Goal: Task Accomplishment & Management: Complete application form

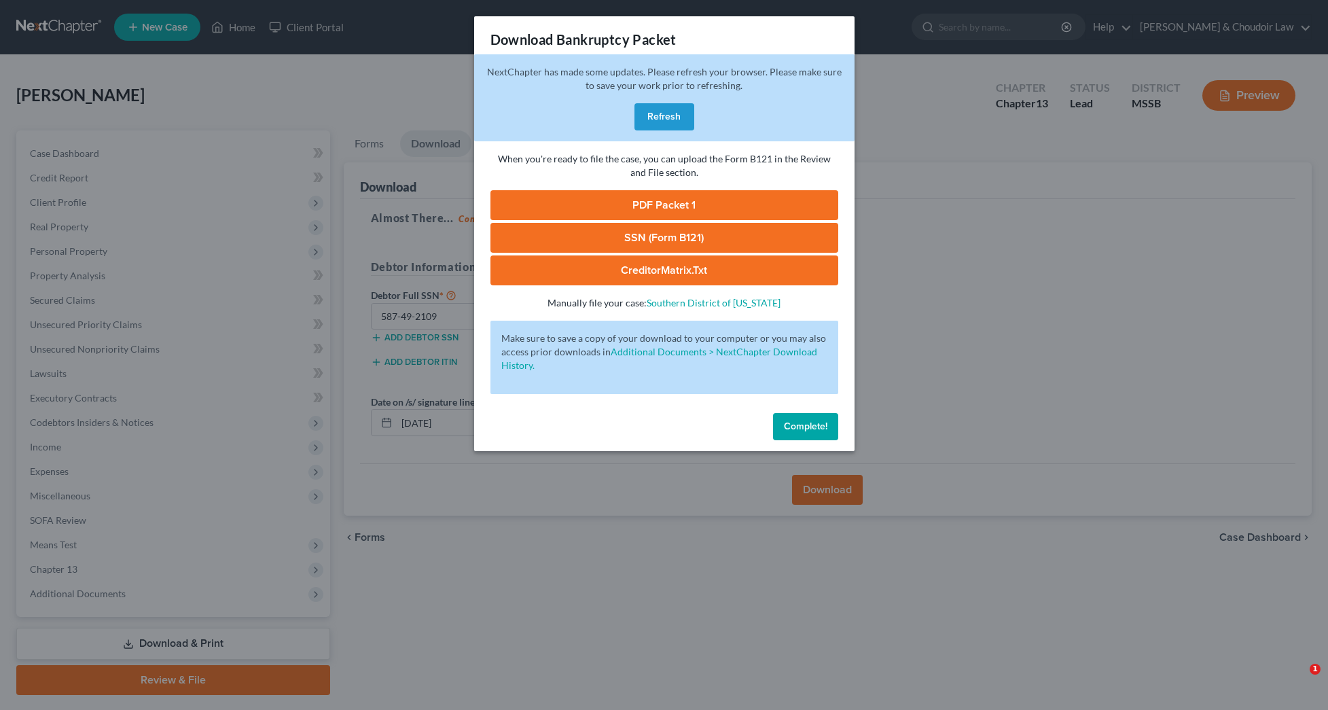
drag, startPoint x: 794, startPoint y: 430, endPoint x: 376, endPoint y: 128, distance: 515.4
click at [794, 430] on span "Complete!" at bounding box center [805, 427] width 43 height 12
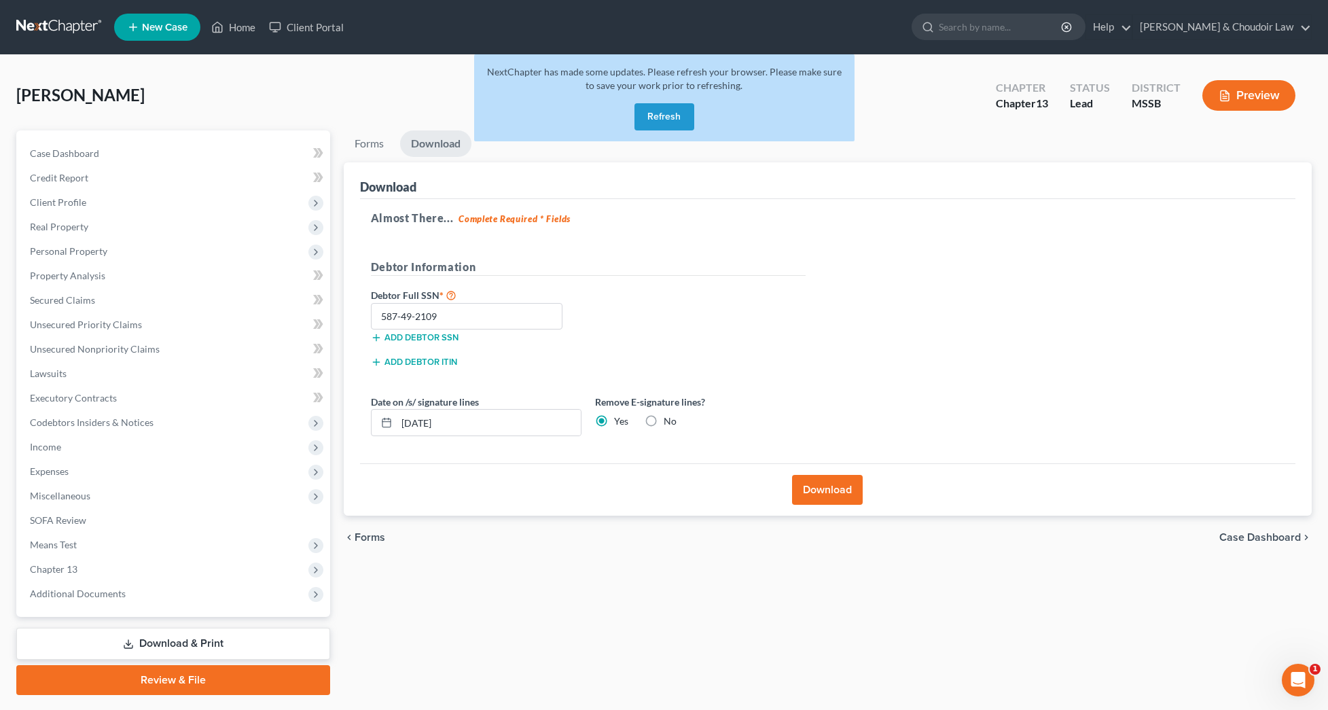
click at [681, 118] on button "Refresh" at bounding box center [665, 116] width 60 height 27
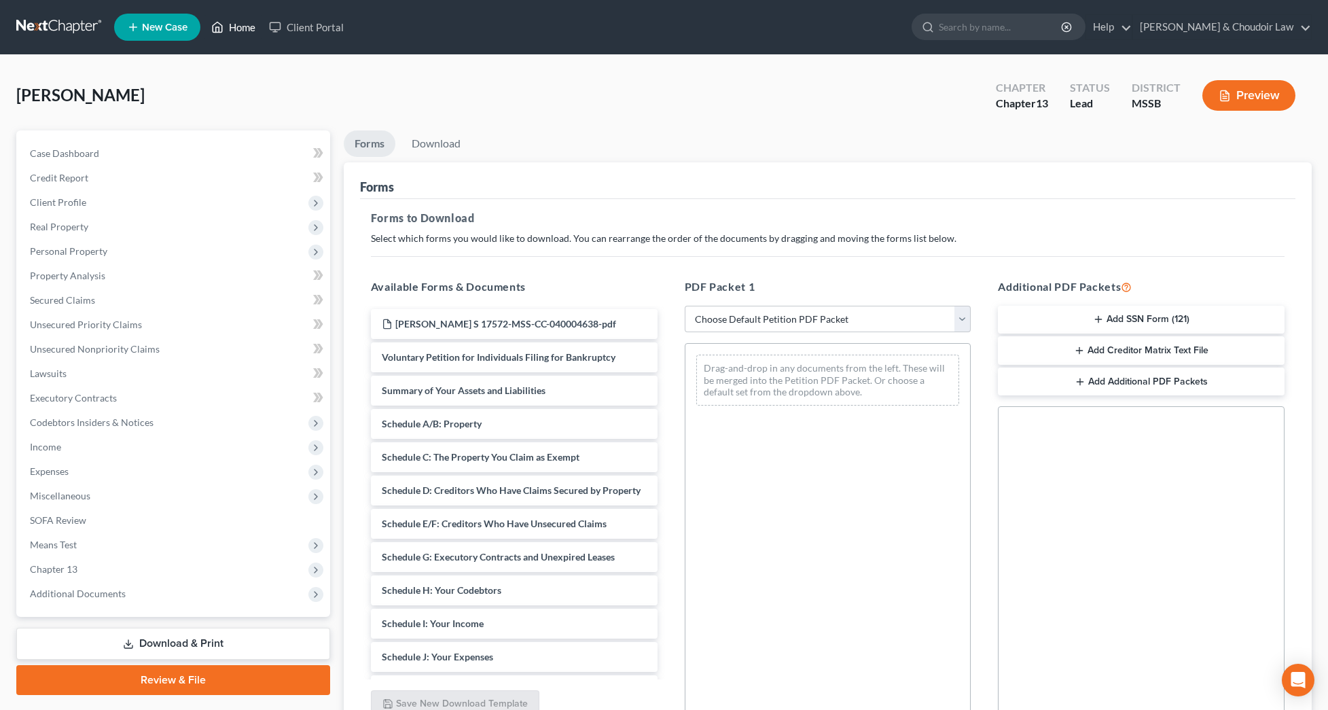
click at [245, 27] on link "Home" at bounding box center [234, 27] width 58 height 24
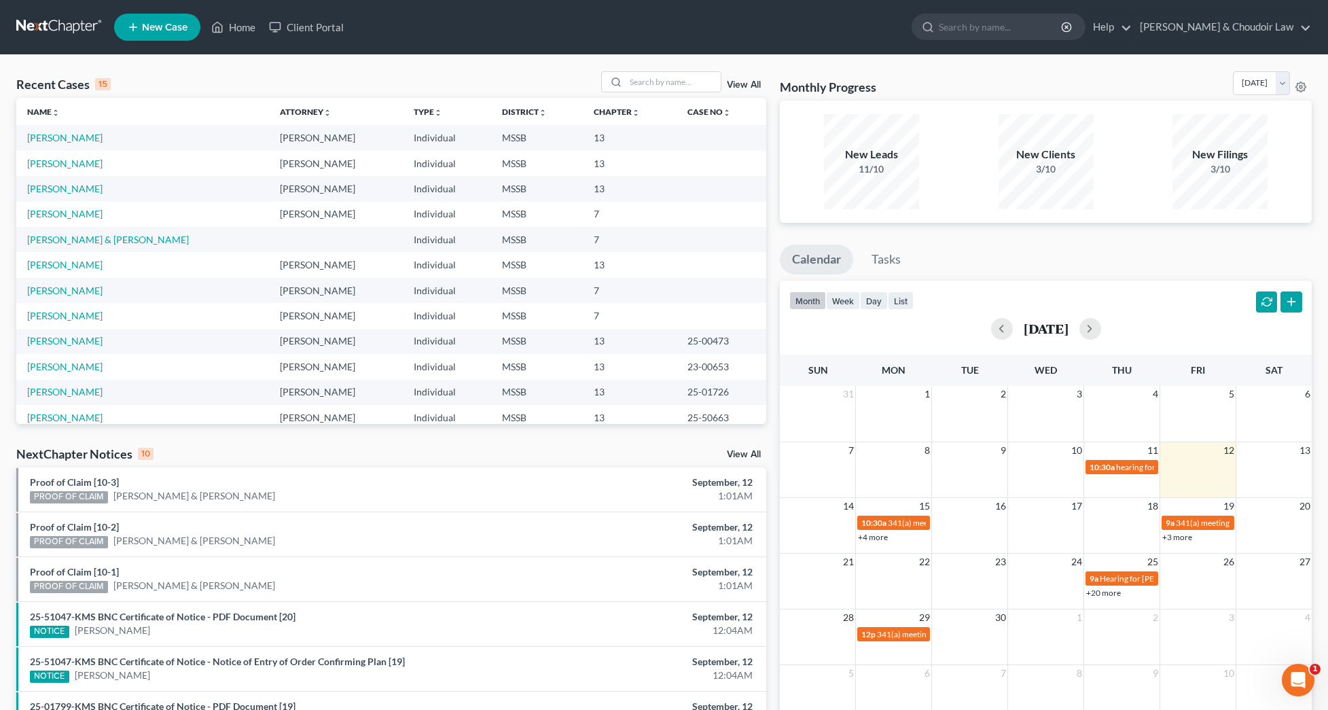
scroll to position [-3, 1]
click at [67, 319] on link "[PERSON_NAME]" at bounding box center [64, 316] width 75 height 12
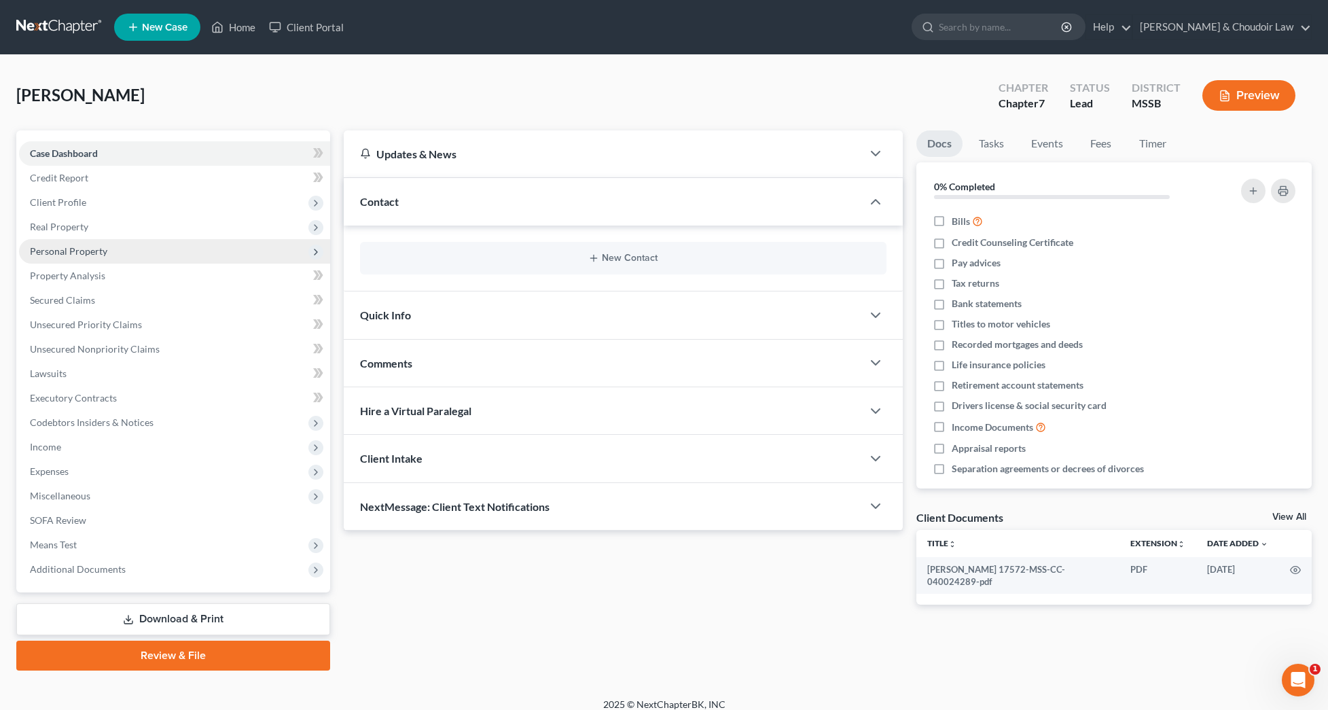
click at [71, 252] on span "Personal Property" at bounding box center [68, 251] width 77 height 12
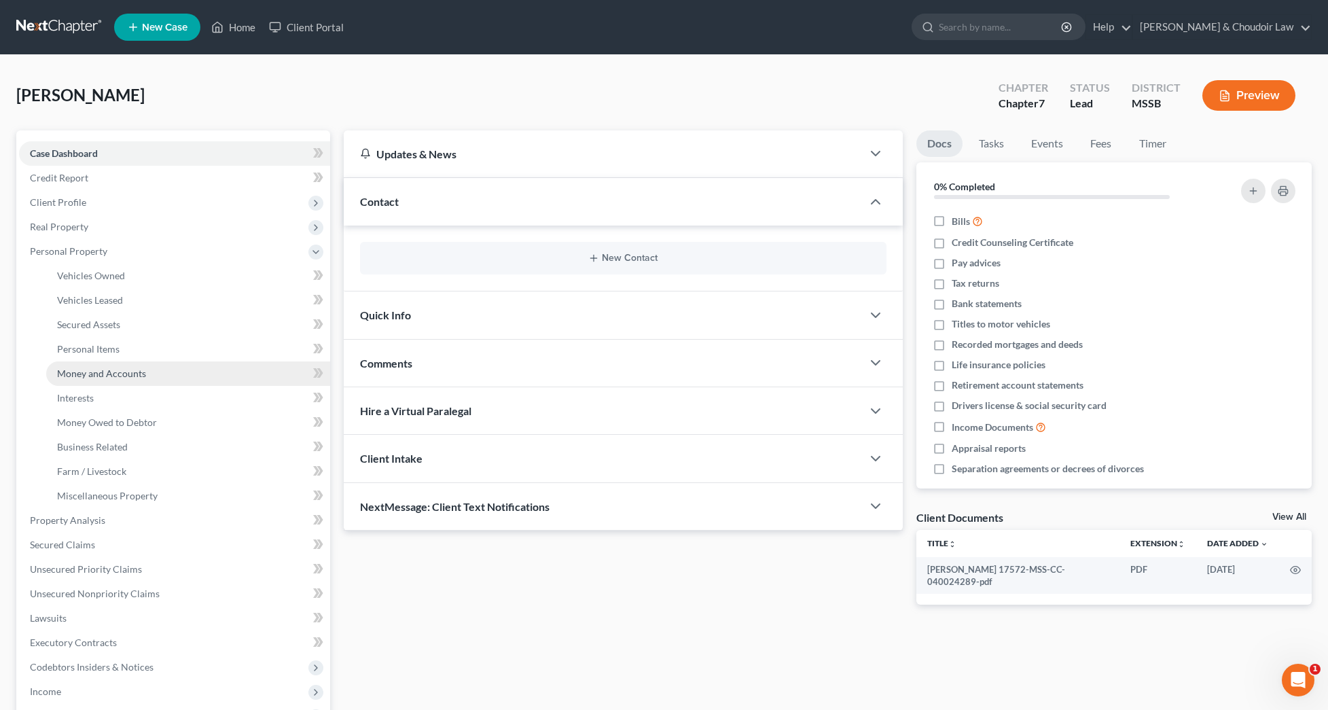
click at [110, 368] on span "Money and Accounts" at bounding box center [101, 374] width 89 height 12
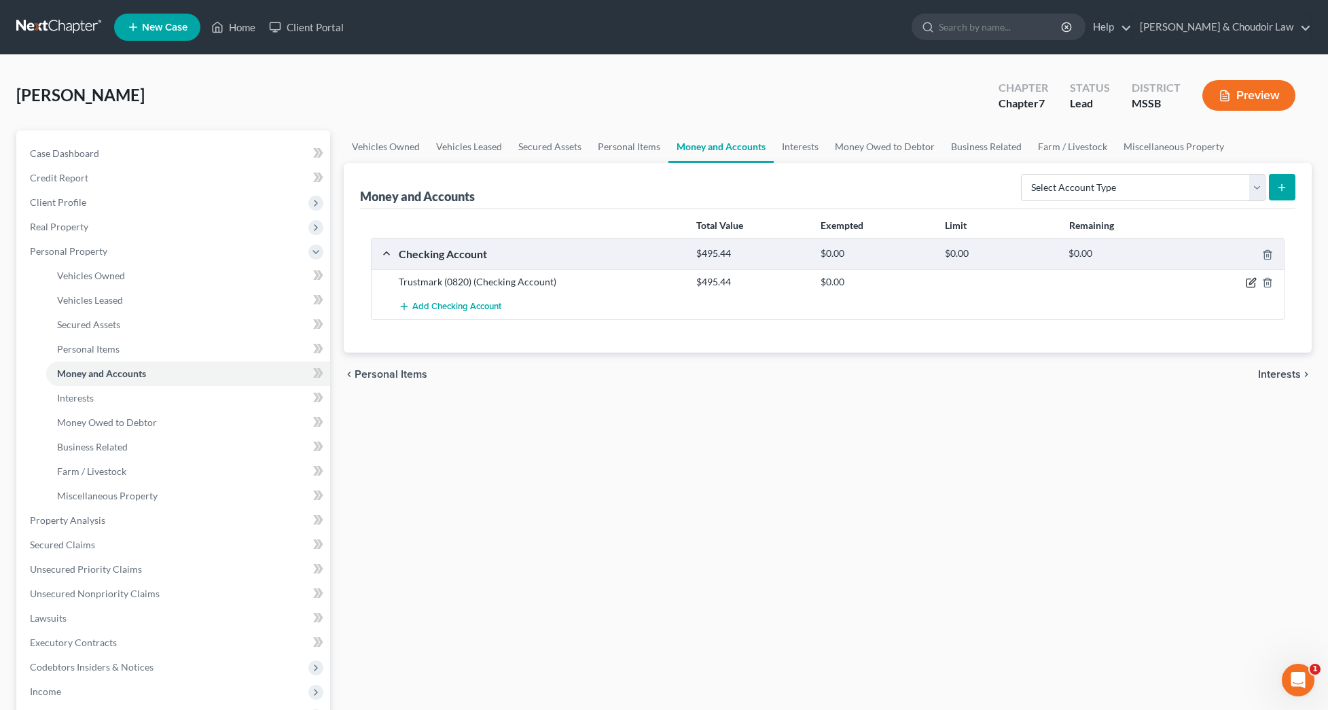
click at [1252, 285] on icon "button" at bounding box center [1251, 282] width 11 height 11
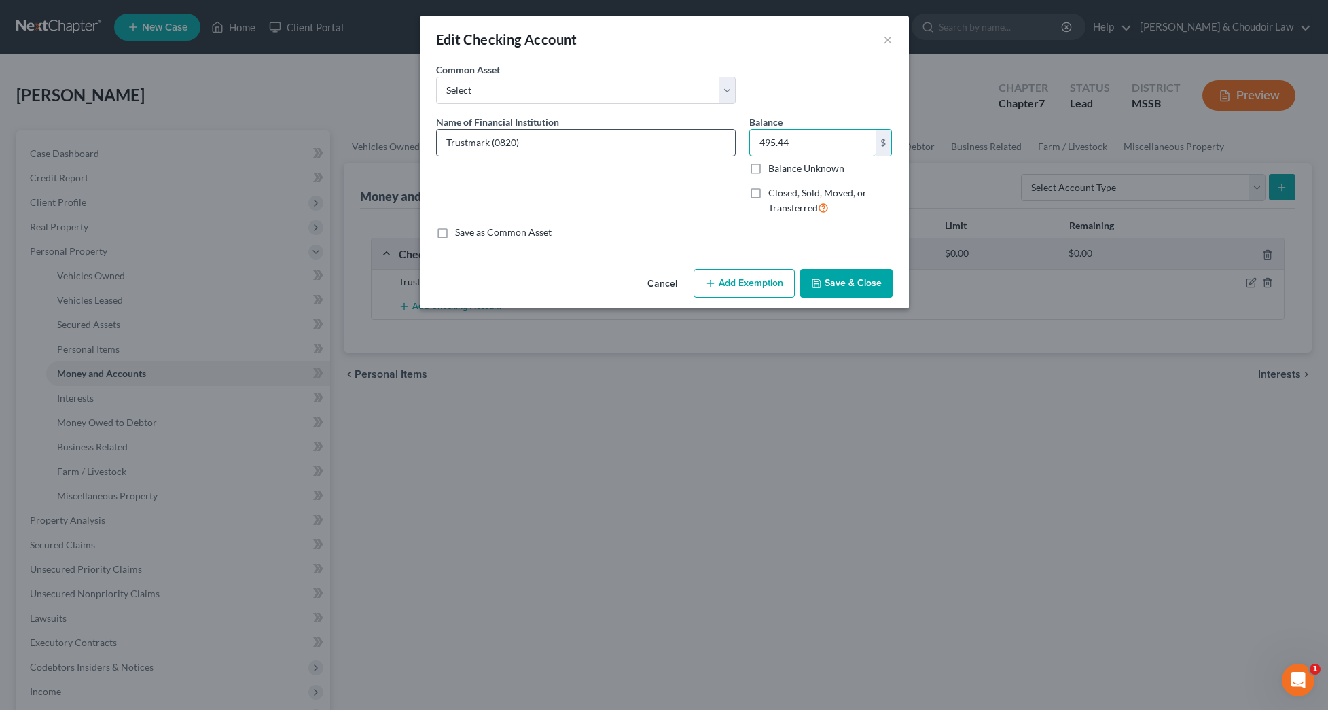
drag, startPoint x: 807, startPoint y: 141, endPoint x: 667, endPoint y: 138, distance: 139.3
click at [667, 138] on div "Name of Financial Institution * Trustmark (0820) Balance 495.44 $ Balance Unkno…" at bounding box center [664, 170] width 470 height 111
type input "584.63"
click at [845, 289] on button "Save & Close" at bounding box center [846, 283] width 92 height 29
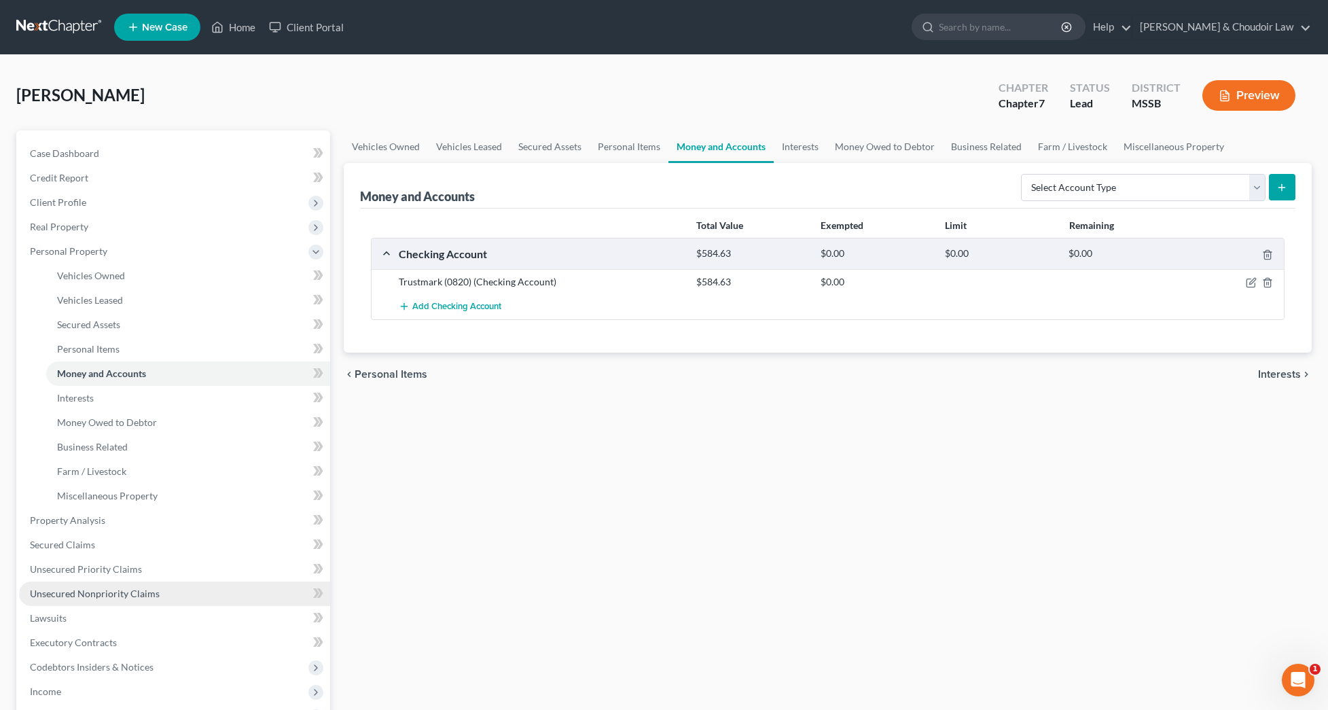
click at [119, 591] on span "Unsecured Nonpriority Claims" at bounding box center [95, 594] width 130 height 12
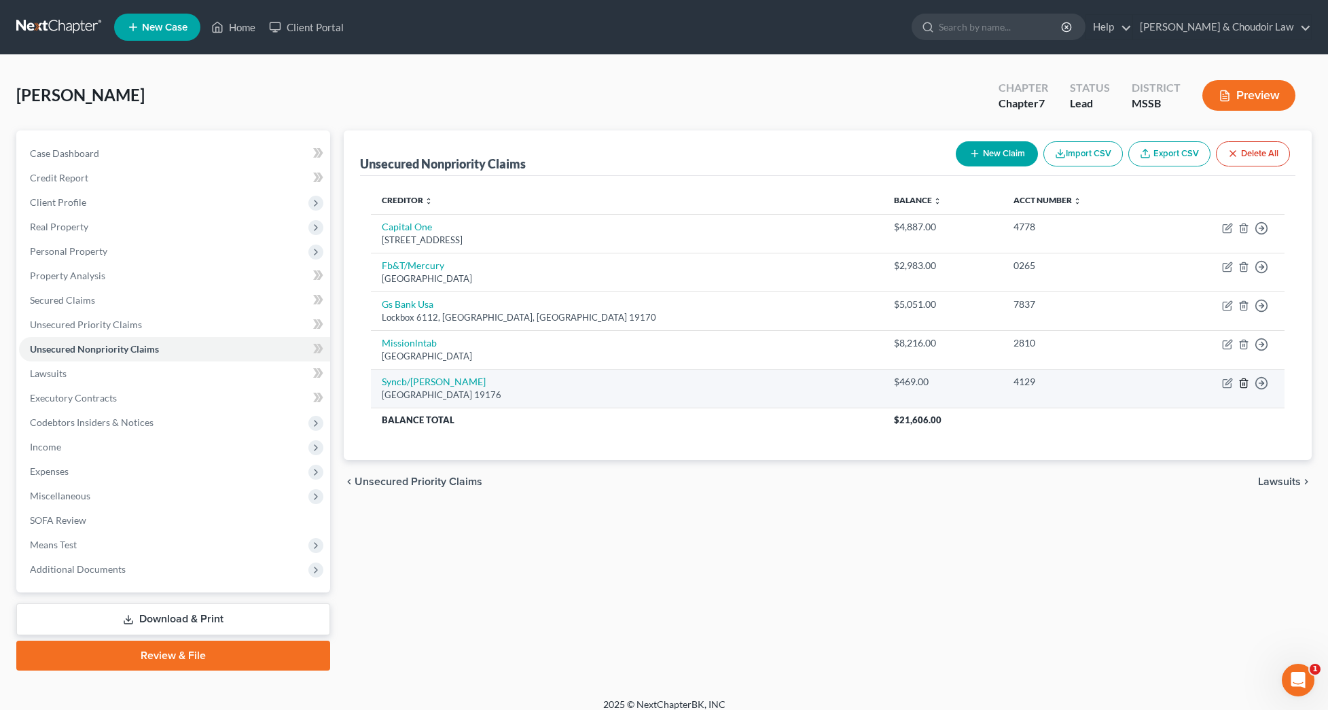
click at [1244, 383] on line "button" at bounding box center [1244, 384] width 0 height 3
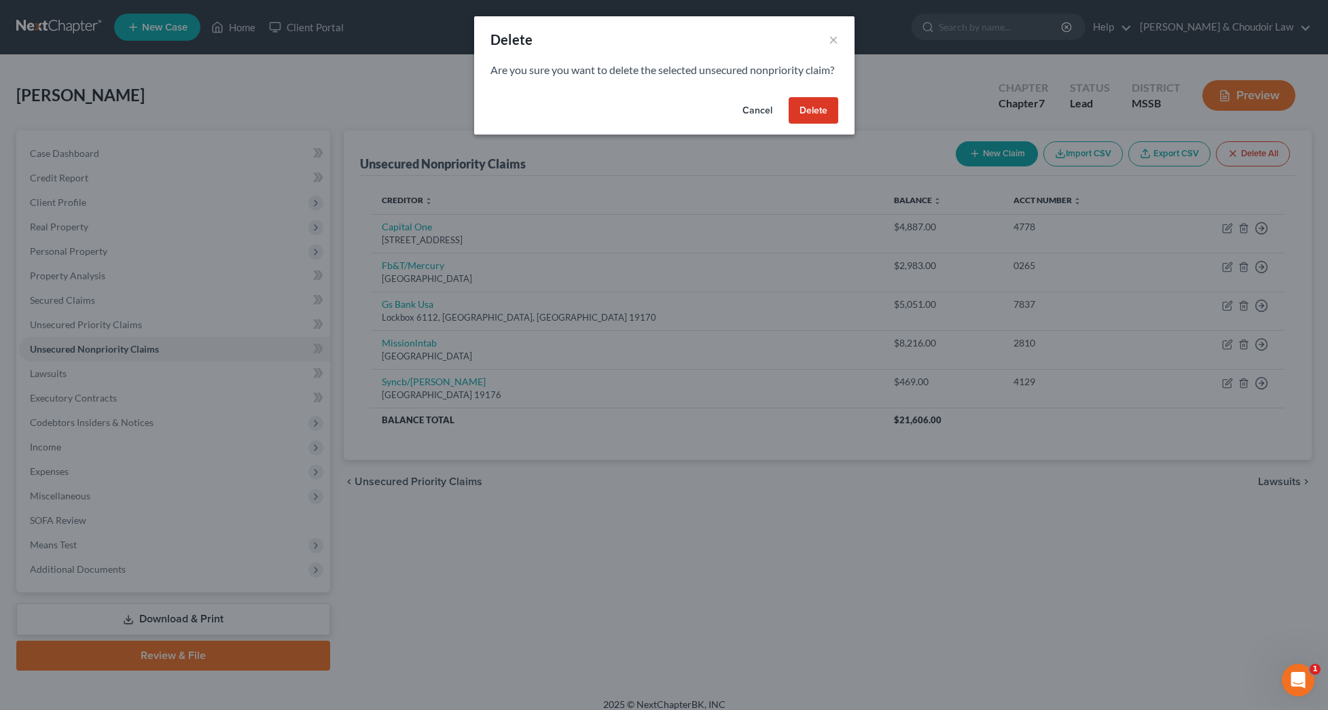
click at [800, 120] on button "Delete" at bounding box center [814, 110] width 50 height 27
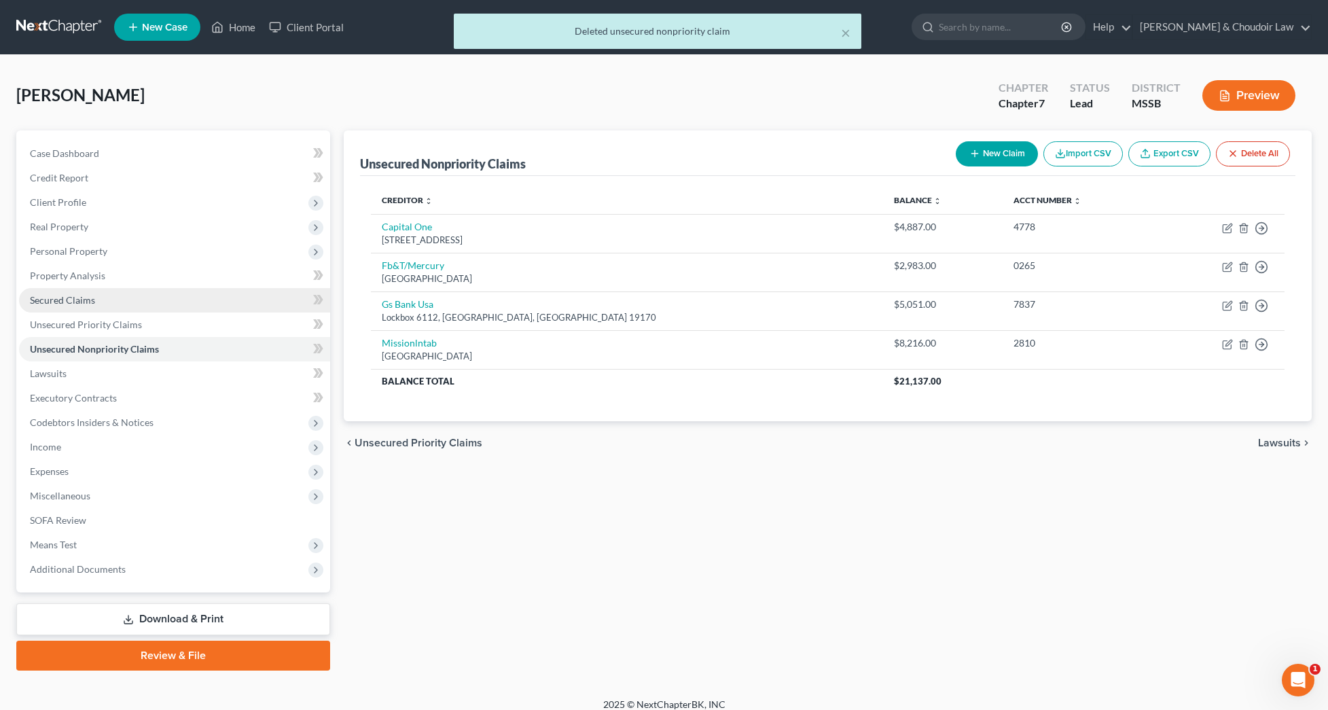
click at [118, 306] on link "Secured Claims" at bounding box center [174, 300] width 311 height 24
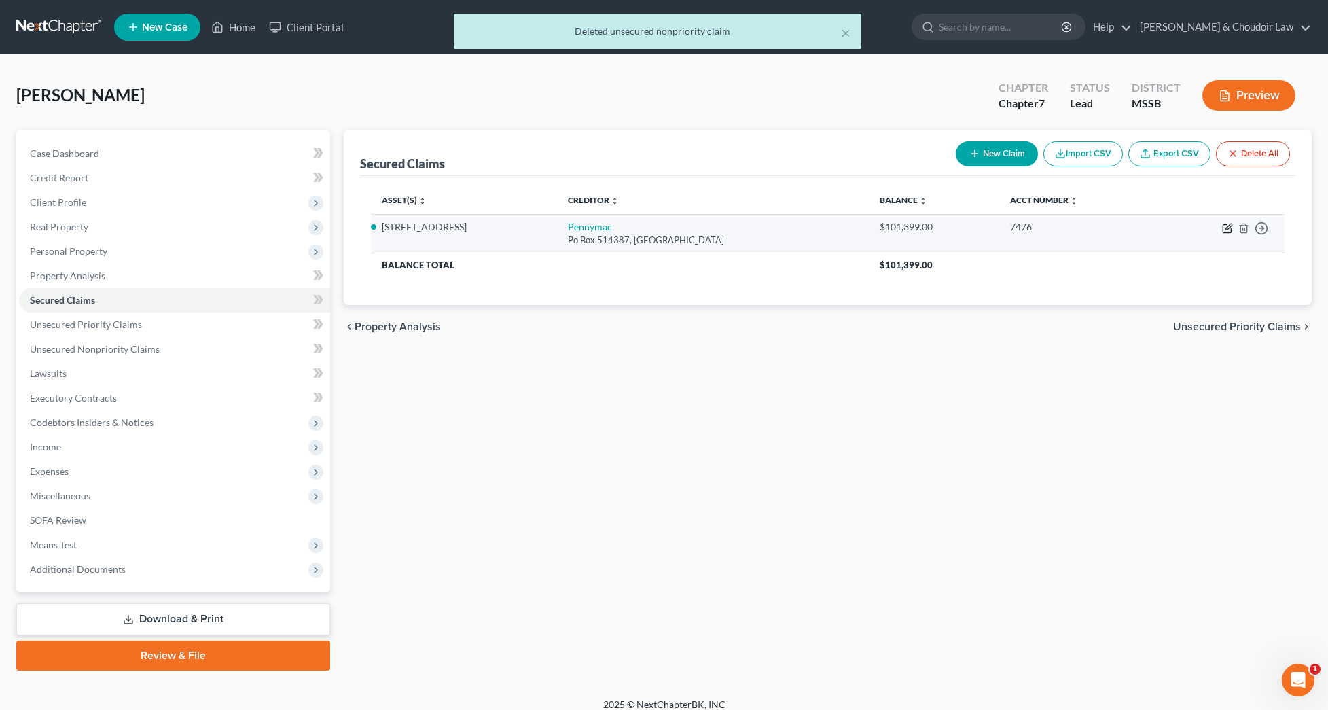
click at [1227, 230] on icon "button" at bounding box center [1229, 227] width 6 height 6
select select "4"
select select "2"
select select "0"
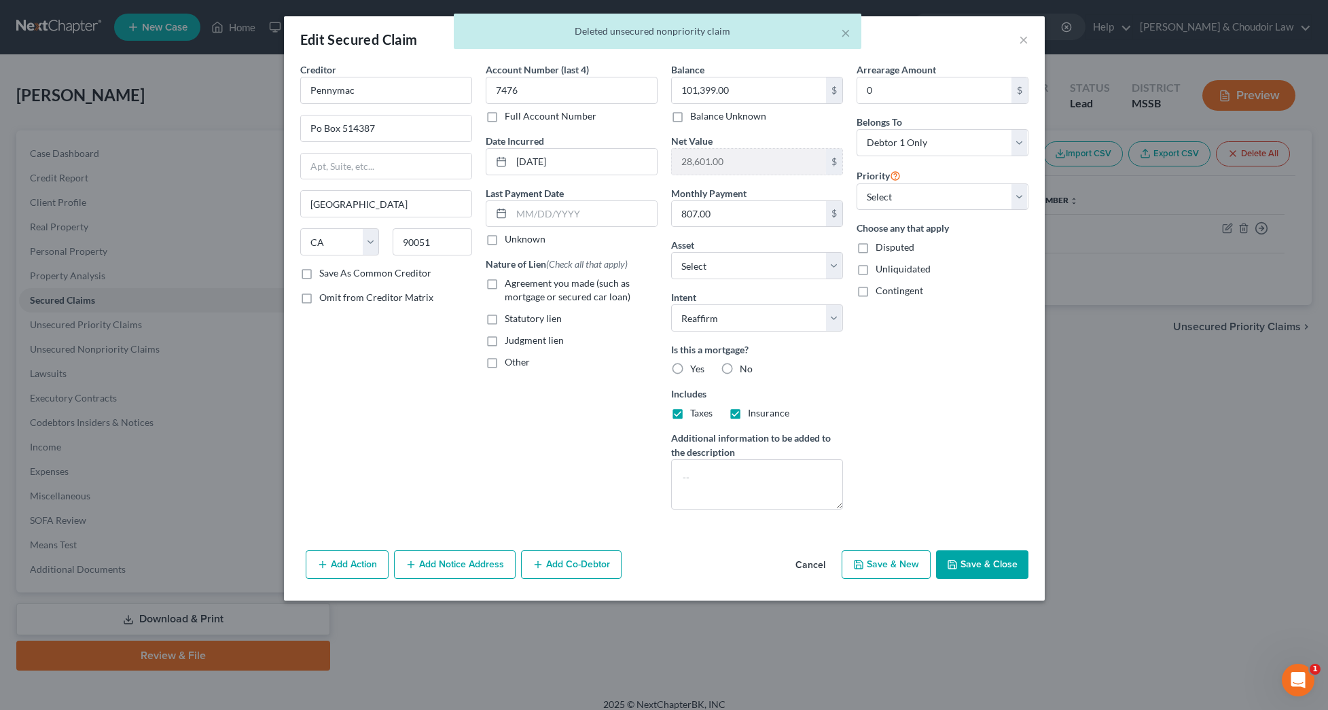
click at [583, 571] on button "Add Co-Debtor" at bounding box center [571, 564] width 101 height 29
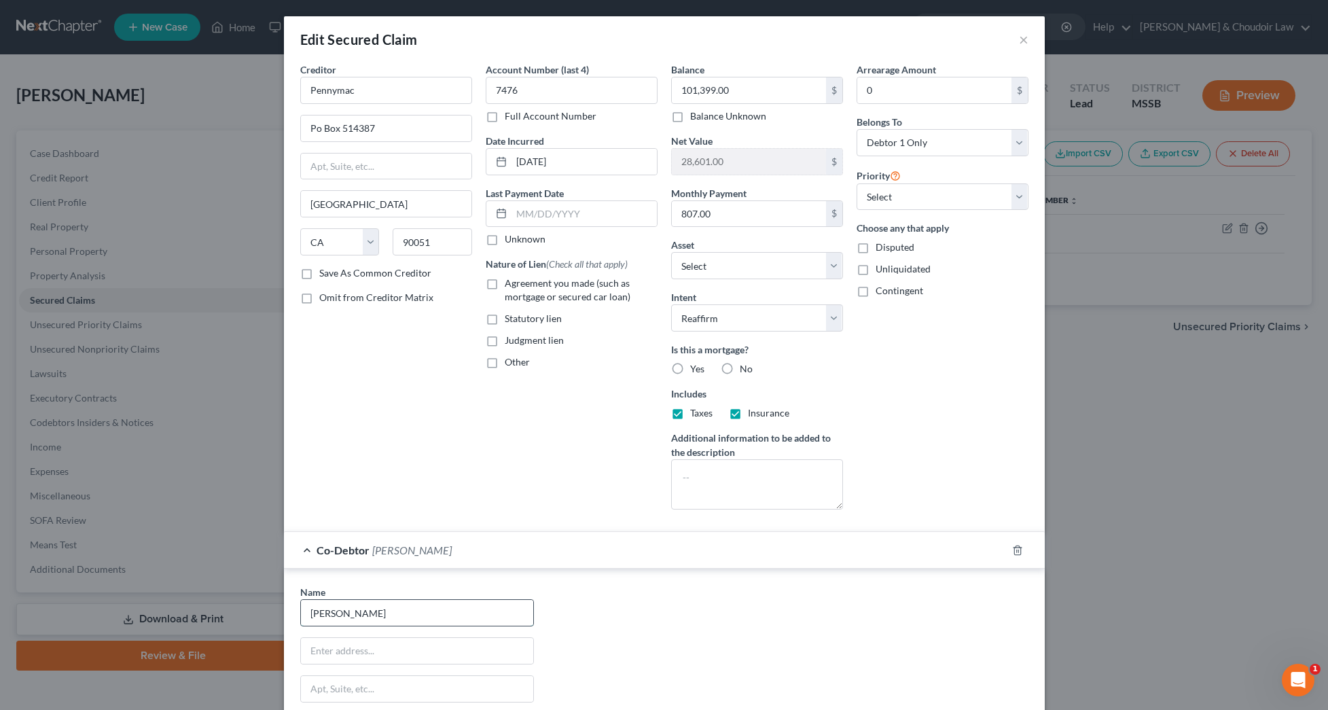
type input "Travis Smith"
type input "881 Stillwood Lane"
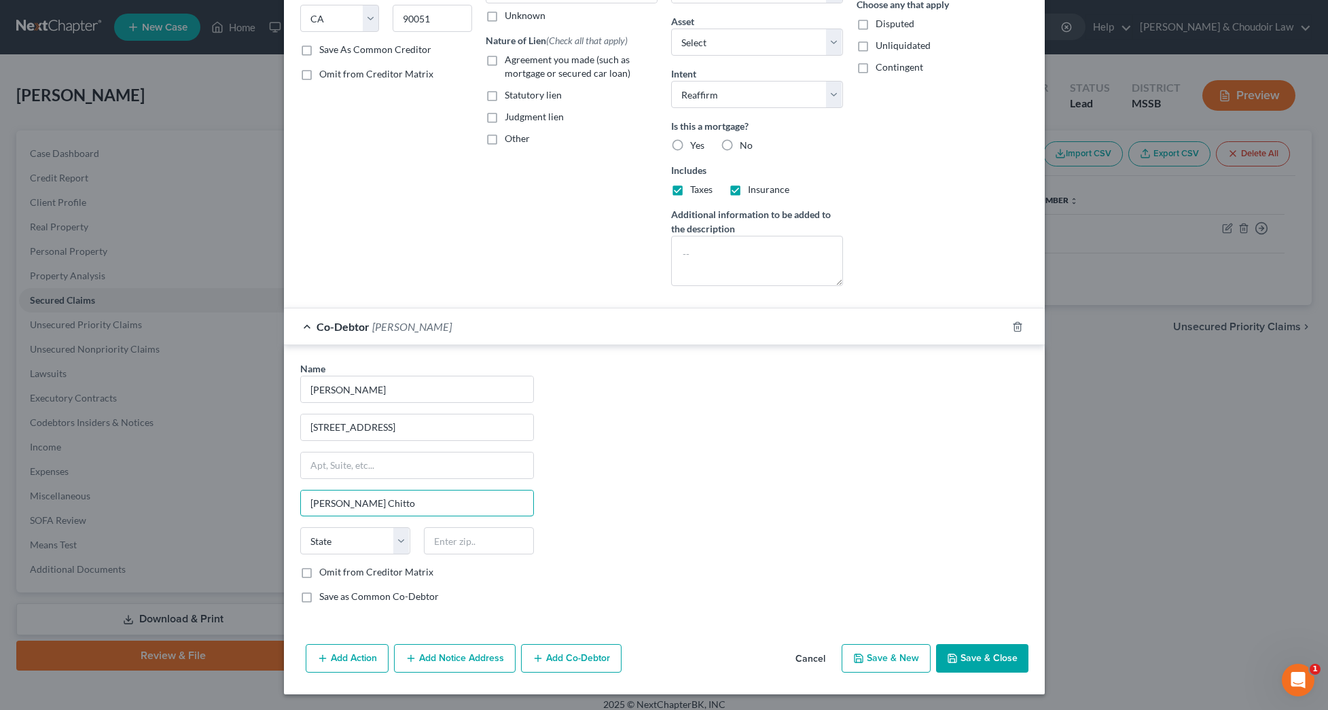
type input "Bogue Chitto"
select select "25"
type input "39629"
click at [985, 651] on button "Save & Close" at bounding box center [982, 658] width 92 height 29
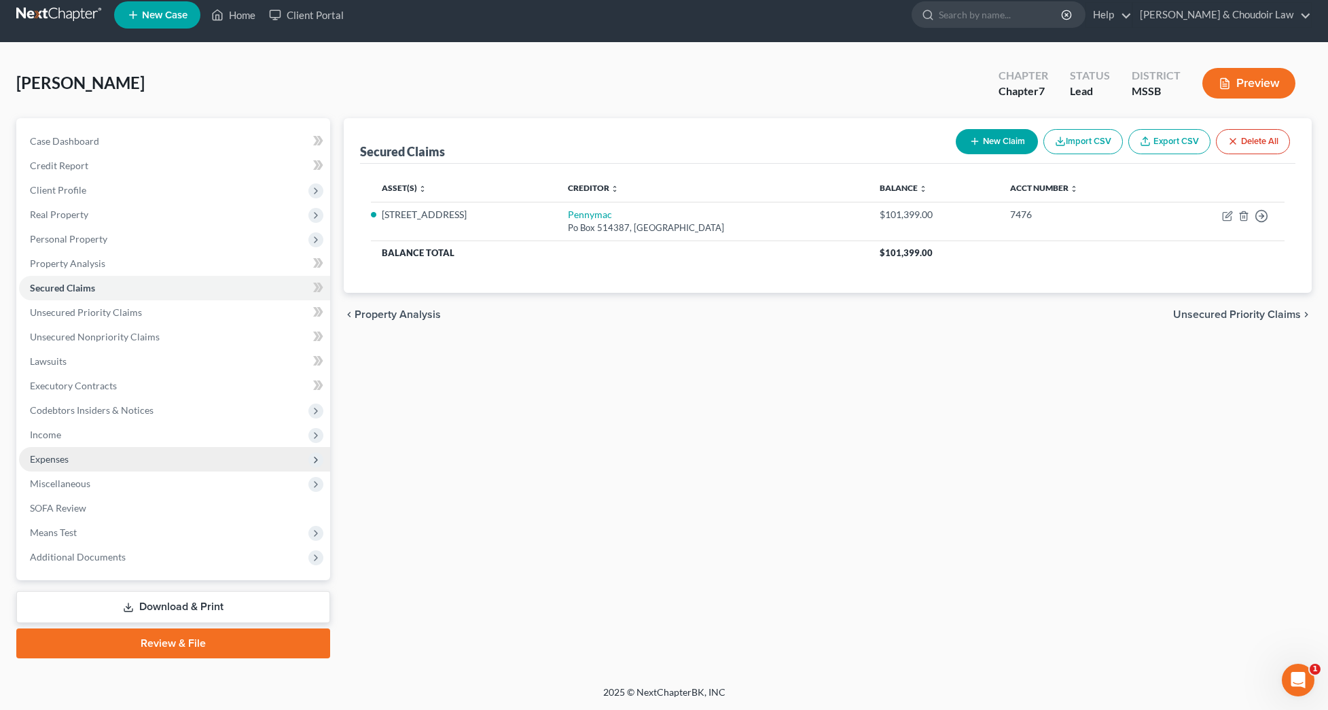
scroll to position [12, 0]
click at [63, 463] on span "Expenses" at bounding box center [49, 459] width 39 height 12
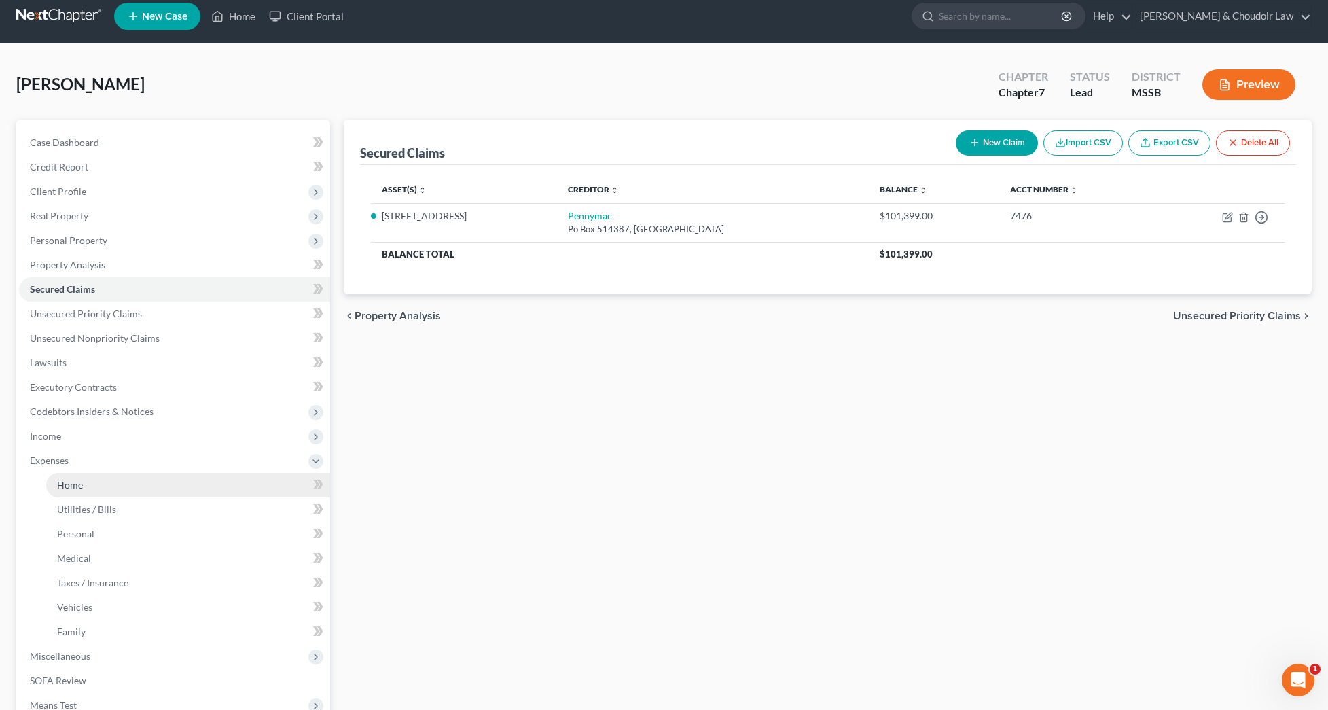
scroll to position [12, 1]
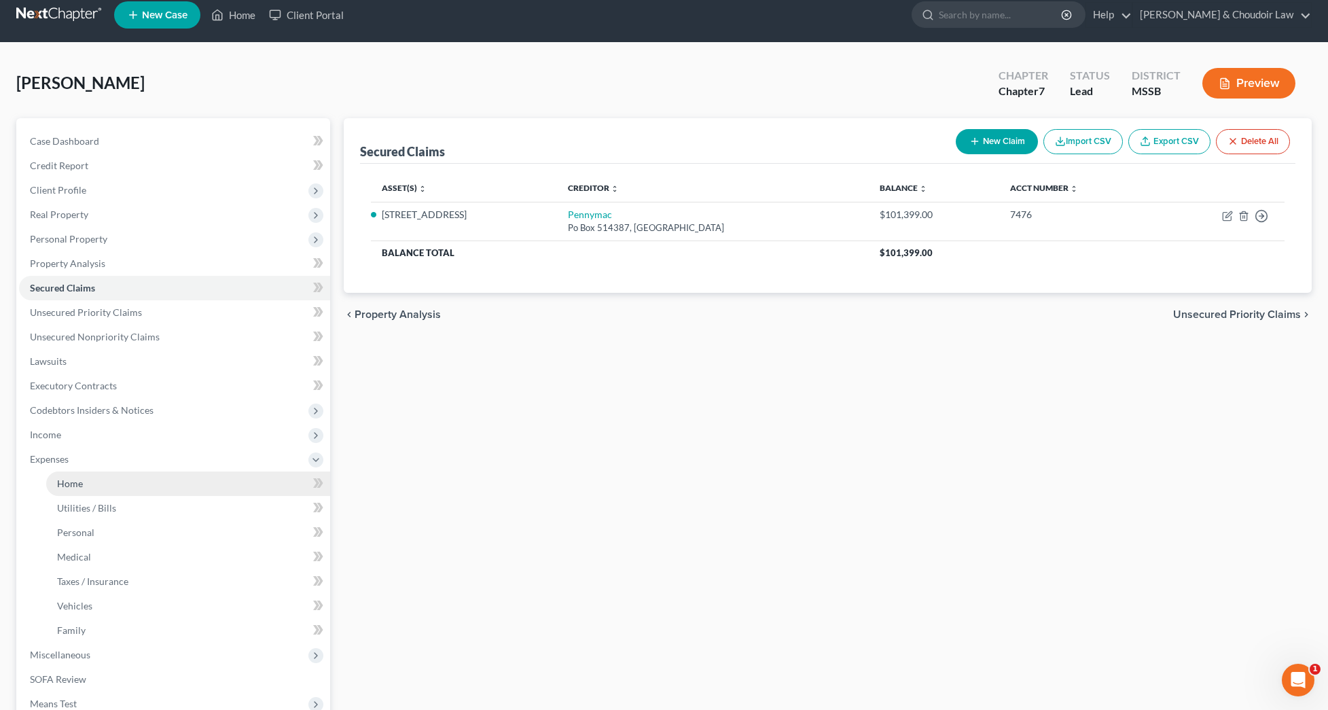
click at [82, 482] on span "Home" at bounding box center [70, 484] width 26 height 12
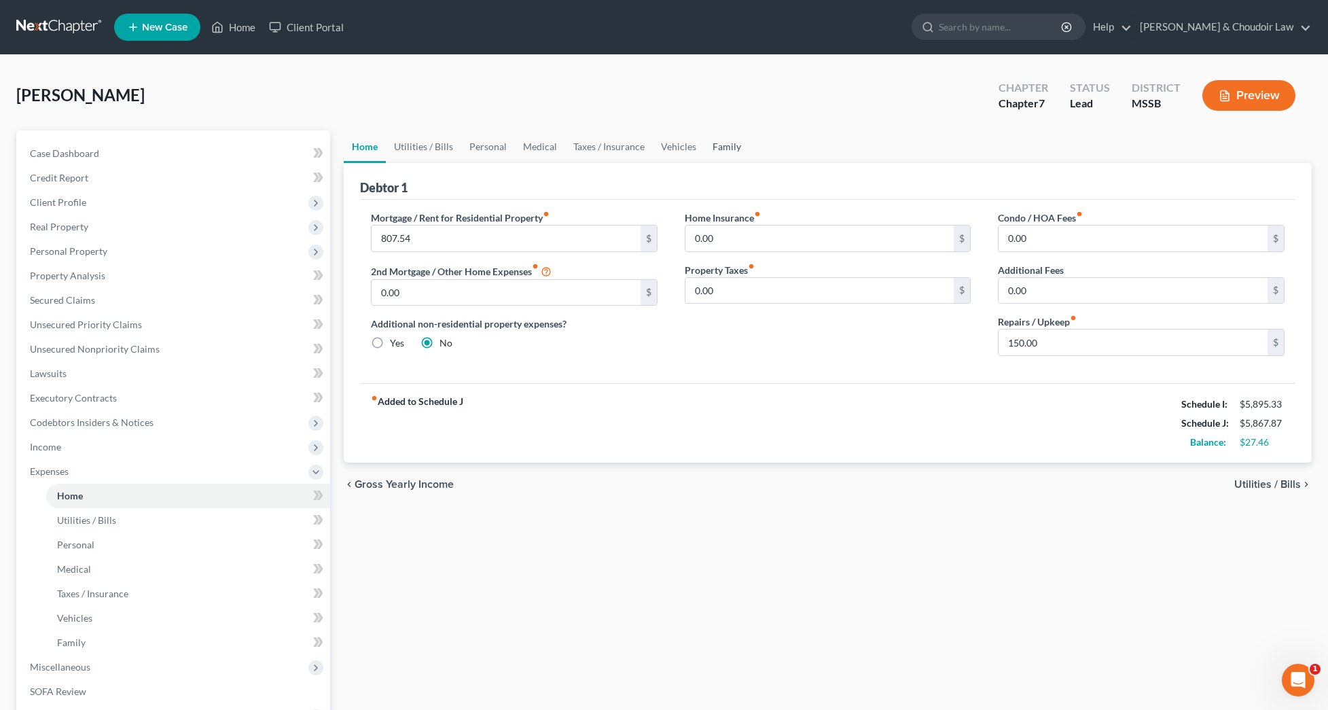
click at [727, 144] on link "Family" at bounding box center [727, 146] width 45 height 33
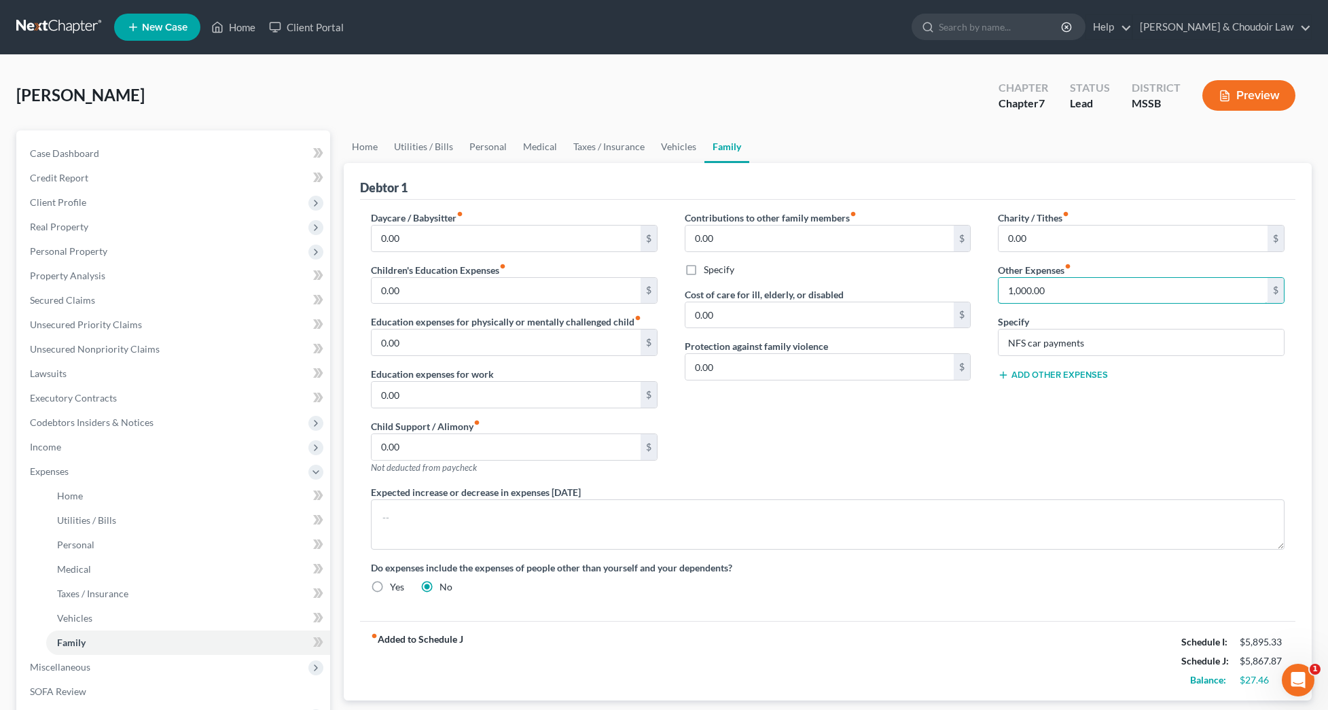
drag, startPoint x: 1063, startPoint y: 295, endPoint x: 953, endPoint y: 289, distance: 110.2
click at [953, 289] on div "Daycare / Babysitter fiber_manual_record 0.00 $ Children's Education Expenses f…" at bounding box center [827, 408] width 941 height 394
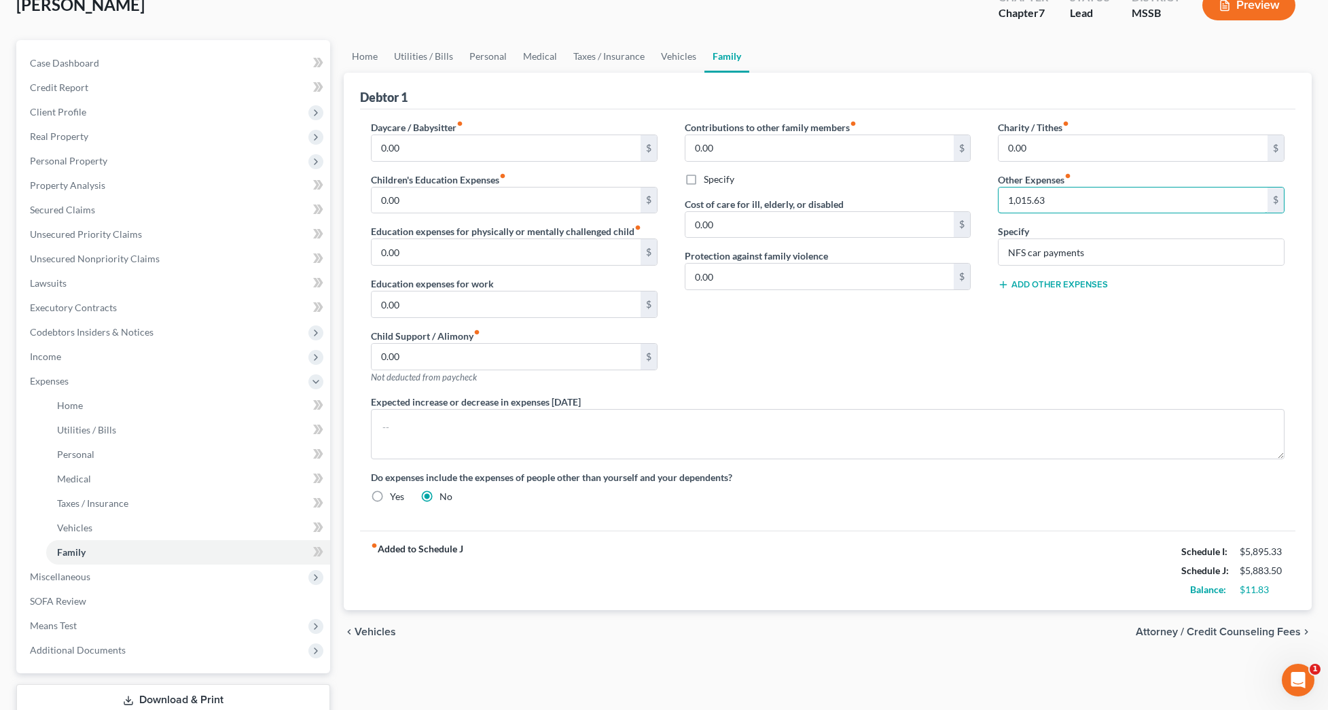
scroll to position [99, 0]
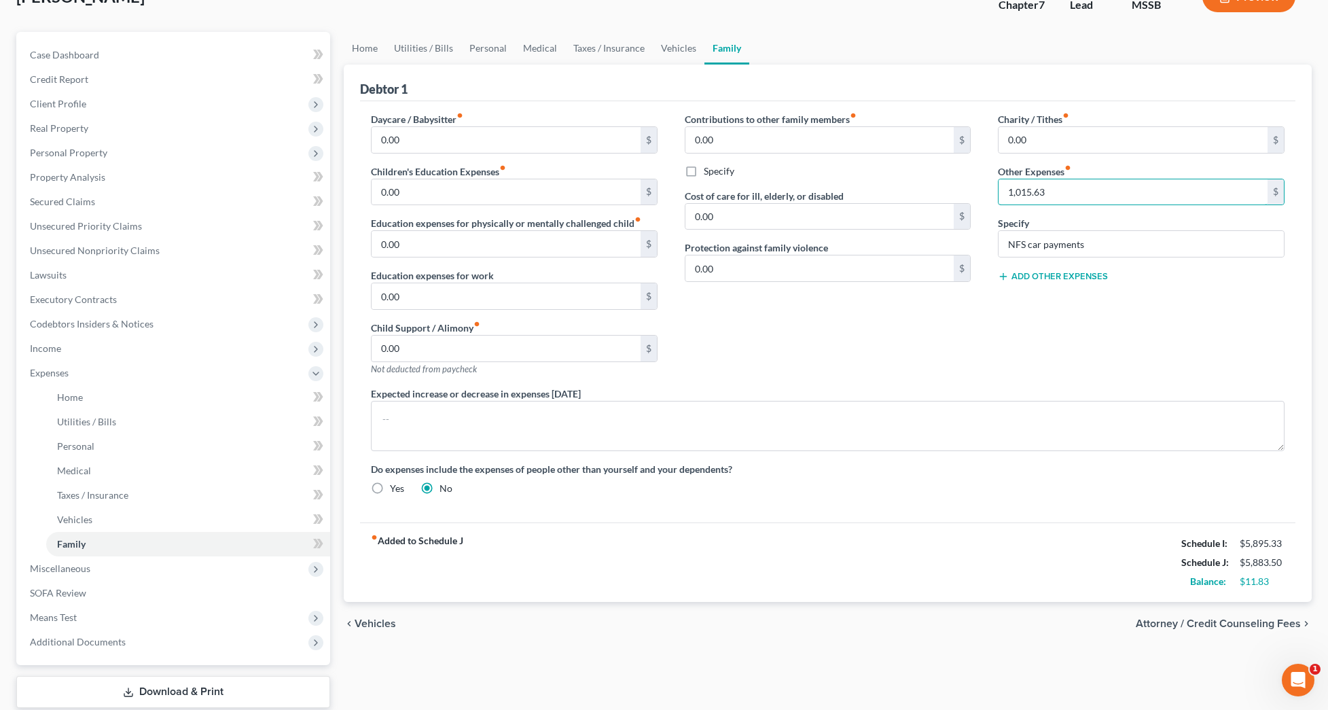
type input "1,015.63"
click at [995, 364] on div "Charity / Tithes fiber_manual_record 0.00 $ Other Expenses fiber_manual_record …" at bounding box center [1142, 249] width 314 height 275
click at [79, 151] on span "Personal Property" at bounding box center [68, 153] width 77 height 12
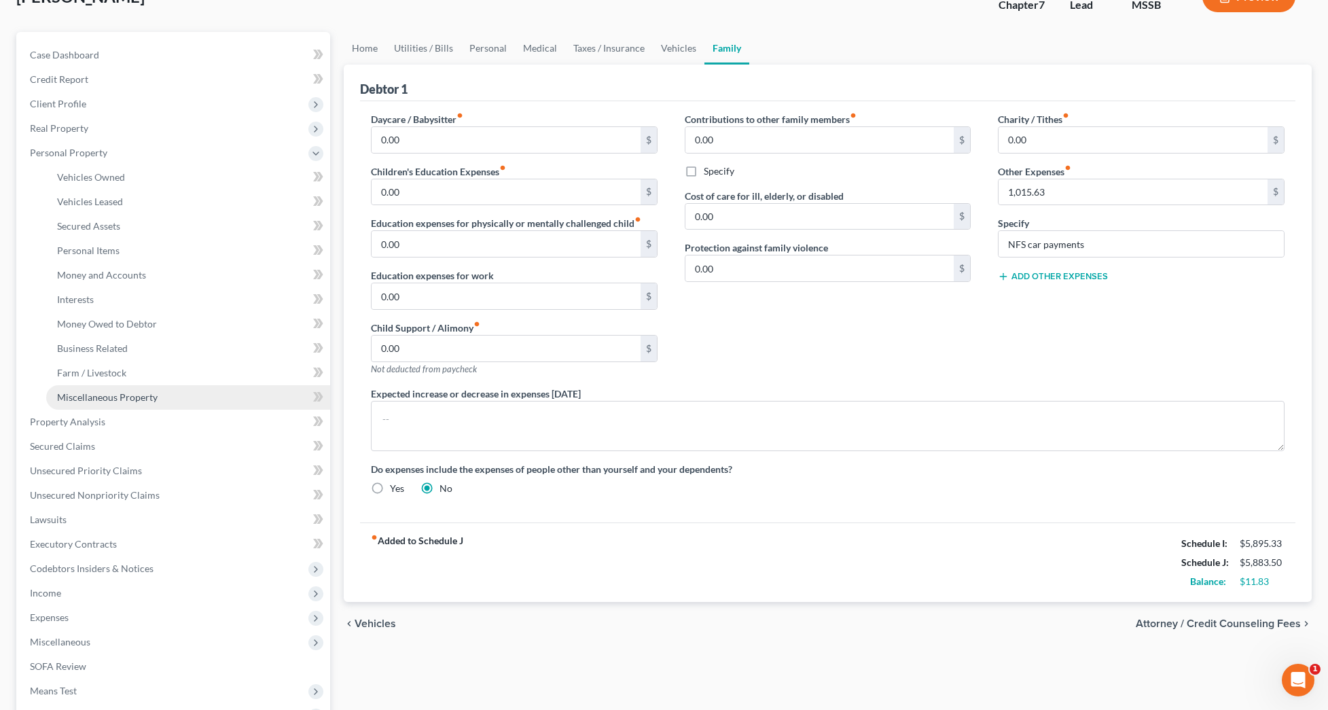
click at [127, 391] on span "Miscellaneous Property" at bounding box center [107, 397] width 101 height 12
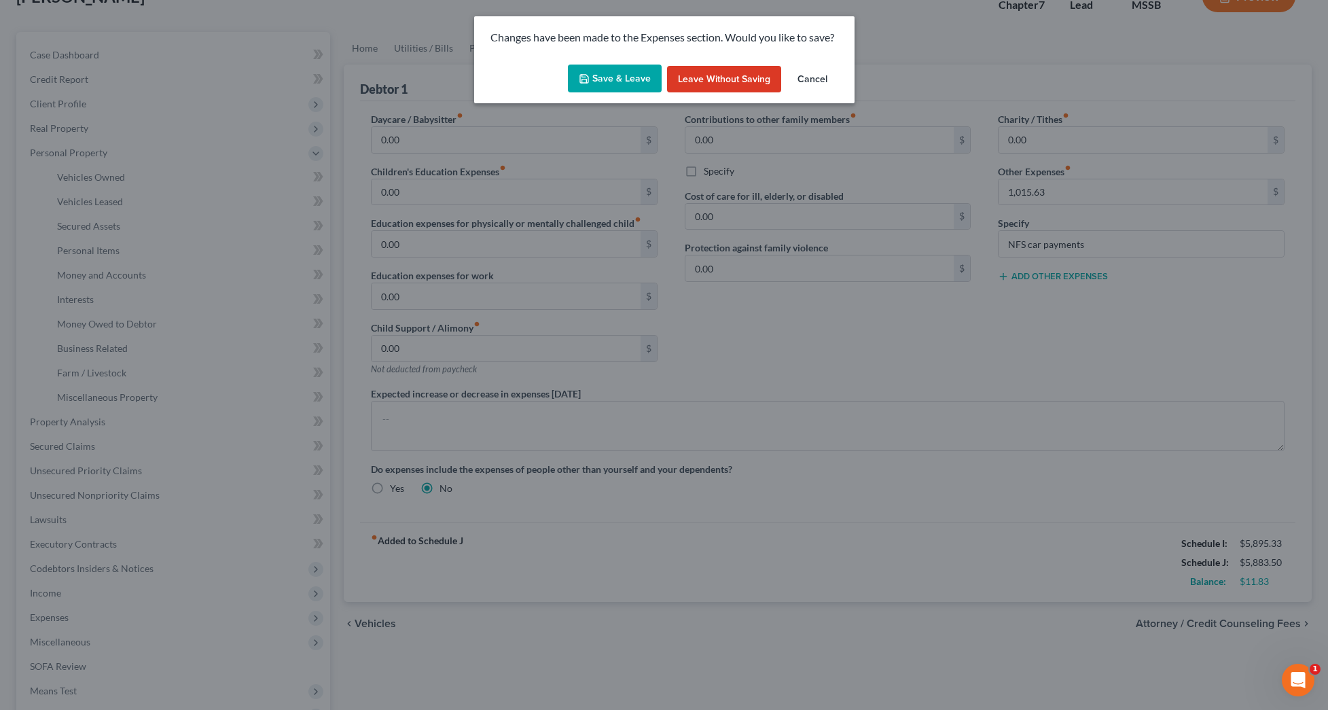
click at [646, 86] on button "Save & Leave" at bounding box center [615, 79] width 94 height 29
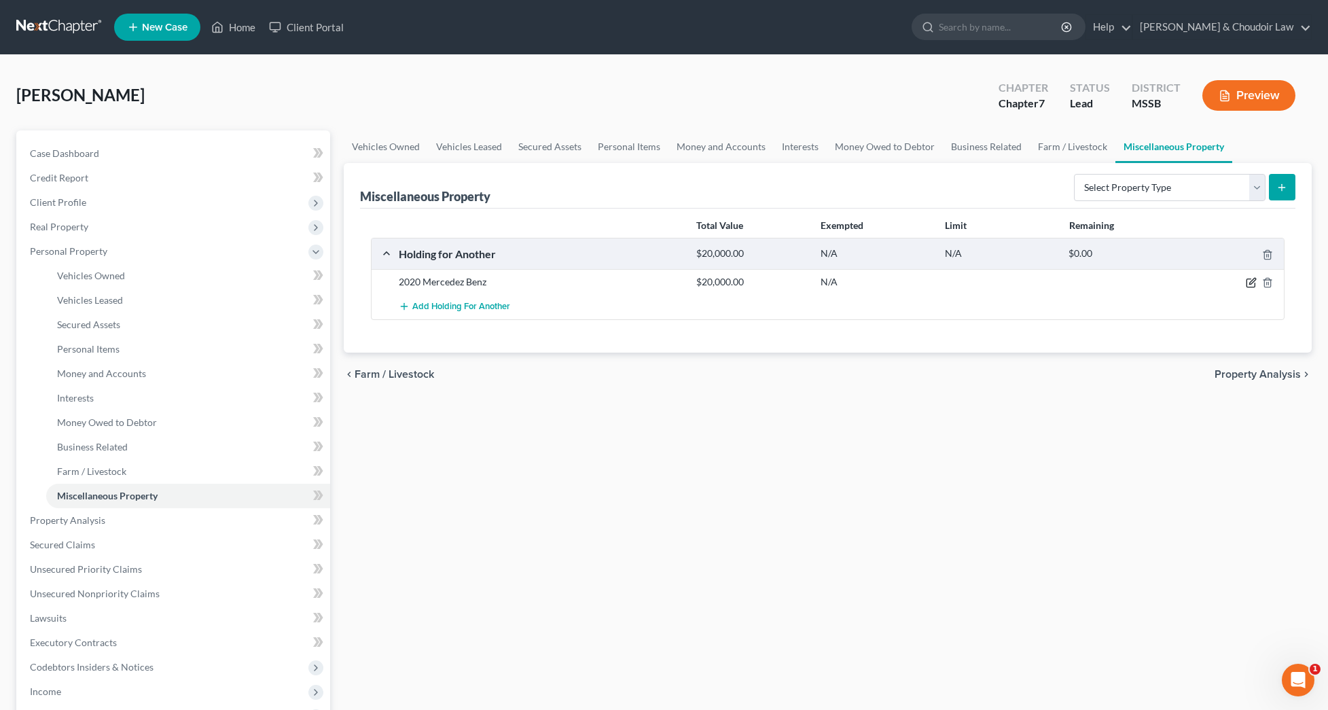
click at [1252, 282] on icon "button" at bounding box center [1251, 282] width 11 height 11
select select "25"
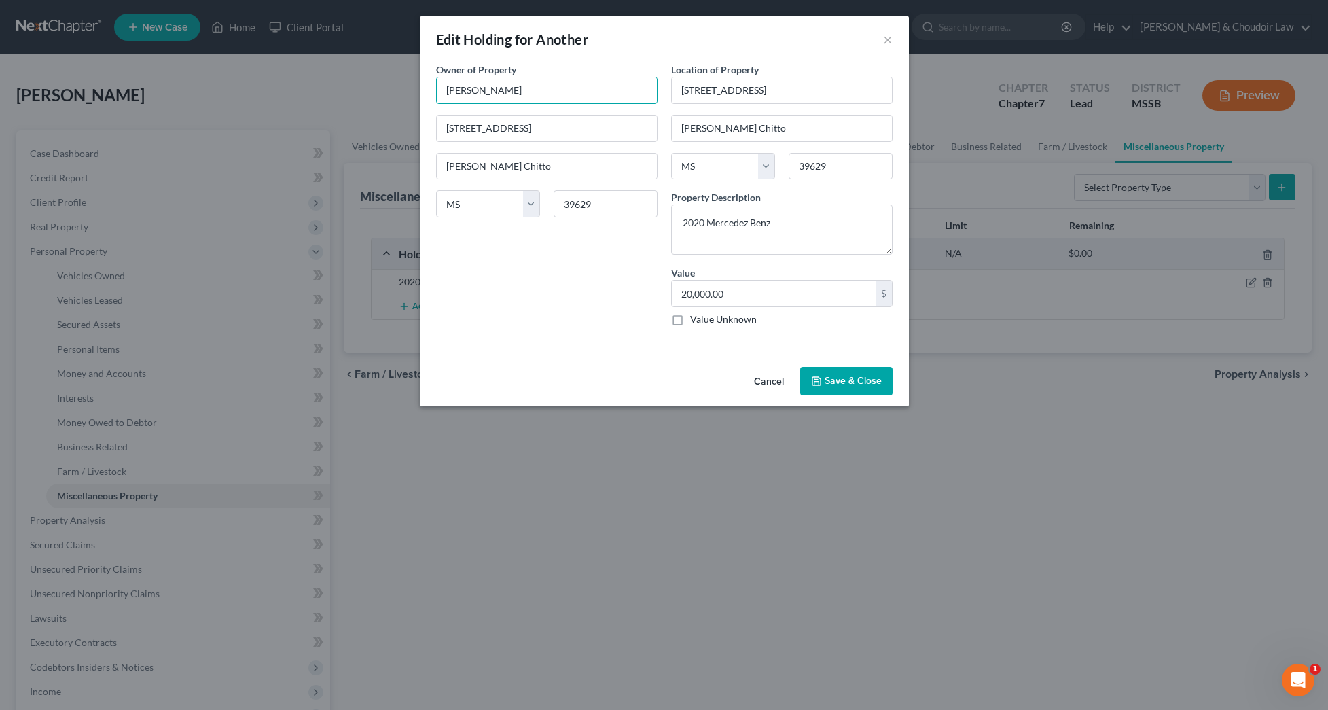
drag, startPoint x: 548, startPoint y: 97, endPoint x: 371, endPoint y: 86, distance: 177.0
type input "Travis Smith"
click at [868, 372] on button "Save & Close" at bounding box center [846, 381] width 92 height 29
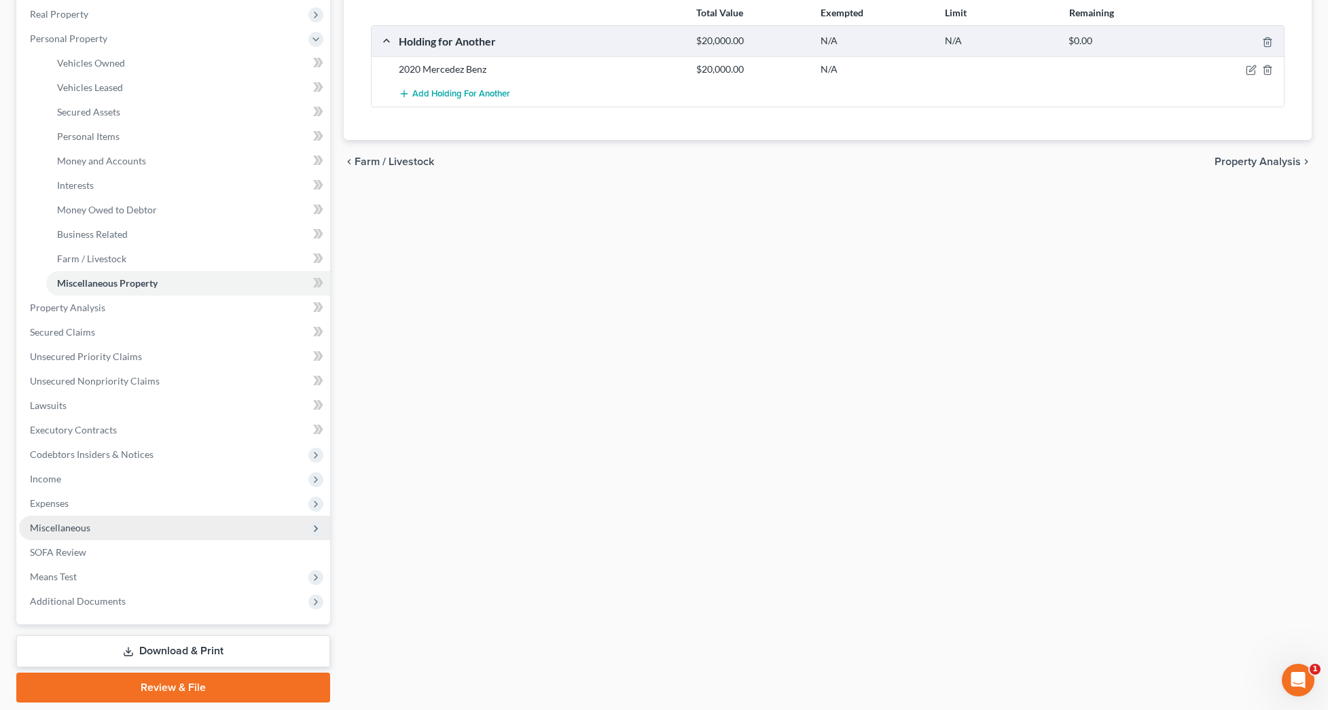
scroll to position [215, 0]
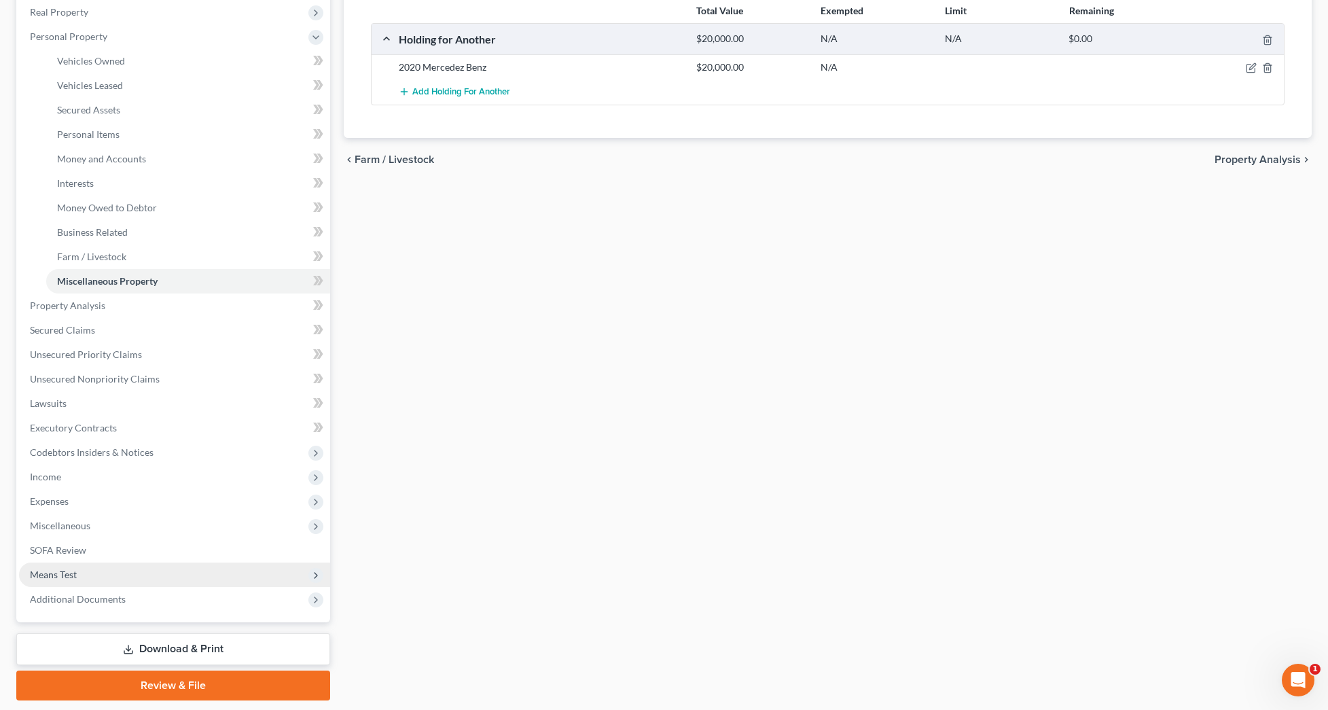
click at [73, 565] on span "Means Test" at bounding box center [174, 575] width 311 height 24
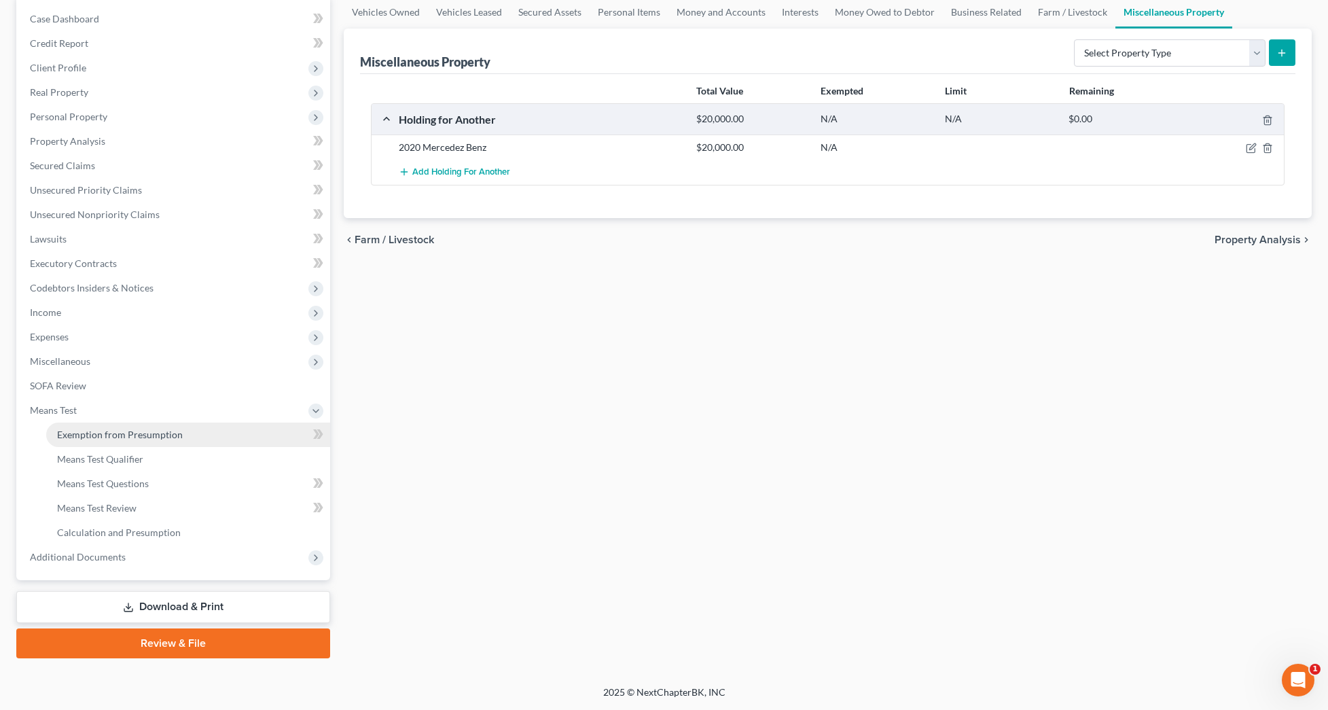
scroll to position [135, 0]
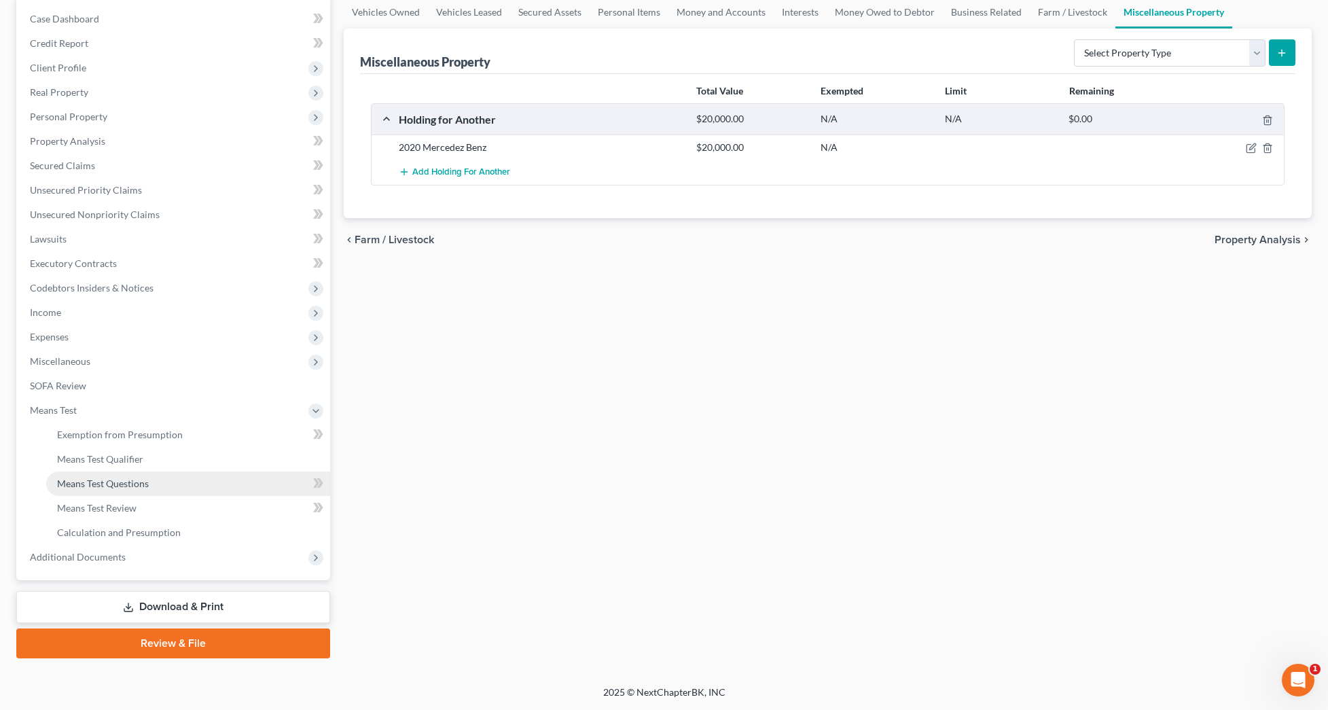
click at [101, 480] on span "Means Test Questions" at bounding box center [103, 484] width 92 height 12
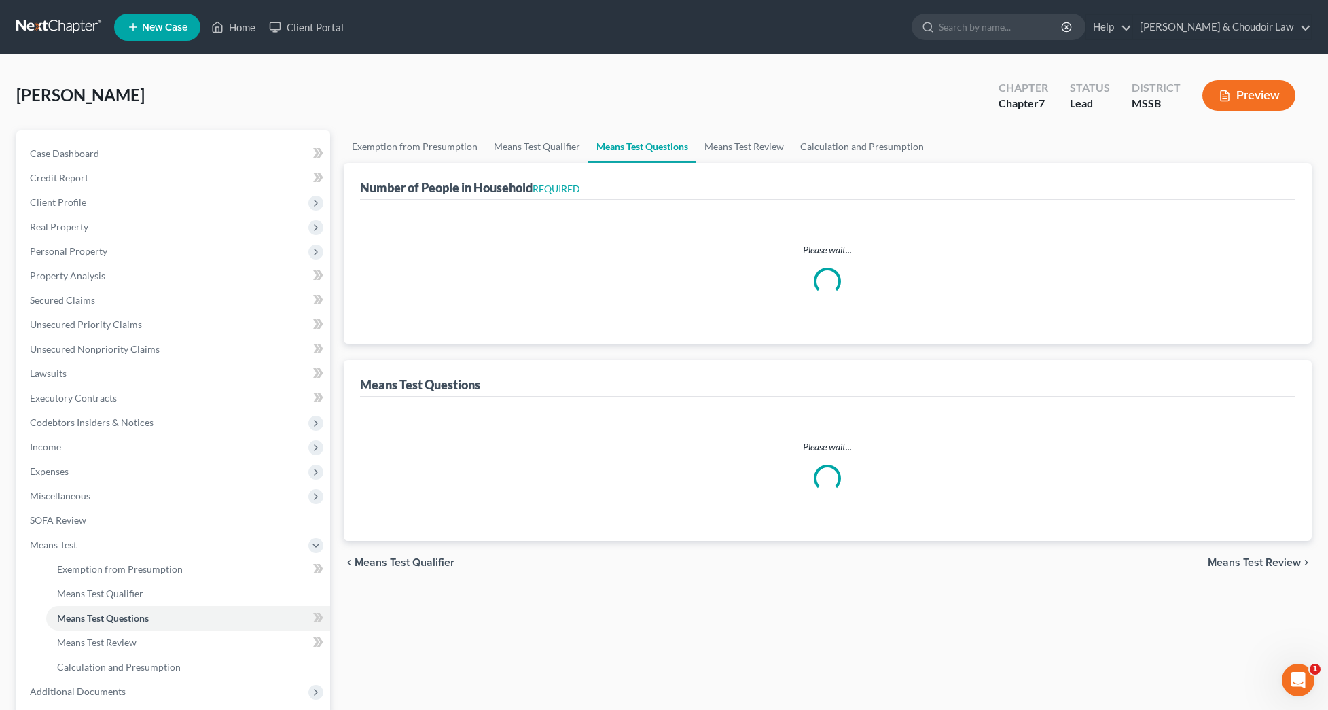
select select "0"
select select "60"
select select "1"
select select "60"
select select "1"
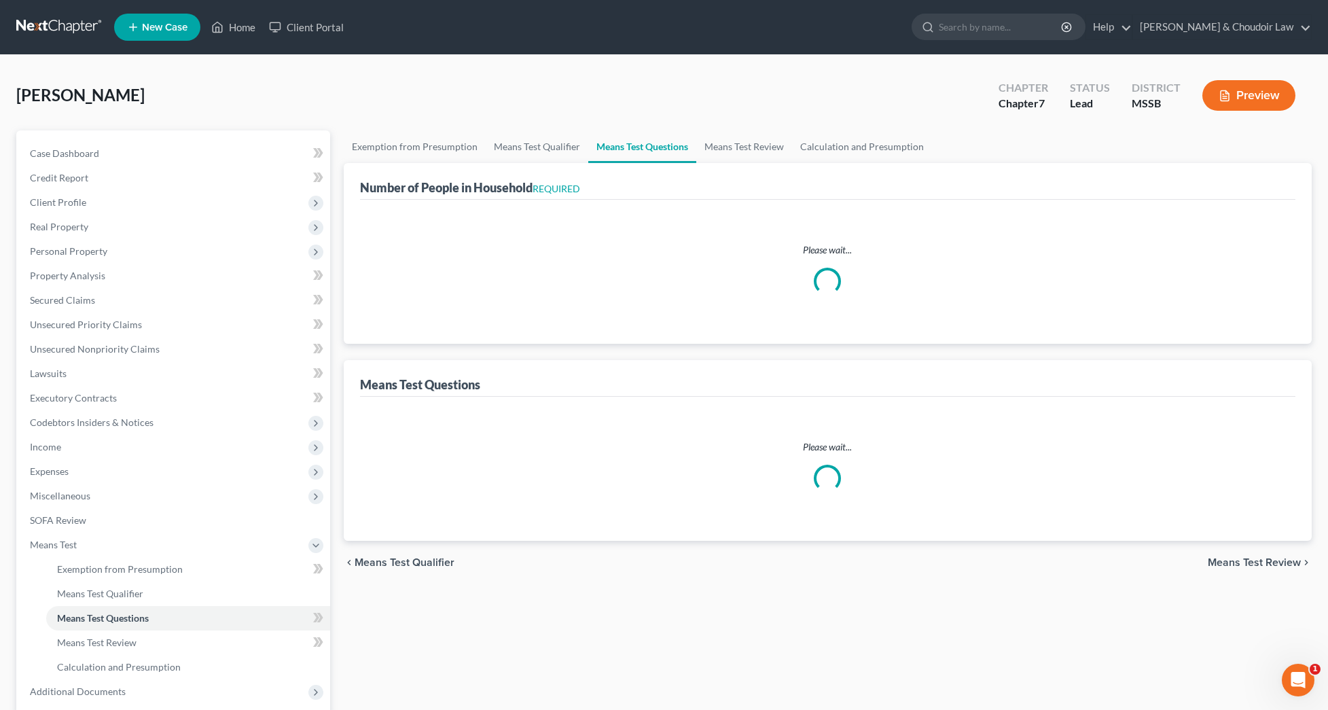
select select "60"
select select "2"
select select "0"
select select "2"
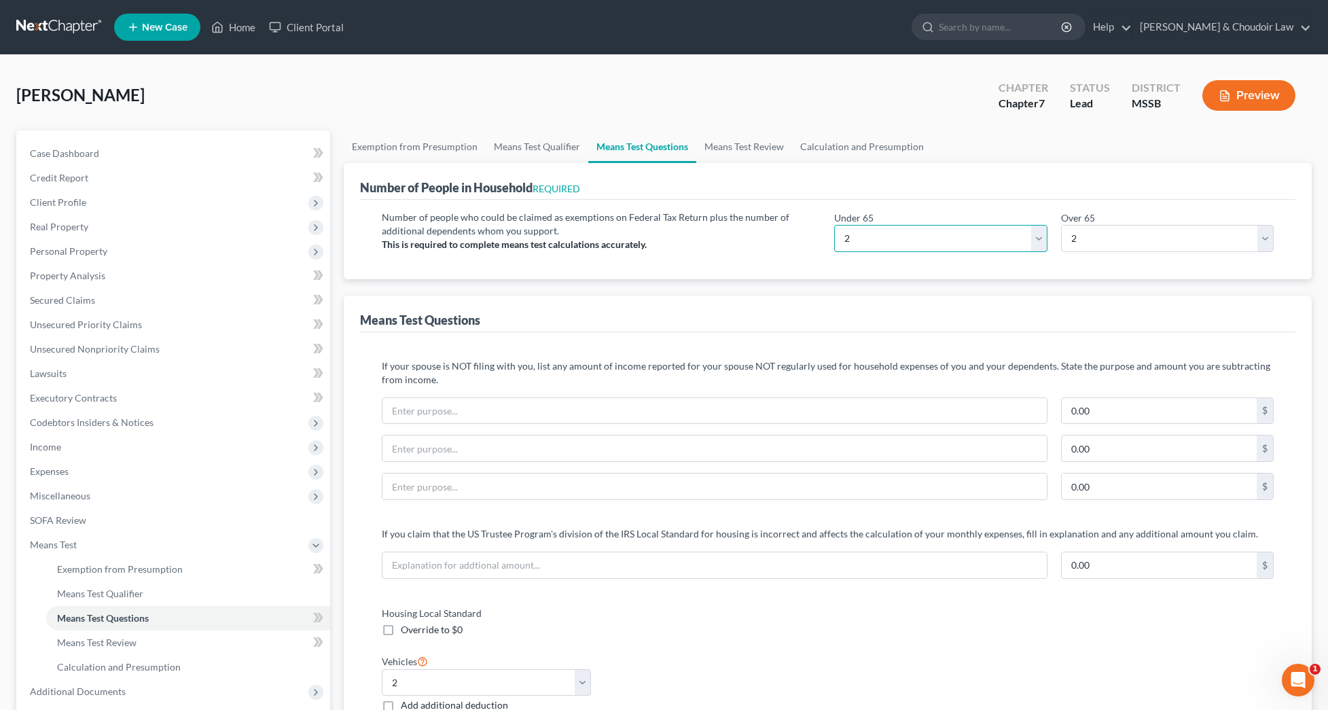
select select "1"
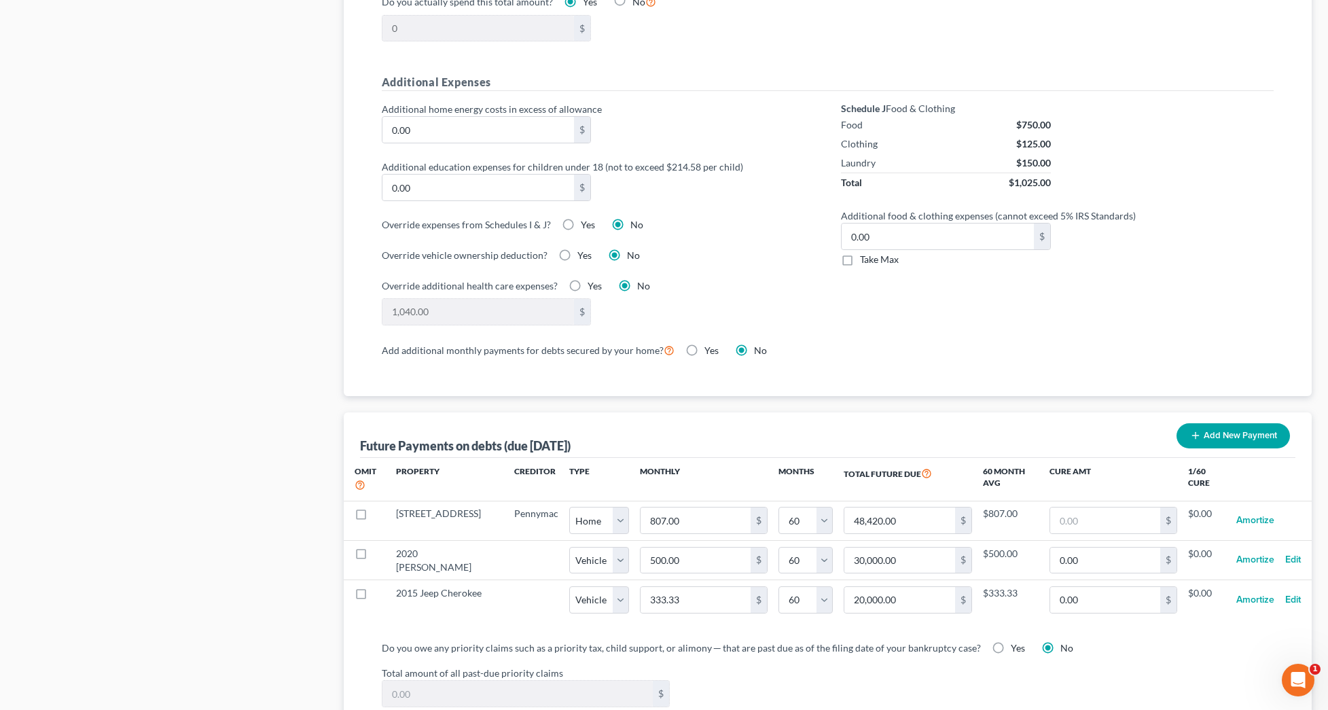
scroll to position [1030, 0]
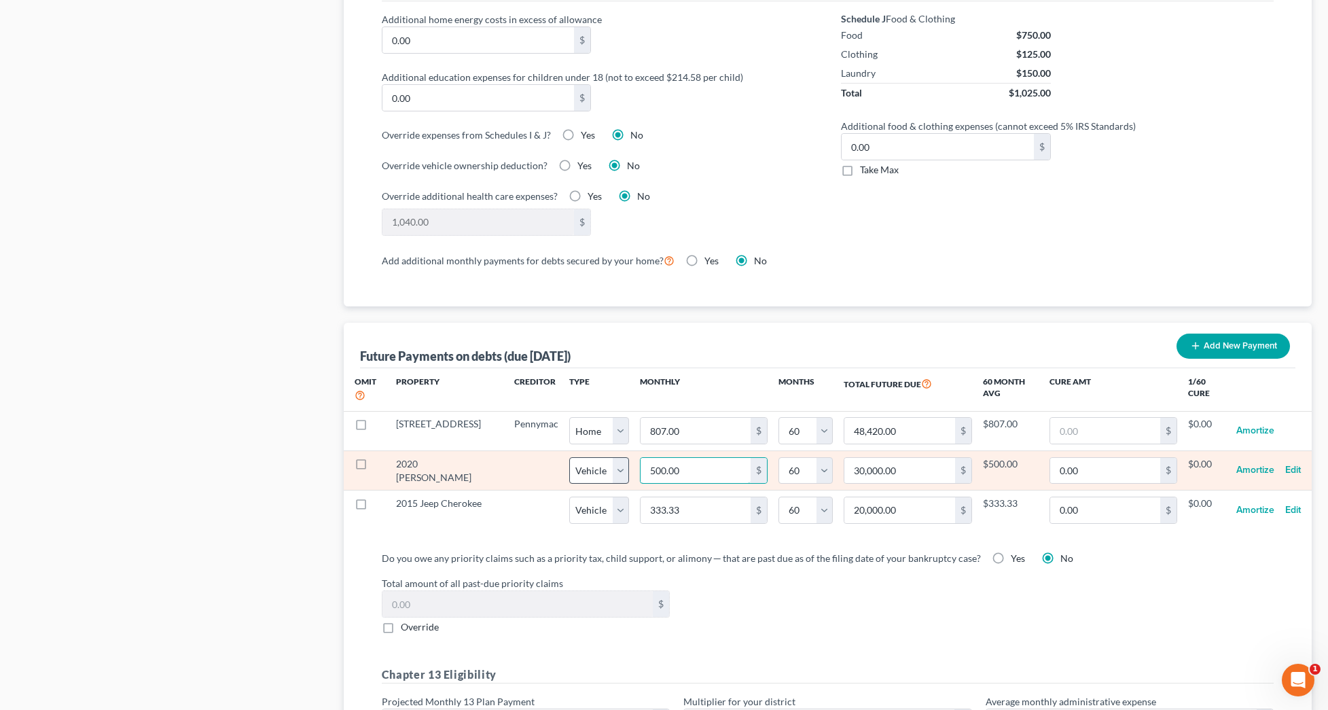
drag, startPoint x: 678, startPoint y: 472, endPoint x: 592, endPoint y: 470, distance: 86.3
click at [592, 470] on tr "2020 Mercedes Benz Select Home Vehicle Other 500.00 $ 0 1 2 3 4 5 6 7 8 9 10 11…" at bounding box center [828, 470] width 968 height 39
type input "5"
type input "300.00"
type input "54"
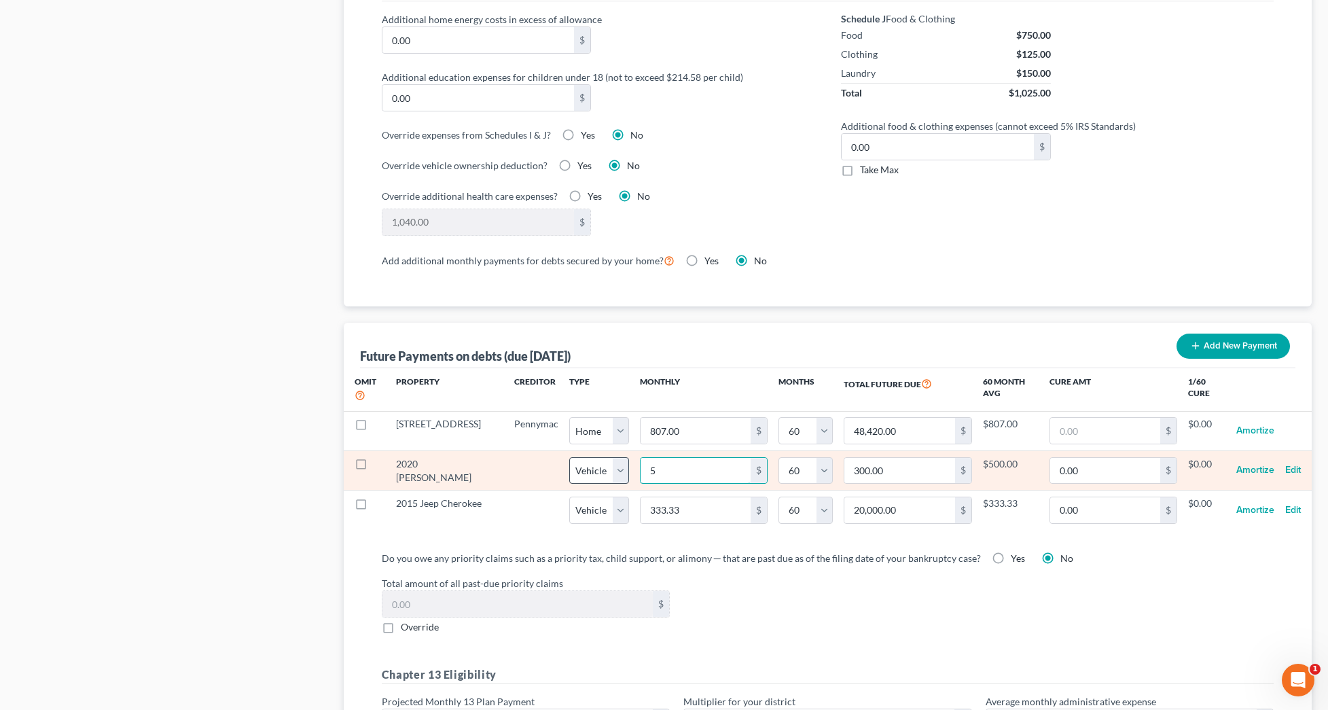
type input "3,240.00"
type input "542"
type input "32,520.00"
select select "1"
select select "60"
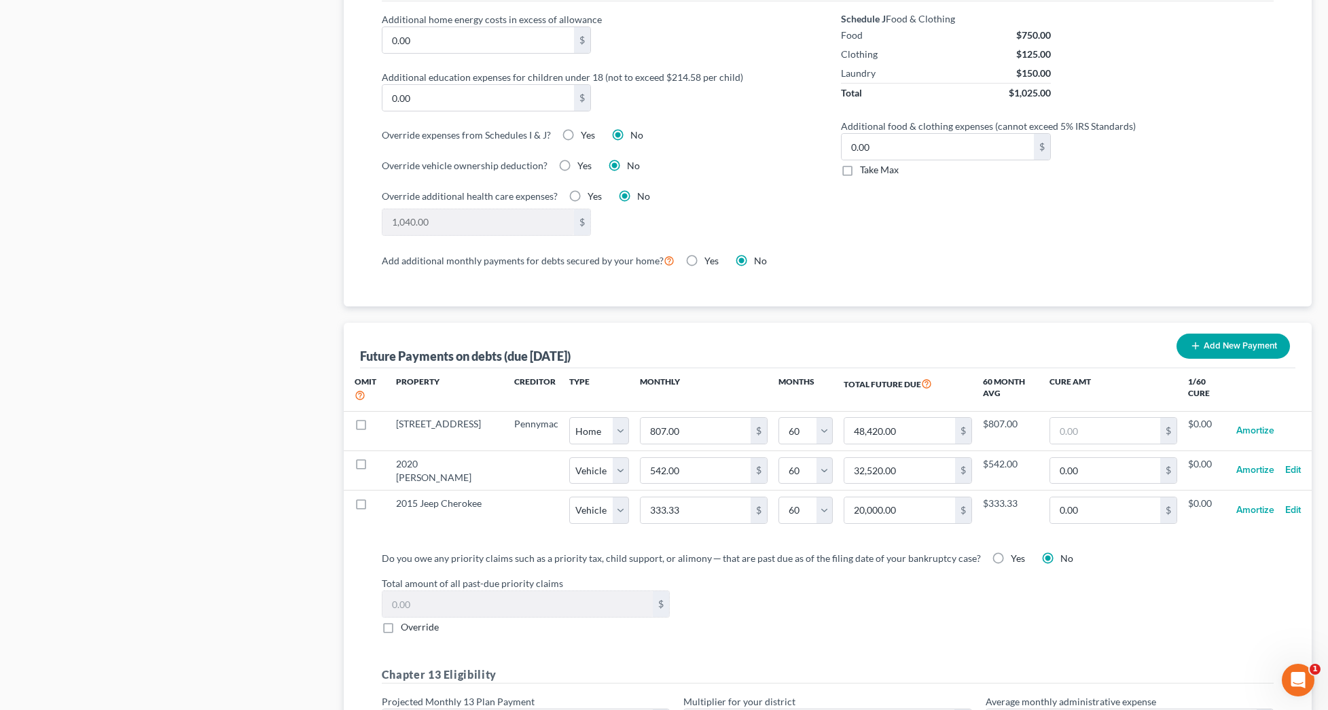
select select "1"
select select "60"
select select "1"
select select "60"
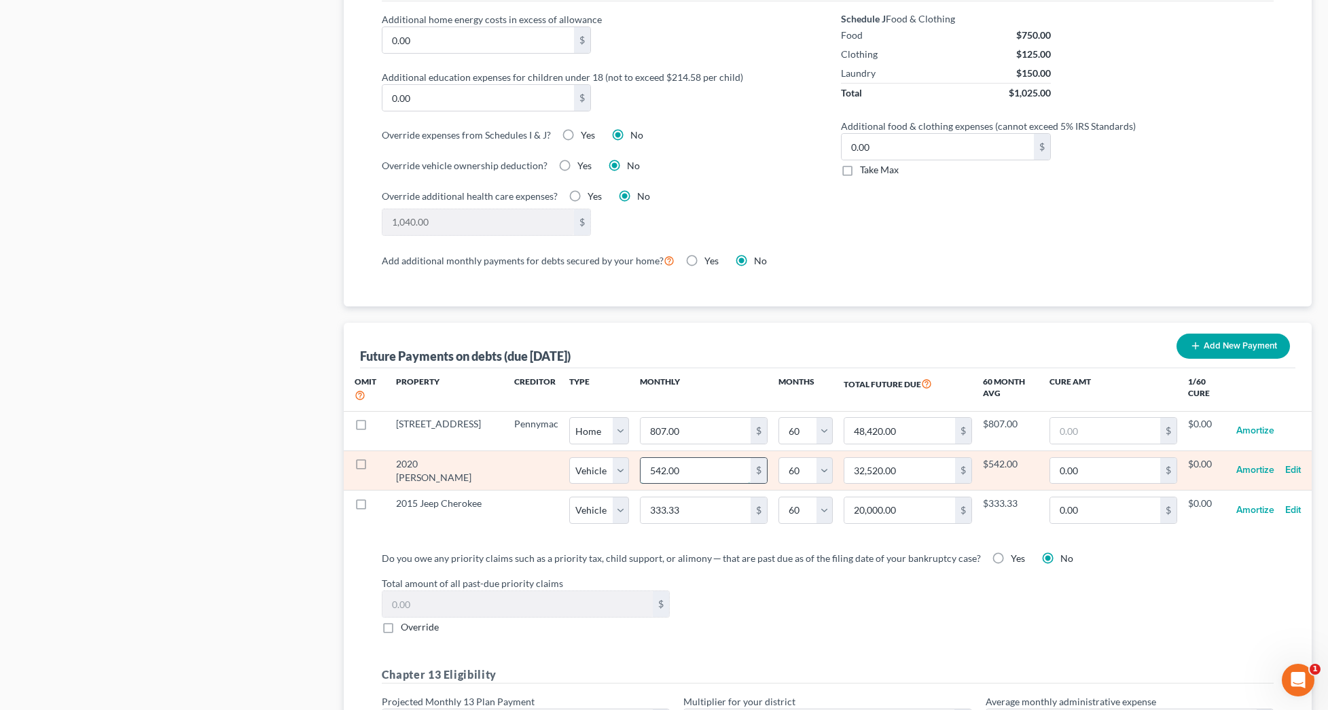
click at [669, 472] on input "542.00" at bounding box center [696, 471] width 110 height 26
type input "542.7"
type input "32,562.00"
type input "542.71"
type input "32,562.60"
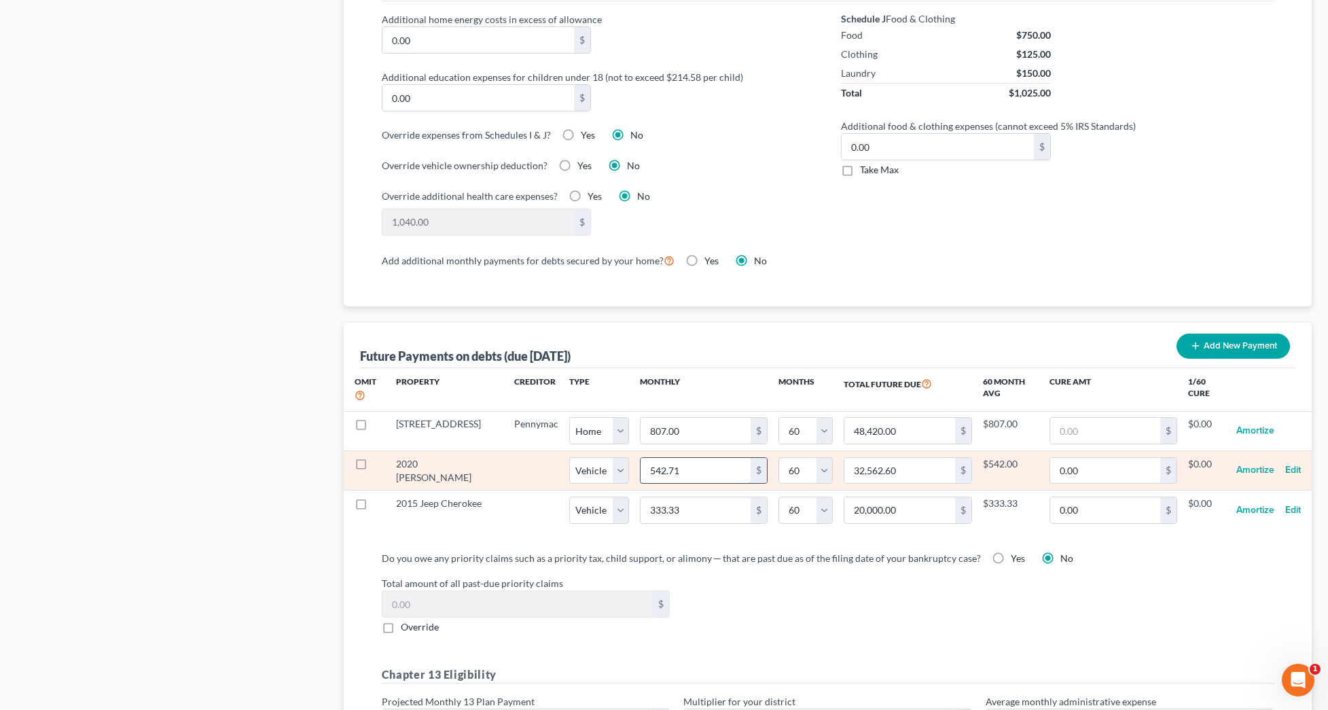
select select "1"
select select "60"
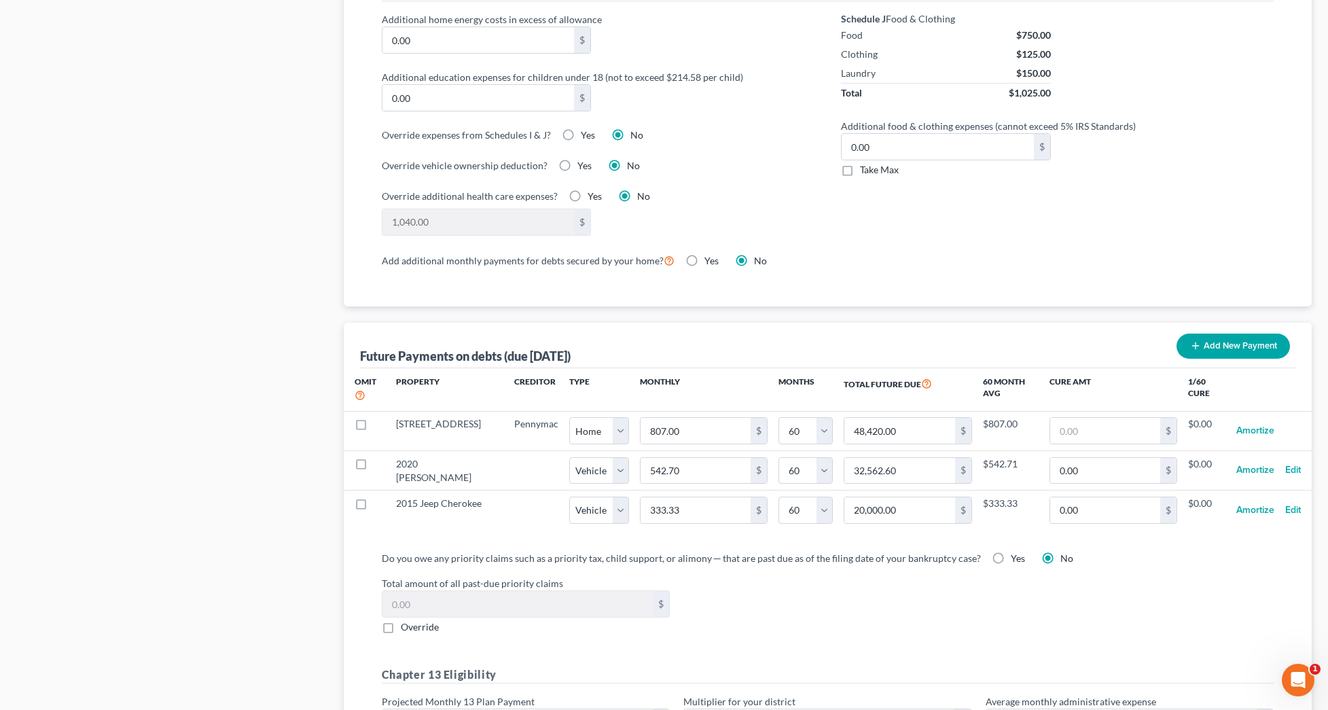
select select "1"
select select "60"
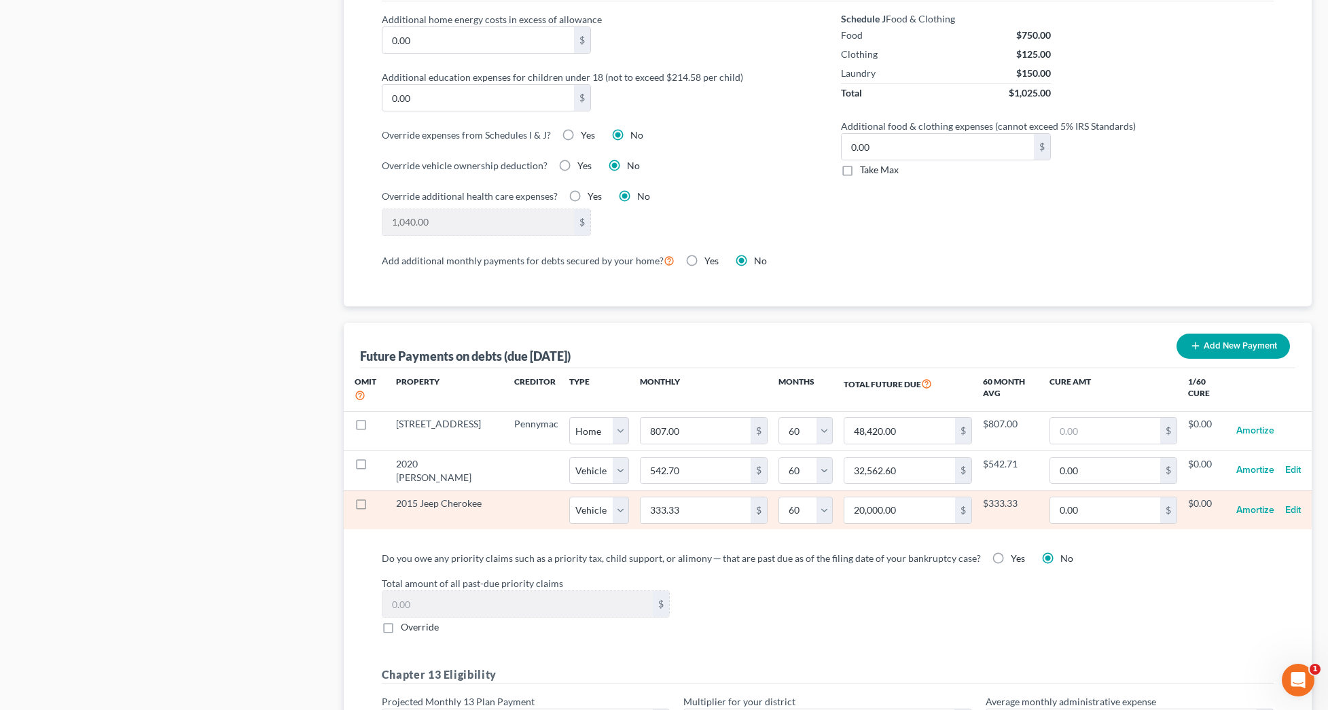
select select "1"
select select "60"
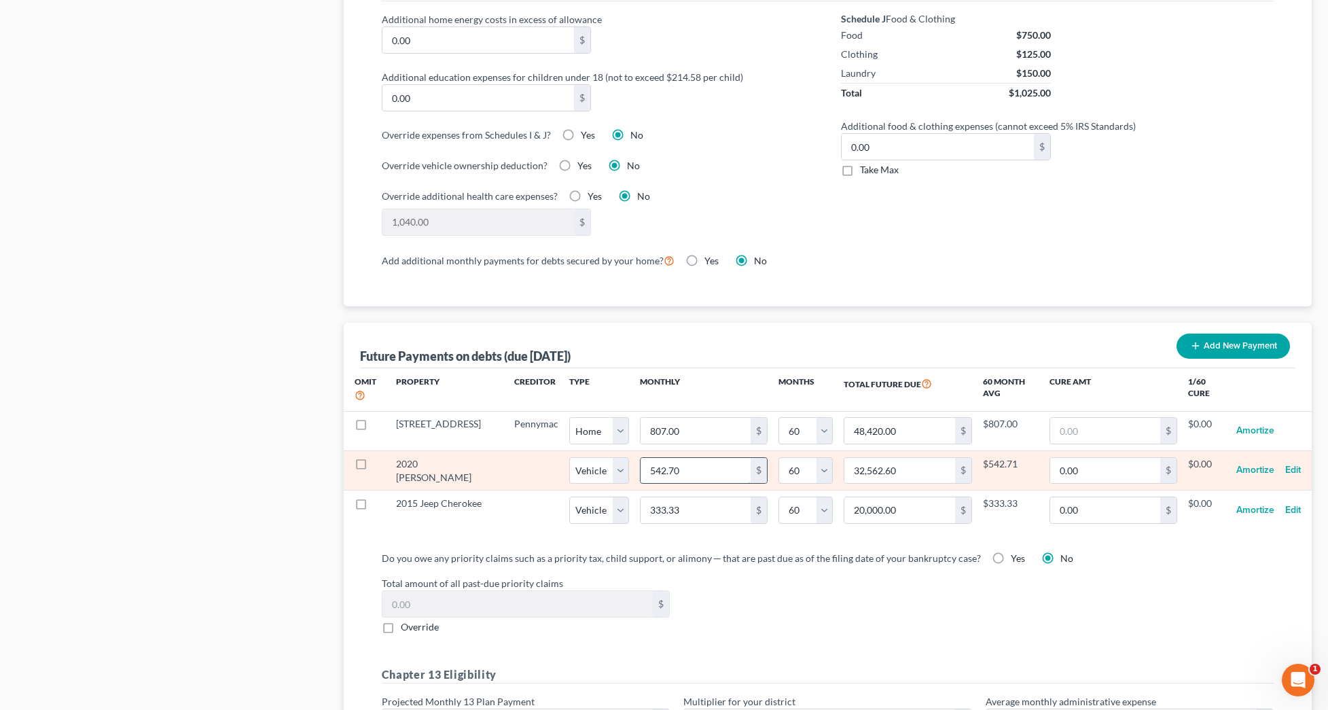
click at [684, 476] on input "542.70" at bounding box center [696, 471] width 110 height 26
type input "542.7"
type input "32,562.00"
type input "542.71"
type input "32,562.60"
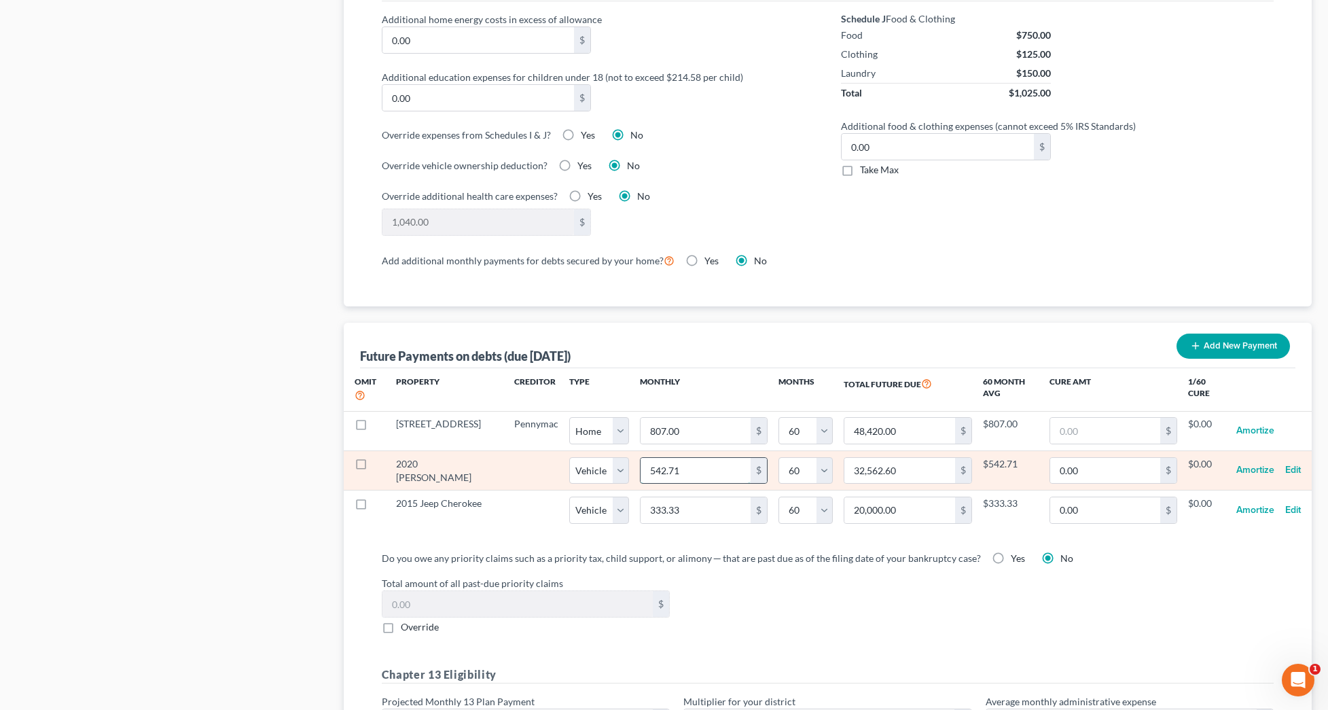
select select "1"
select select "60"
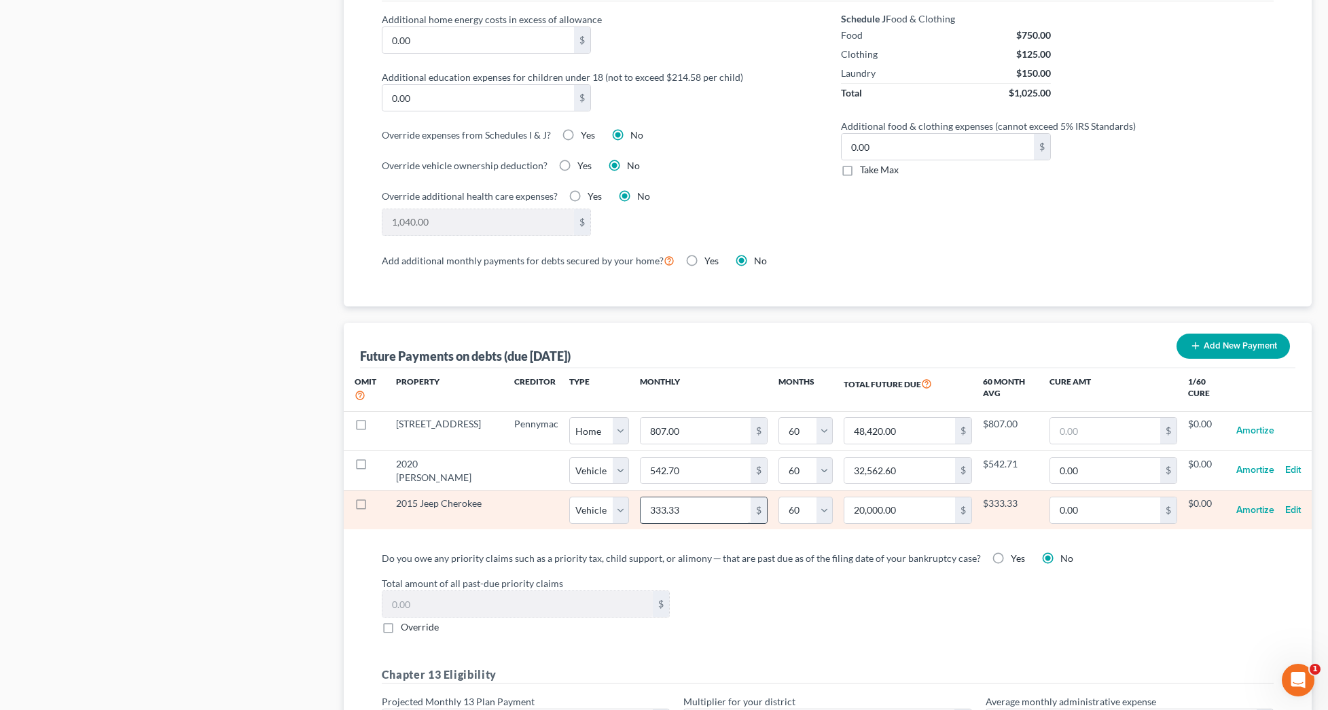
select select "1"
select select "60"
drag, startPoint x: 697, startPoint y: 506, endPoint x: 622, endPoint y: 508, distance: 74.8
click at [629, 507] on td "333.33 $" at bounding box center [703, 510] width 149 height 39
type input "4"
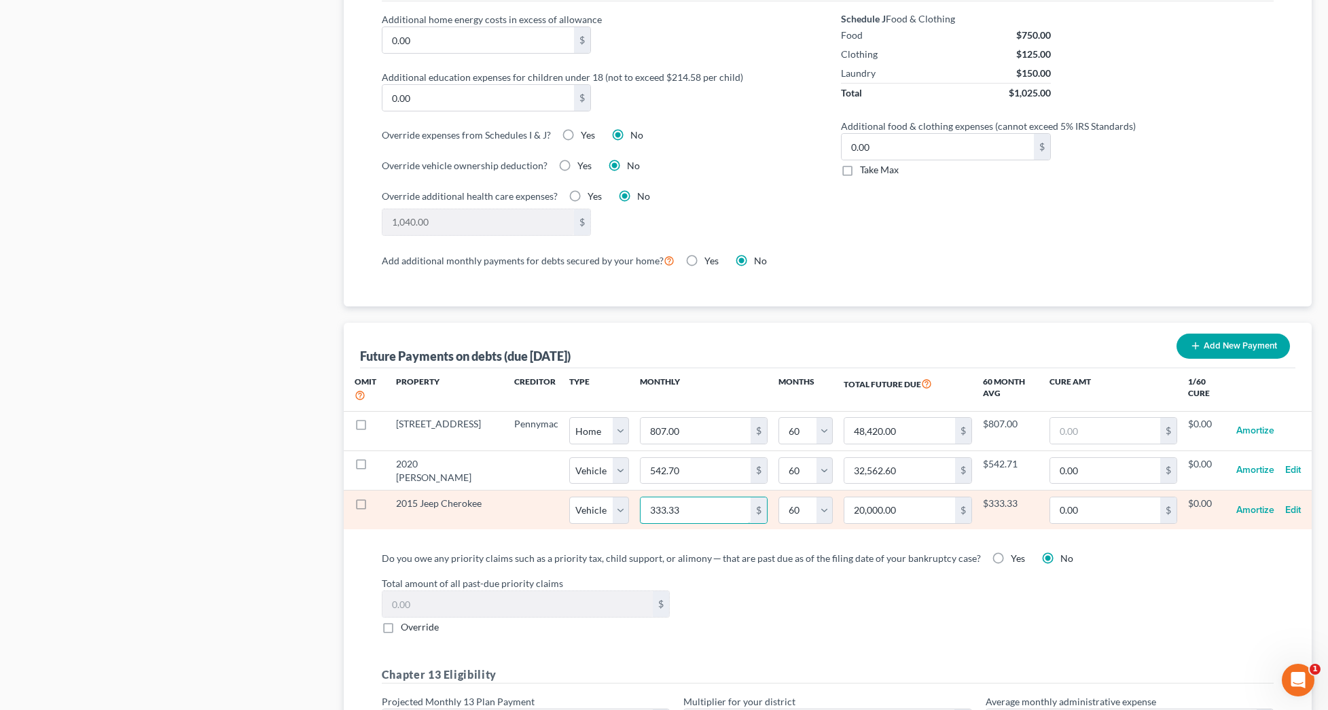
type input "240.00"
type input "47"
type input "2,820.00"
type input "472"
type input "28,320.00"
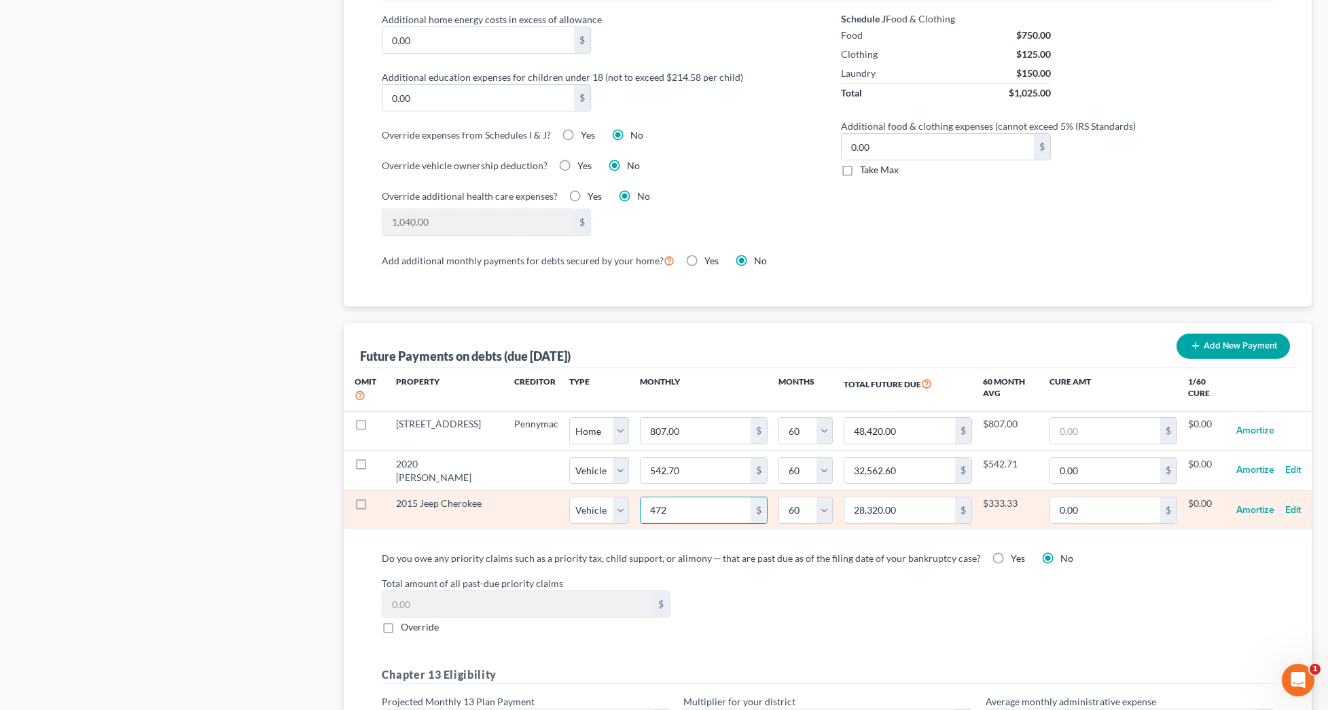
select select "1"
select select "60"
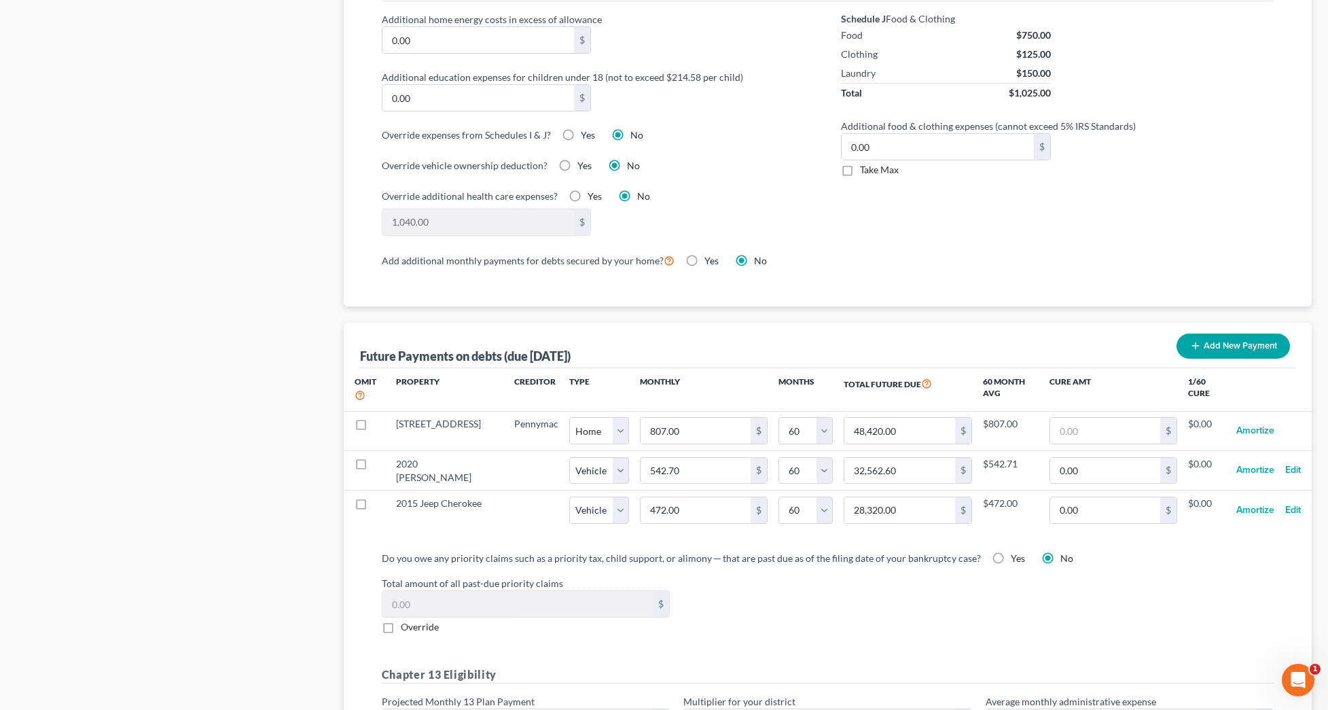
select select "1"
select select "60"
select select "1"
select select "60"
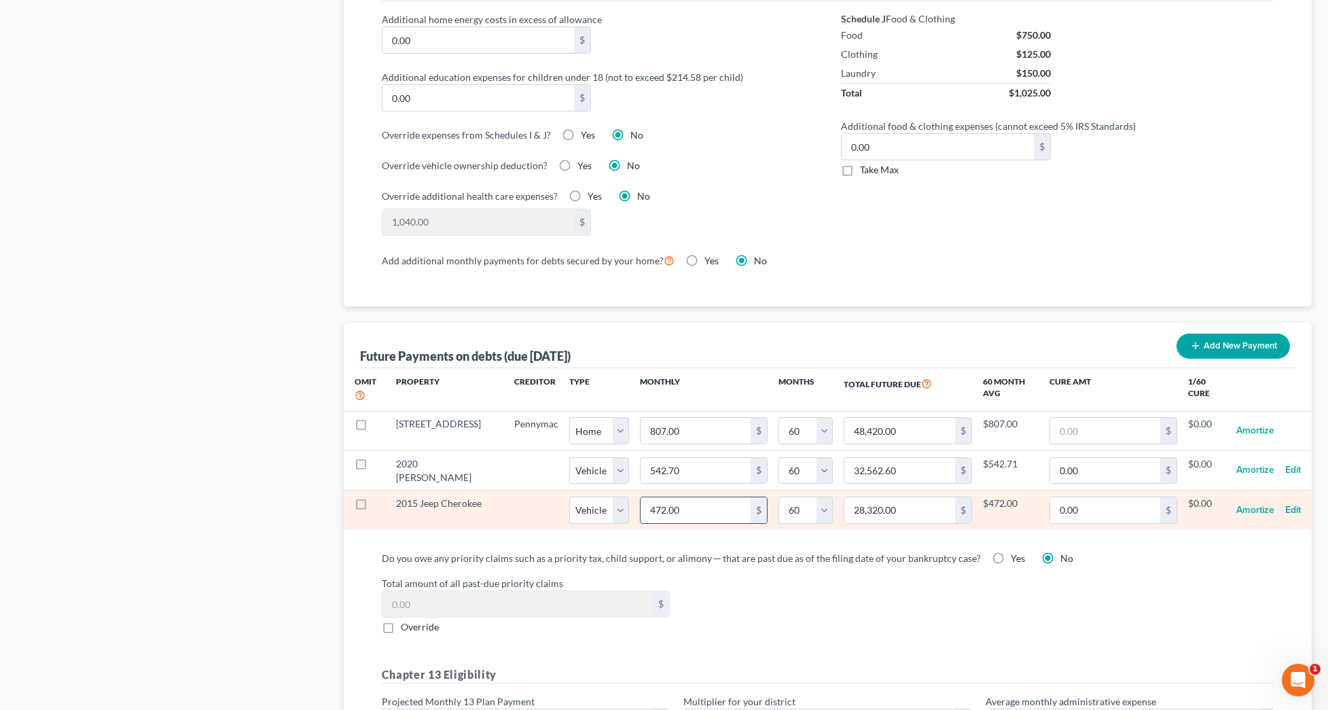
click at [694, 515] on input "472.00" at bounding box center [696, 510] width 110 height 26
type input "472.9"
type input "28,374.00"
type input "472.92"
type input "28,375.20"
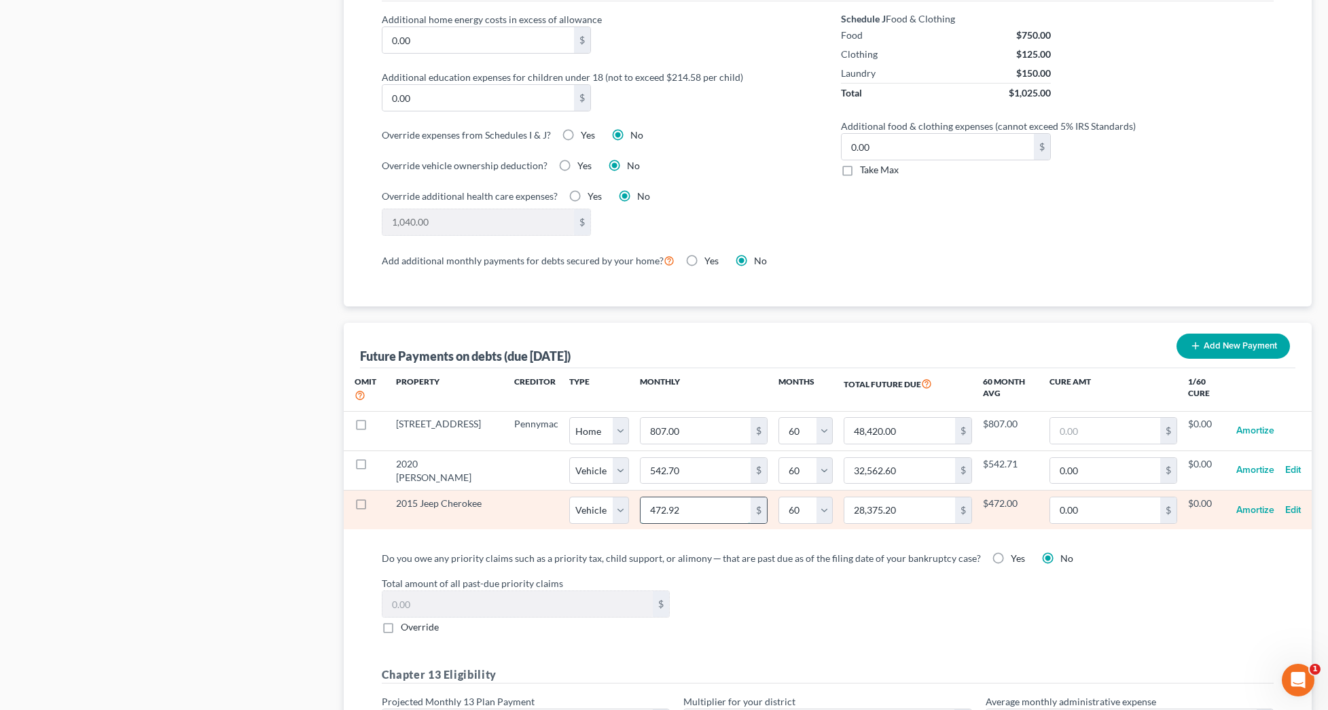
select select "1"
select select "60"
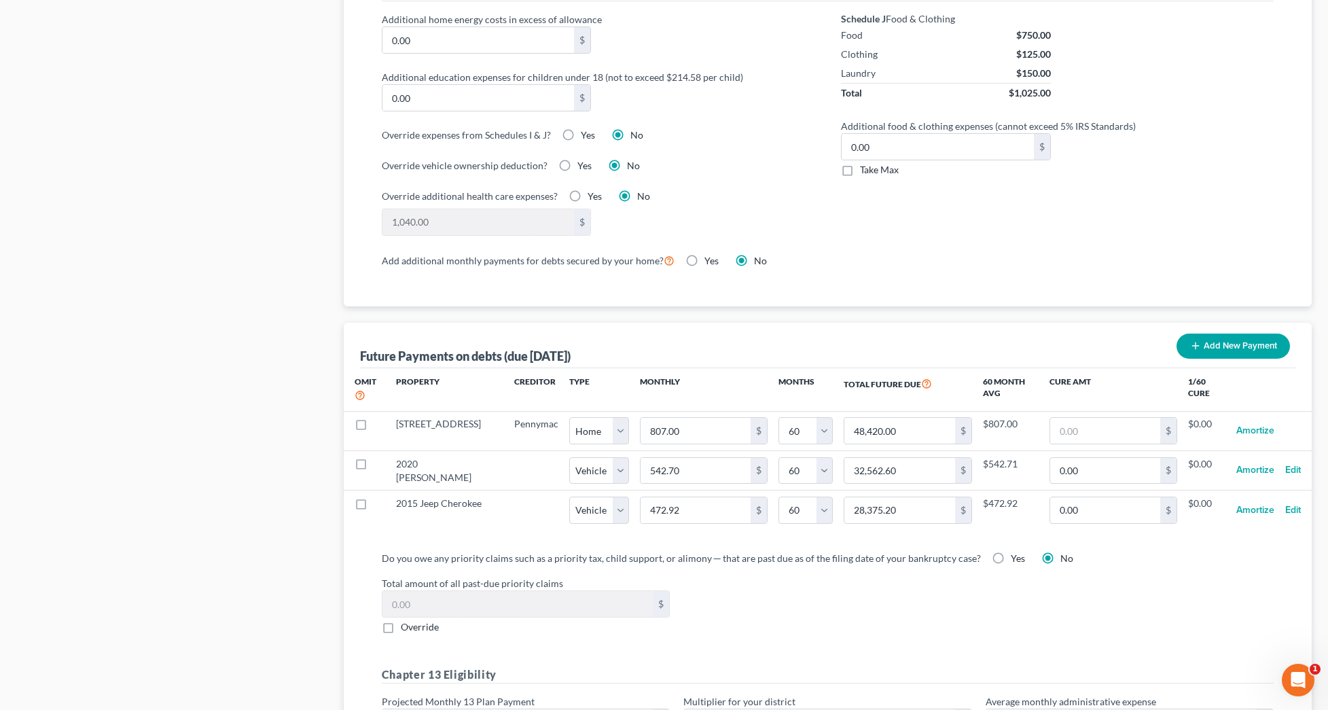
select select "1"
select select "60"
select select "1"
select select "60"
click at [781, 593] on div "Total amount of all past-due priority claims $ Override" at bounding box center [828, 605] width 906 height 58
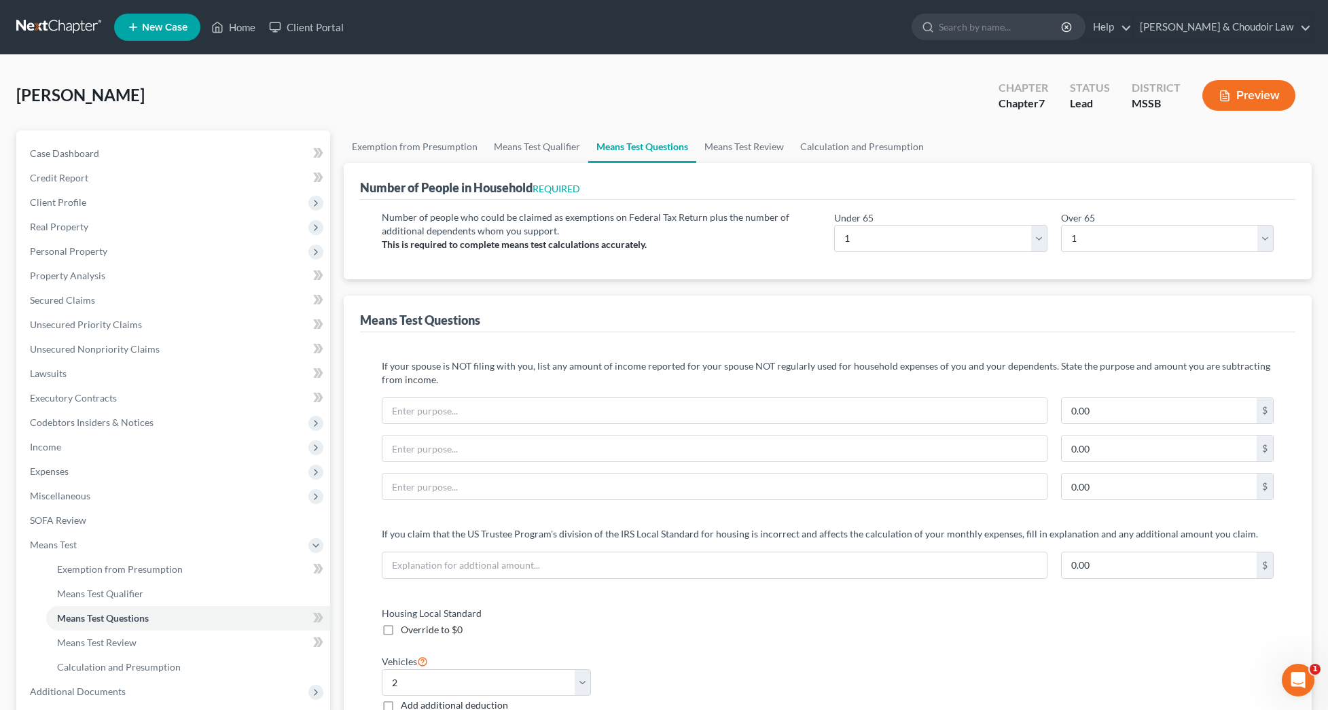
scroll to position [0, 0]
click at [1240, 109] on button "Preview" at bounding box center [1249, 95] width 93 height 31
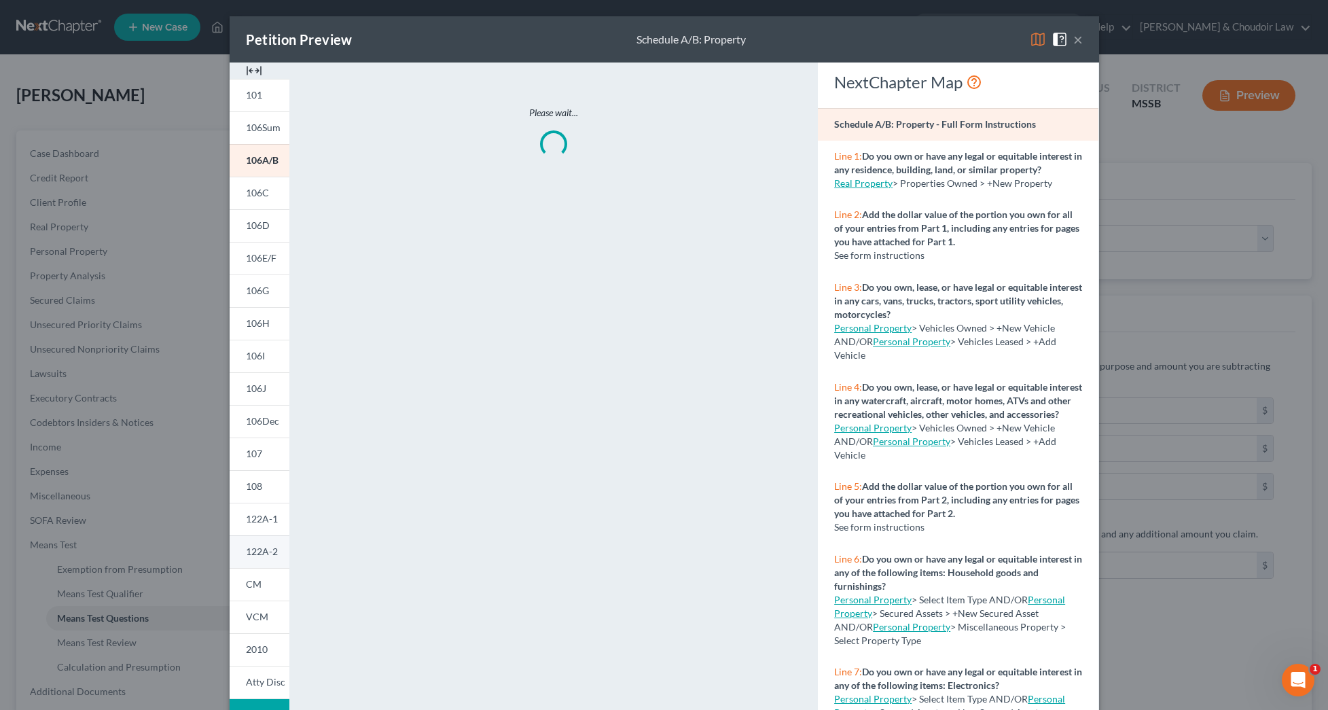
click at [256, 559] on link "122A-2" at bounding box center [260, 551] width 60 height 33
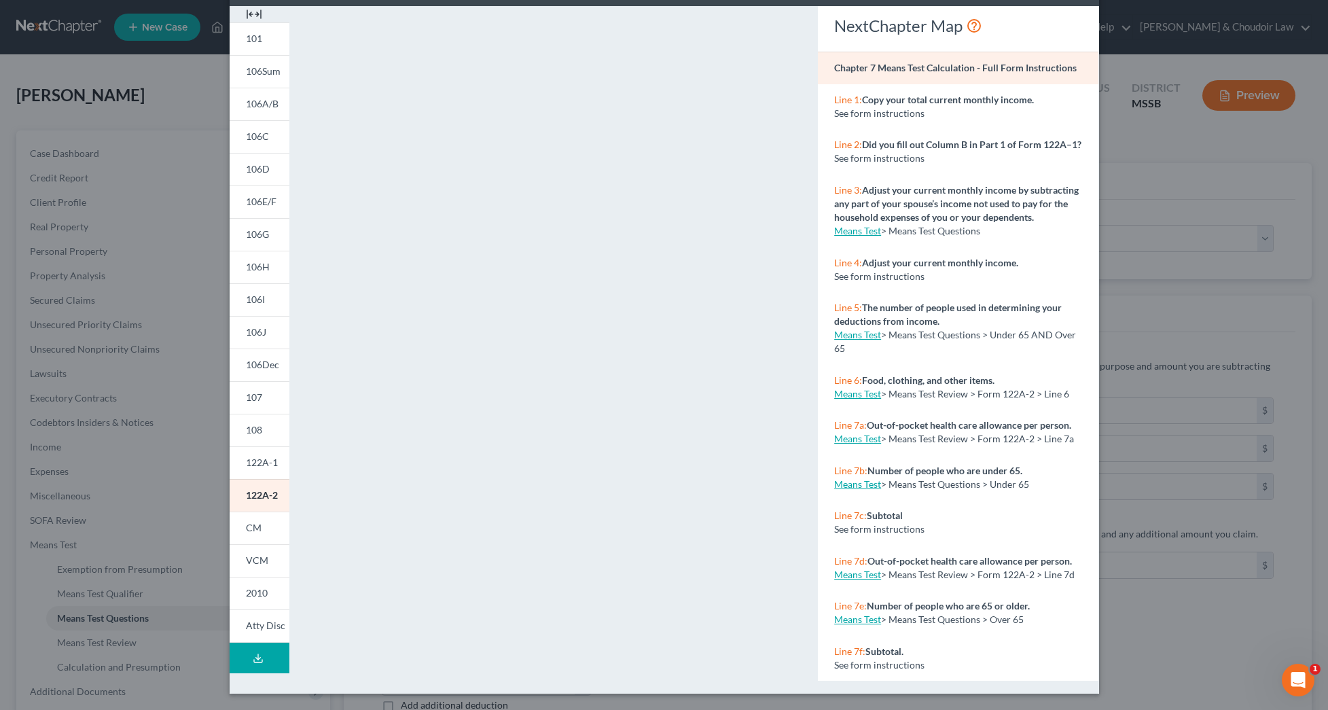
scroll to position [56, 0]
click at [268, 499] on span "122A-2" at bounding box center [262, 495] width 32 height 12
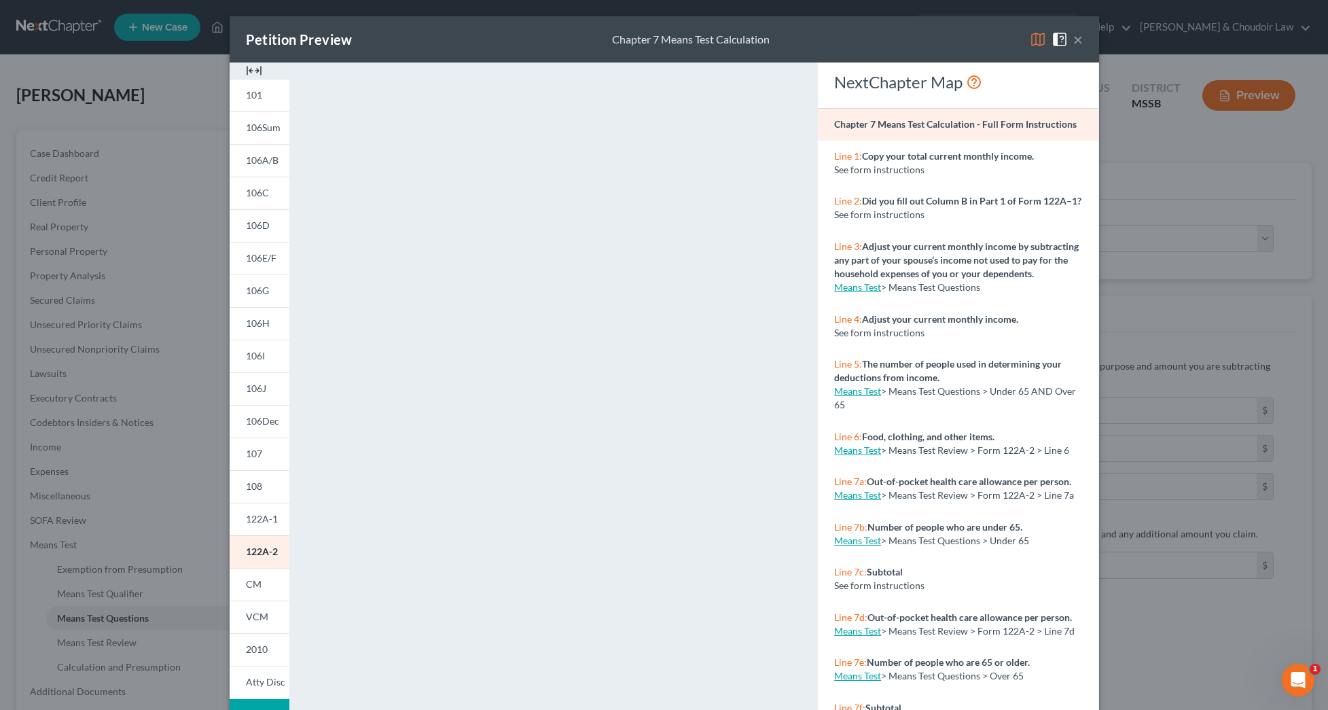
scroll to position [0, 0]
click at [1079, 37] on button "×" at bounding box center [1079, 39] width 10 height 16
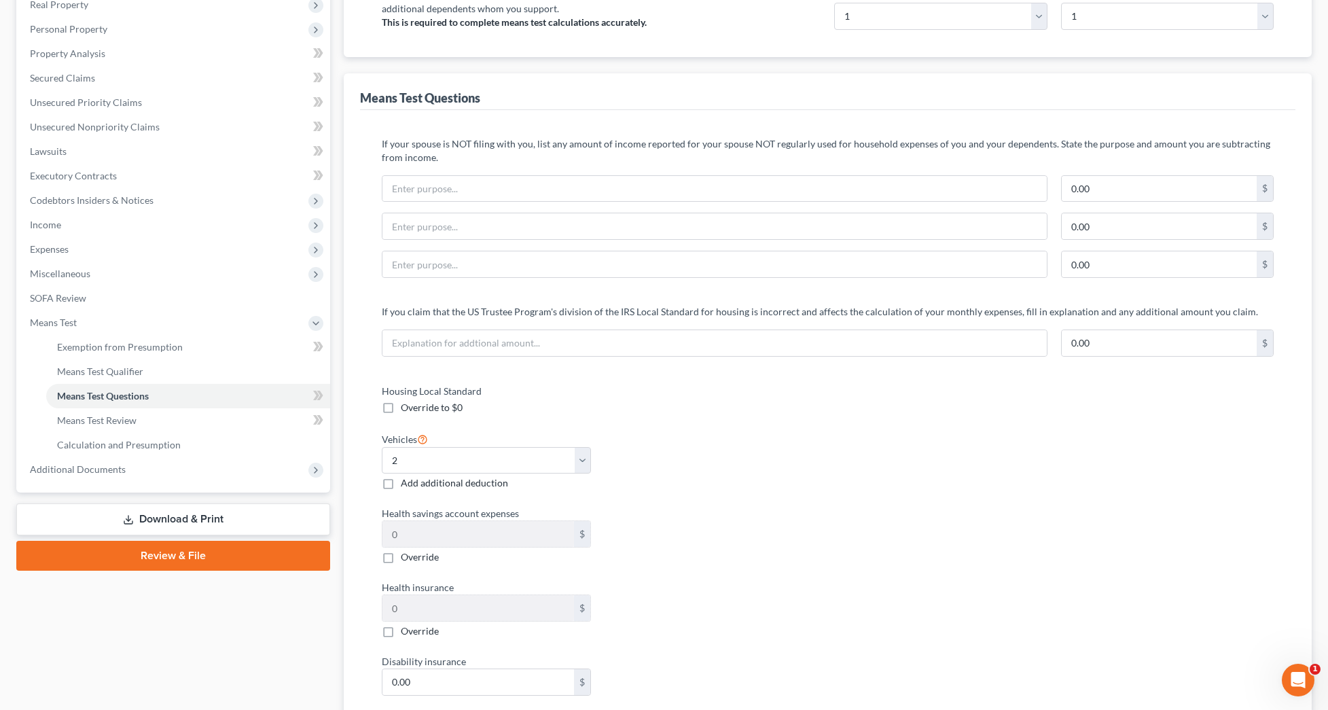
click at [217, 527] on link "Download & Print" at bounding box center [173, 520] width 314 height 32
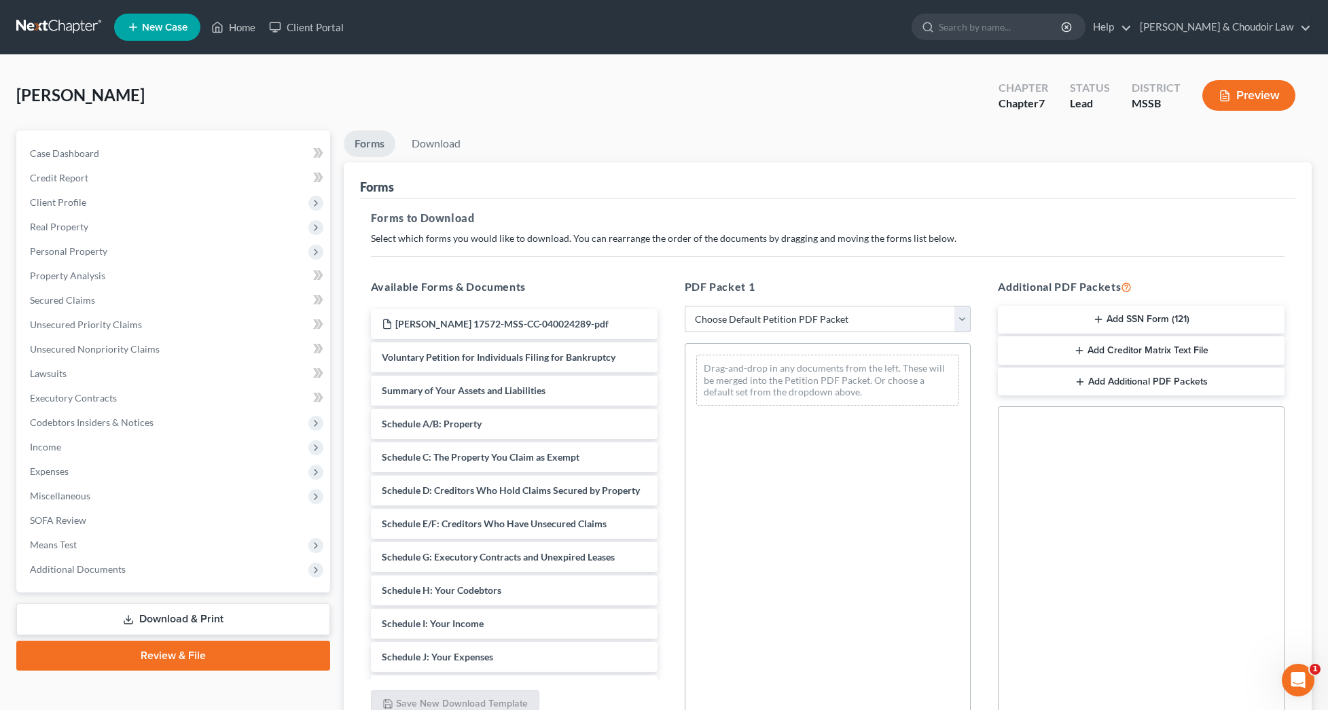
click at [1089, 317] on button "Add SSN Form (121)" at bounding box center [1141, 320] width 287 height 29
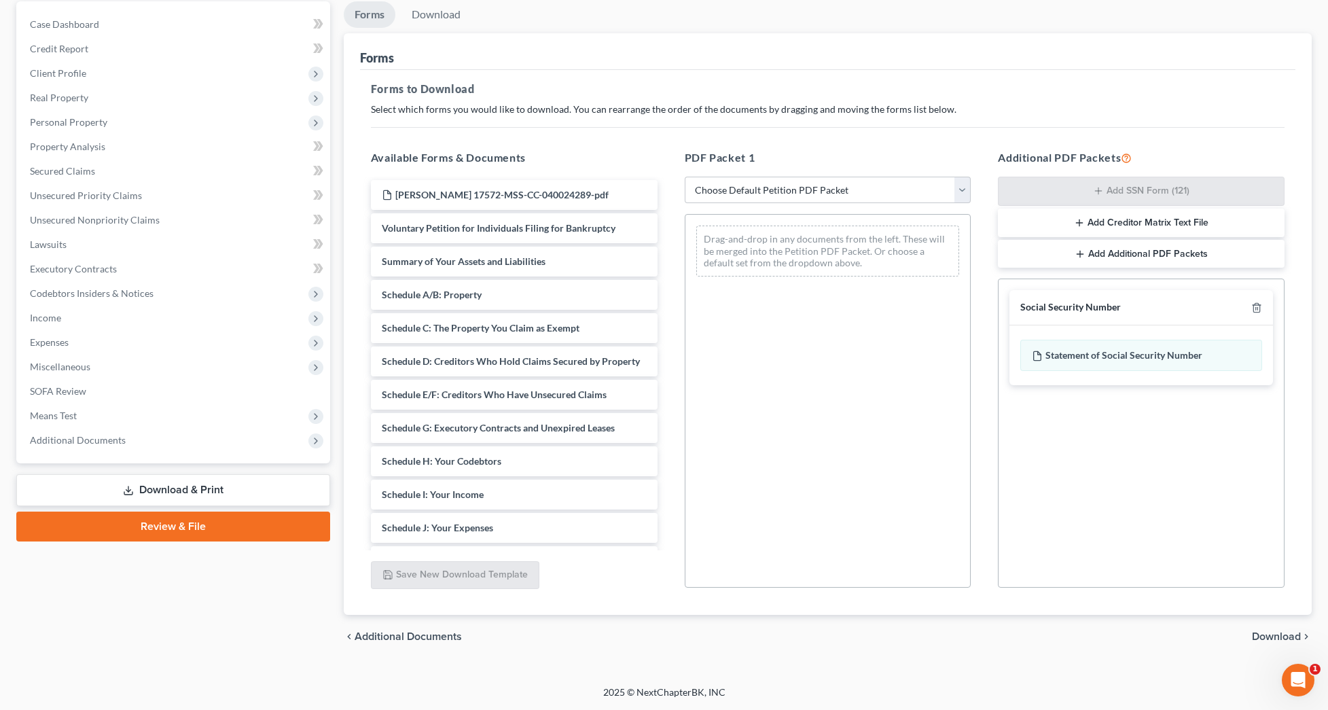
click at [1284, 641] on span "Download" at bounding box center [1276, 636] width 49 height 11
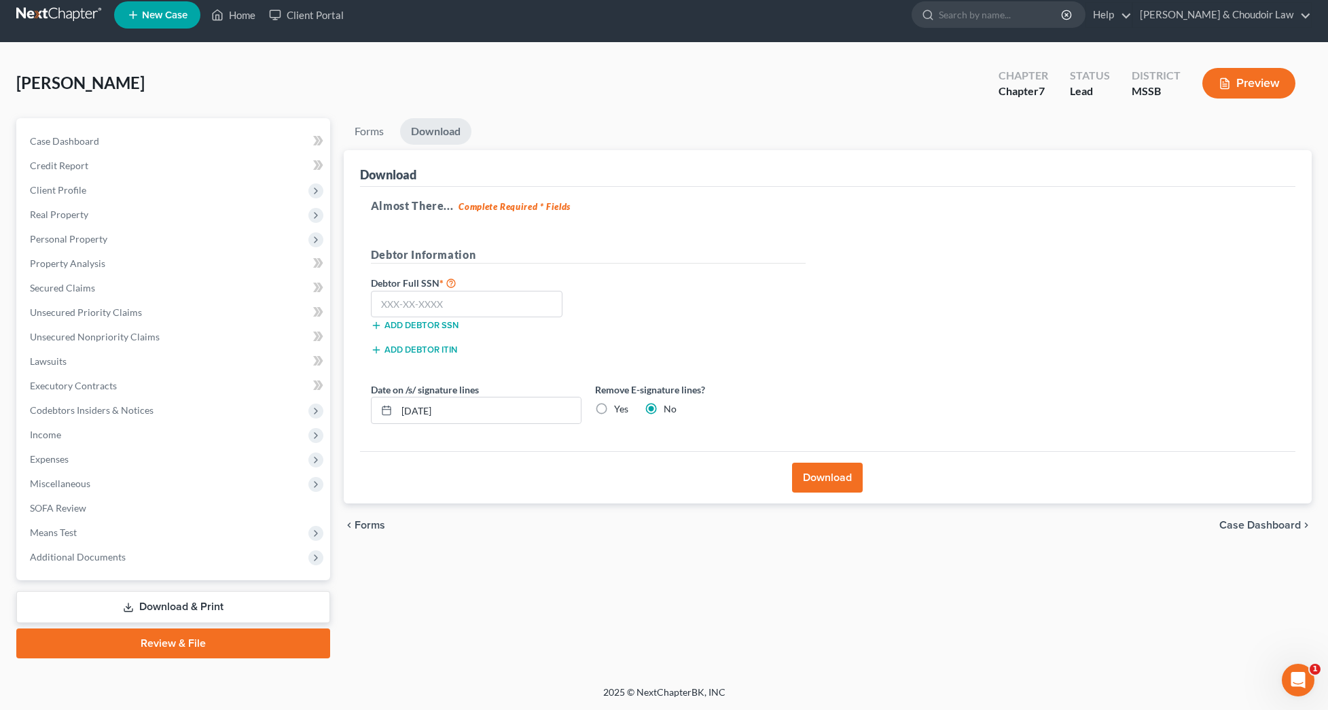
scroll to position [12, 0]
click at [502, 315] on input "text" at bounding box center [467, 304] width 192 height 27
type input "427-19-6954"
click at [845, 472] on button "Download" at bounding box center [827, 478] width 71 height 30
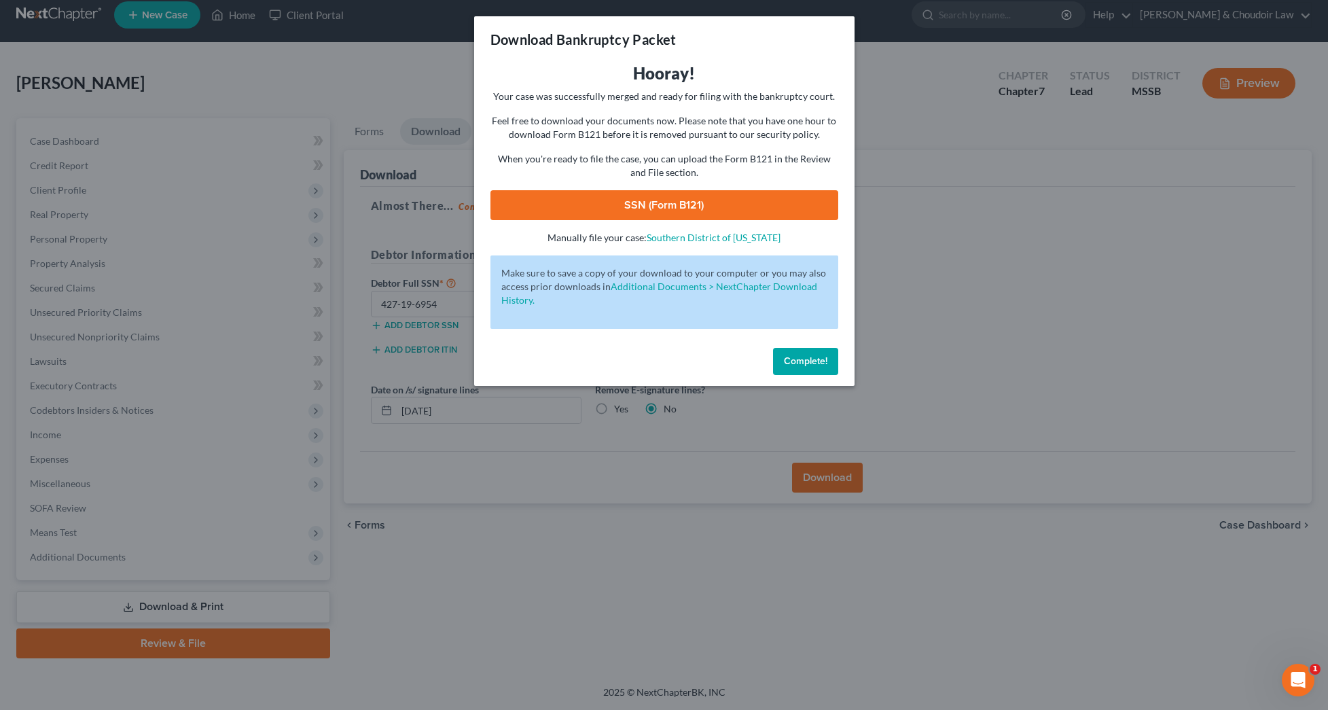
click at [716, 202] on link "SSN (Form B121)" at bounding box center [665, 205] width 348 height 30
click at [743, 214] on link "SSN (Form B121)" at bounding box center [665, 205] width 348 height 30
click at [828, 365] on button "Complete!" at bounding box center [805, 361] width 65 height 27
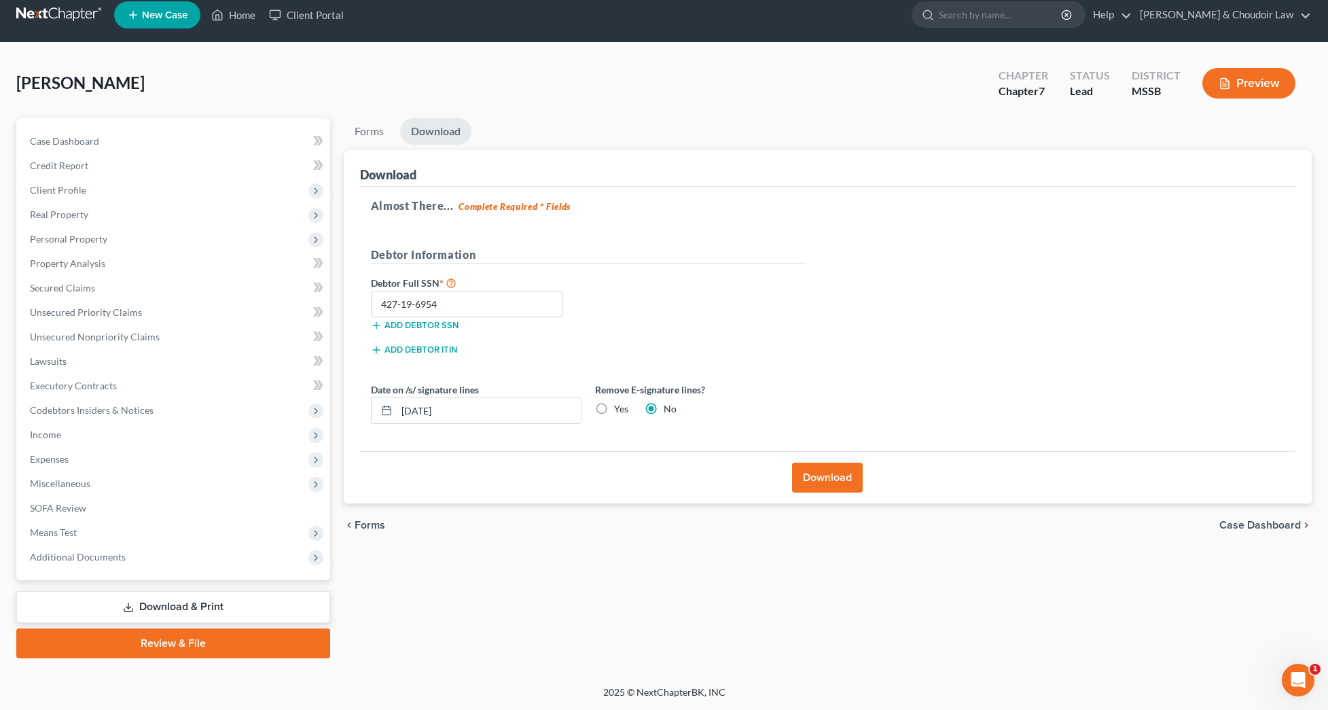
click at [270, 641] on link "Review & File" at bounding box center [173, 644] width 314 height 30
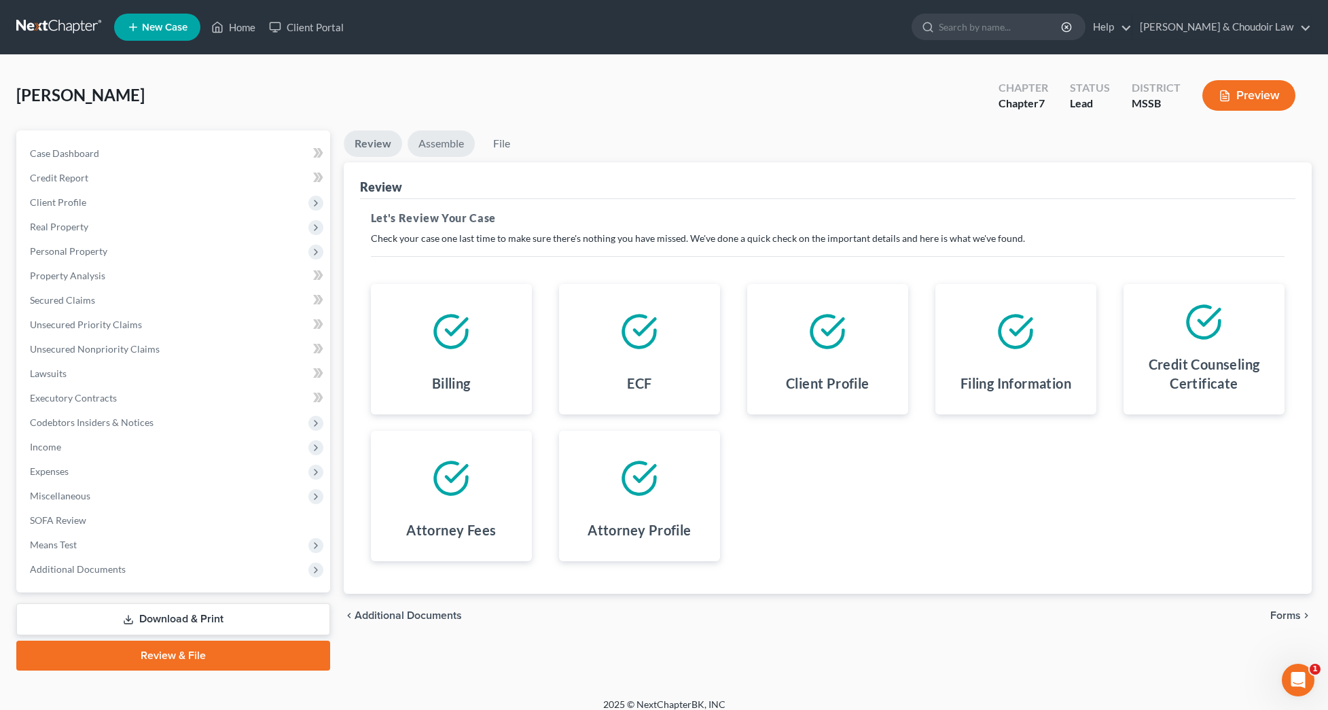
click at [447, 133] on link "Assemble" at bounding box center [441, 143] width 67 height 27
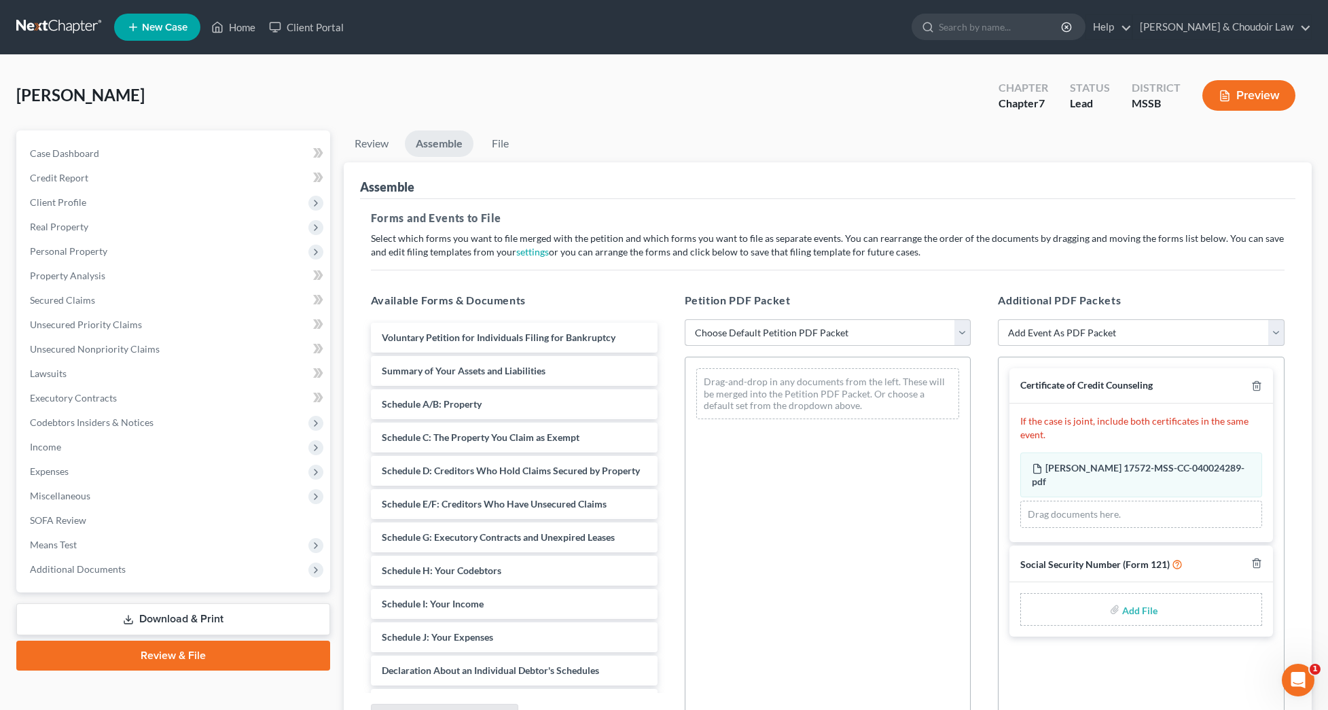
drag, startPoint x: 751, startPoint y: 348, endPoint x: 750, endPoint y: 340, distance: 8.3
click at [750, 346] on div "Petition PDF Packet Choose Default Petition PDF Packet Emergency Filing (Volunt…" at bounding box center [828, 511] width 314 height 461
select select "4"
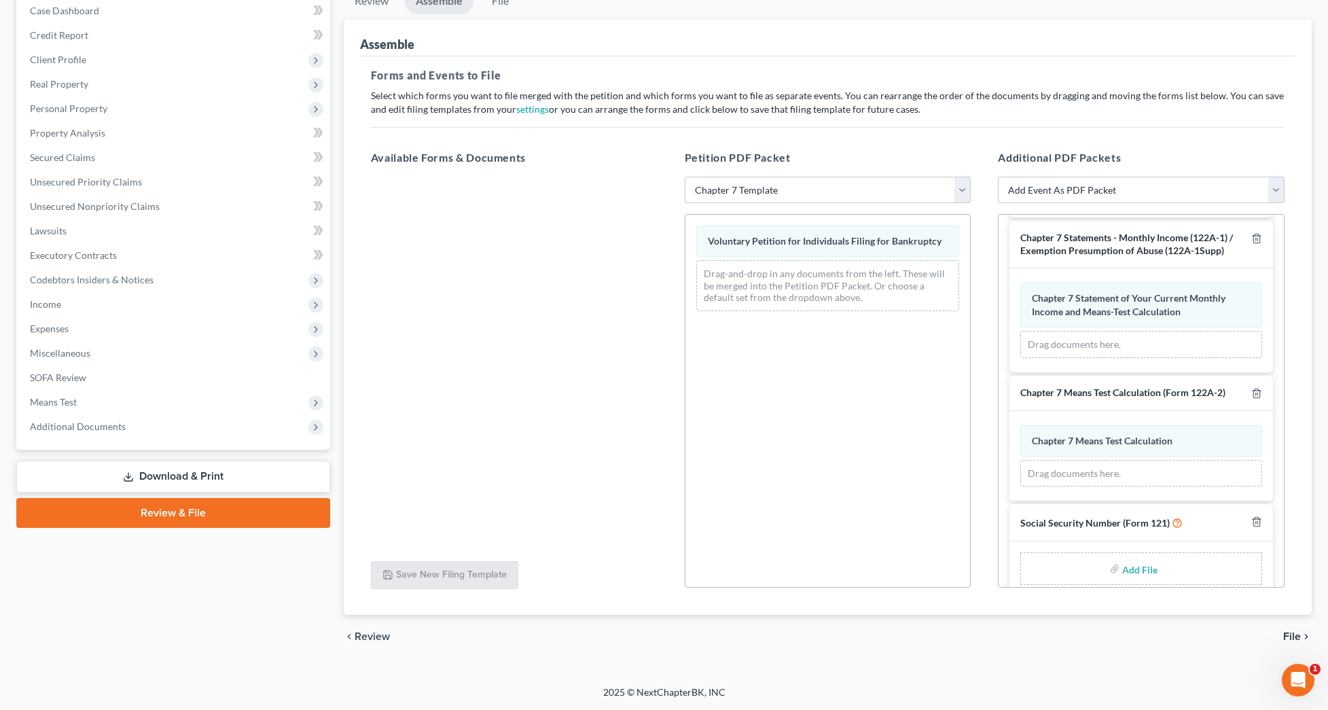
scroll to position [143, 0]
click at [1129, 557] on input "file" at bounding box center [1139, 569] width 33 height 24
type input "C:\fakepath\ea392a31-1b2a-40a7-bc94-451f6726b503.pdf"
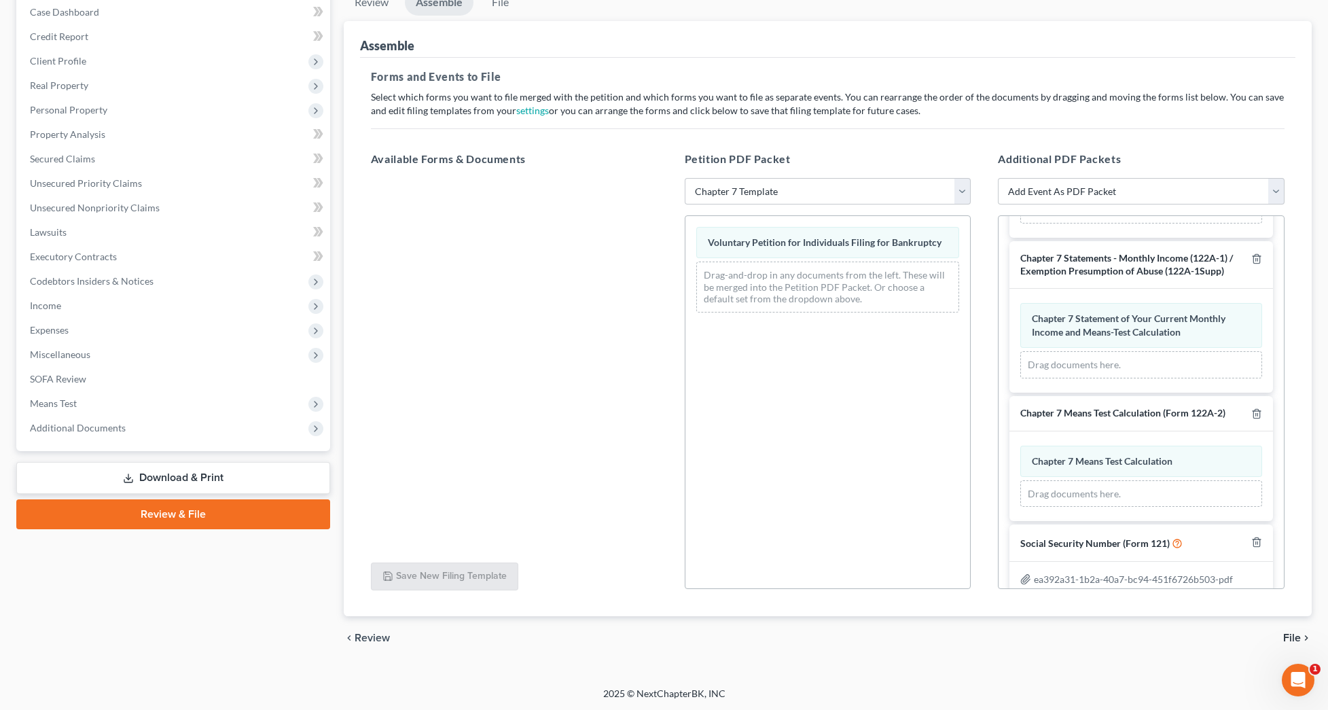
scroll to position [143, 1]
click at [1295, 637] on span "File" at bounding box center [1293, 636] width 18 height 11
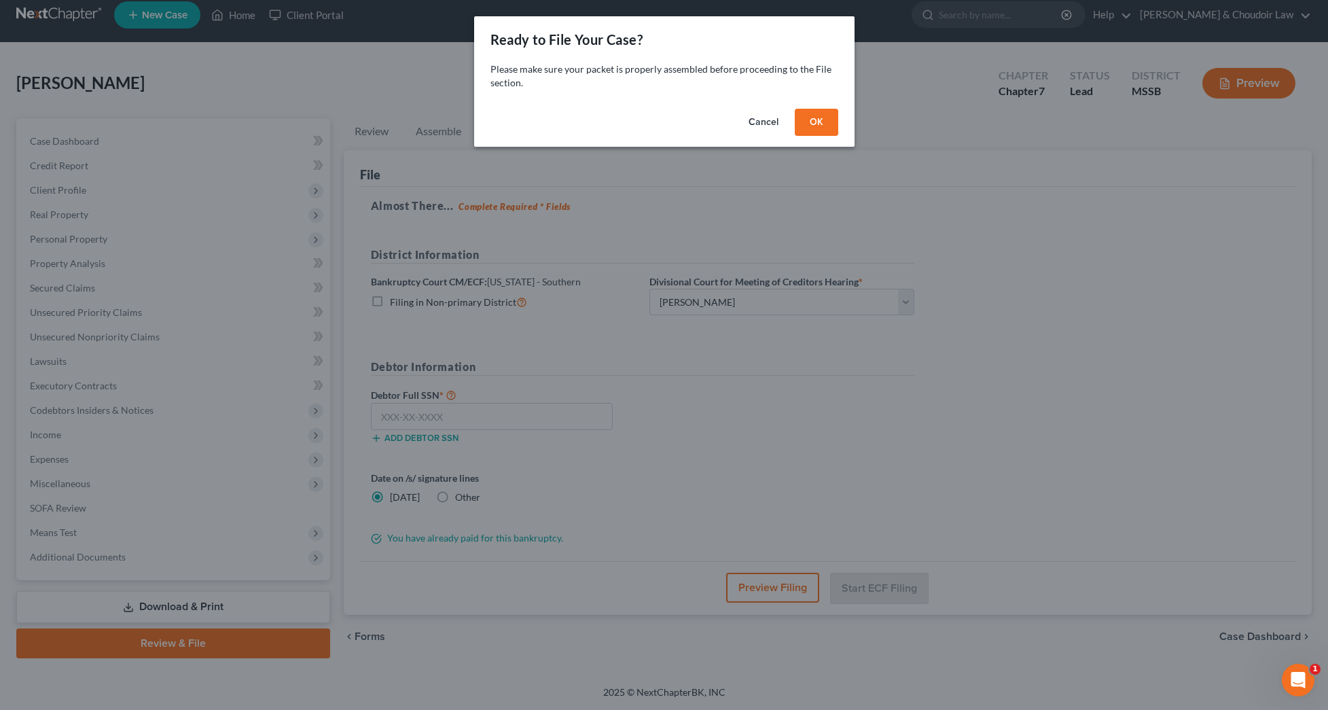
click at [811, 125] on button "OK" at bounding box center [816, 122] width 43 height 27
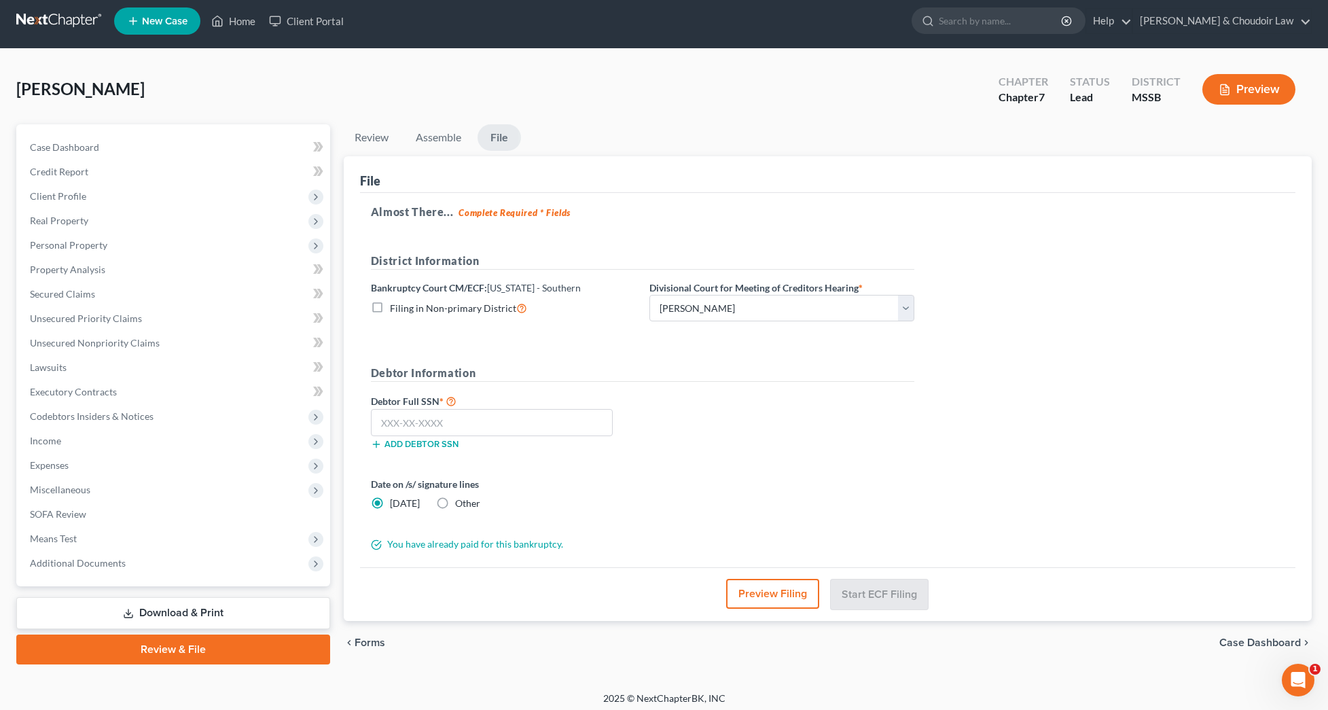
scroll to position [1, 0]
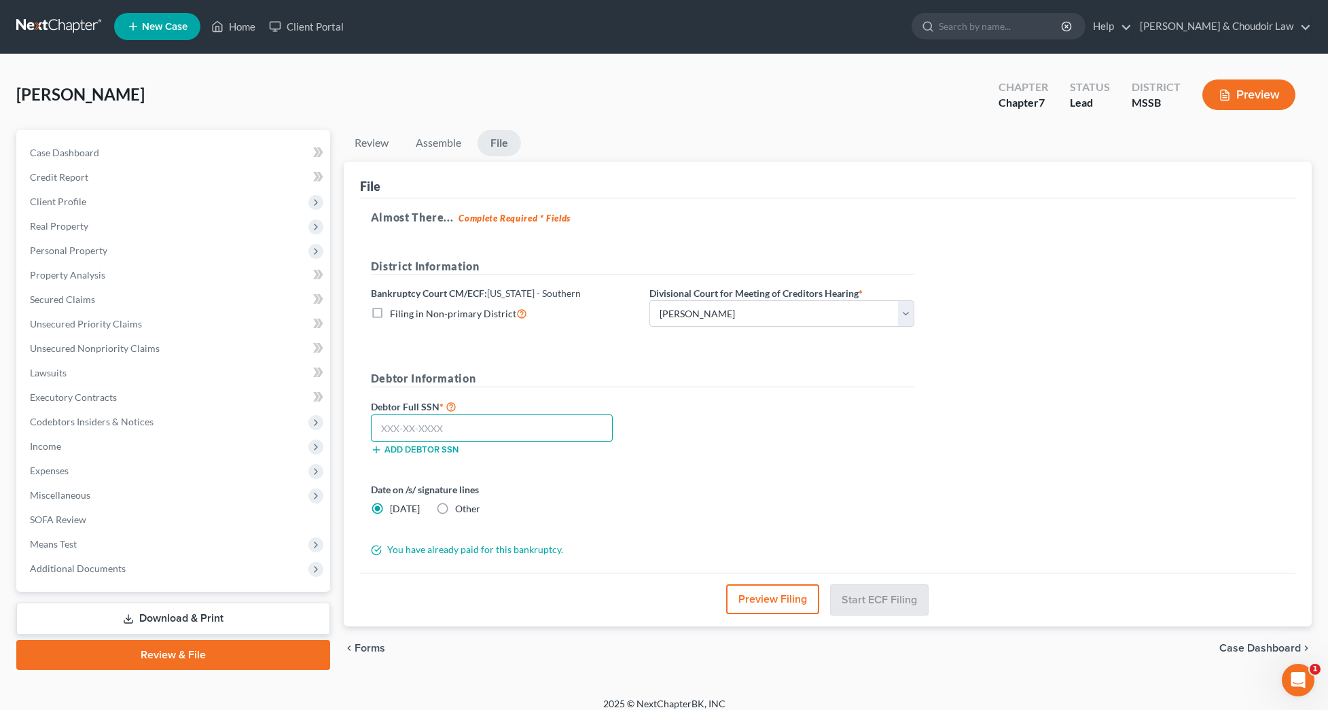
click at [536, 434] on input "text" at bounding box center [492, 428] width 242 height 27
type input "427-19-6954"
click at [864, 595] on button "Start ECF Filing" at bounding box center [879, 599] width 97 height 30
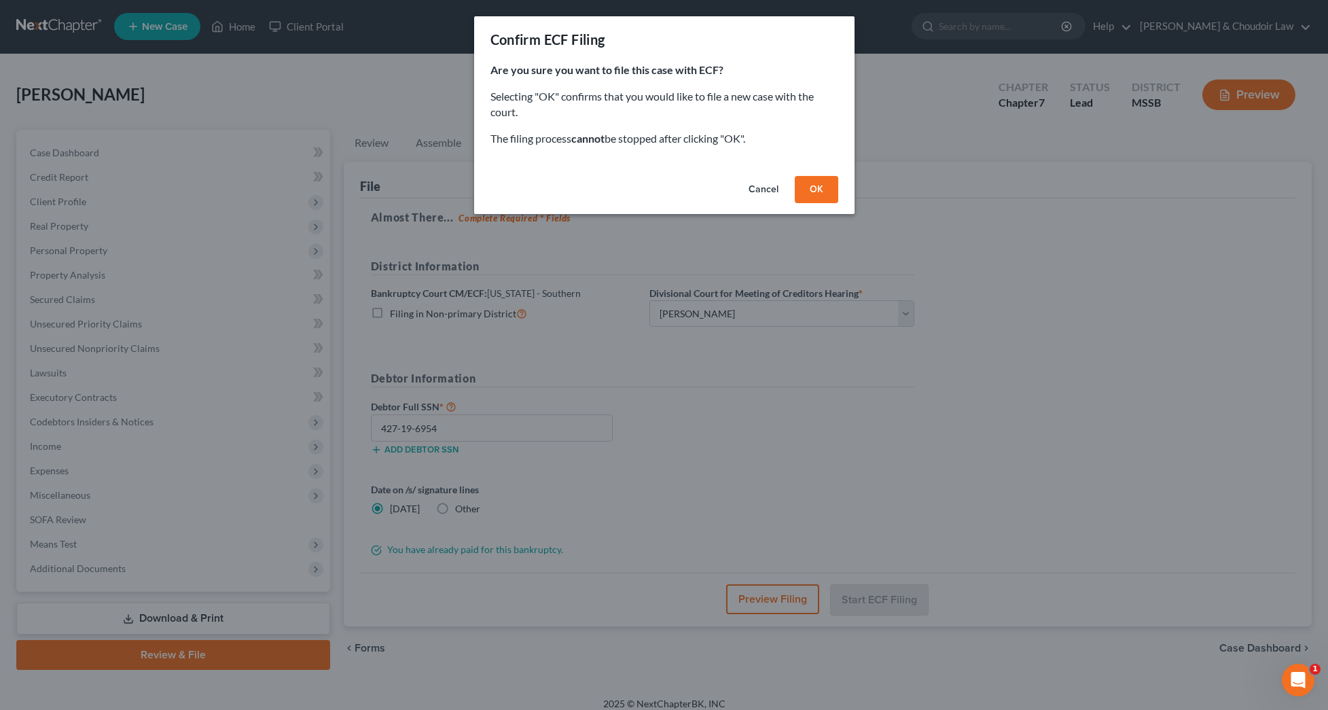
click at [824, 177] on button "OK" at bounding box center [816, 189] width 43 height 27
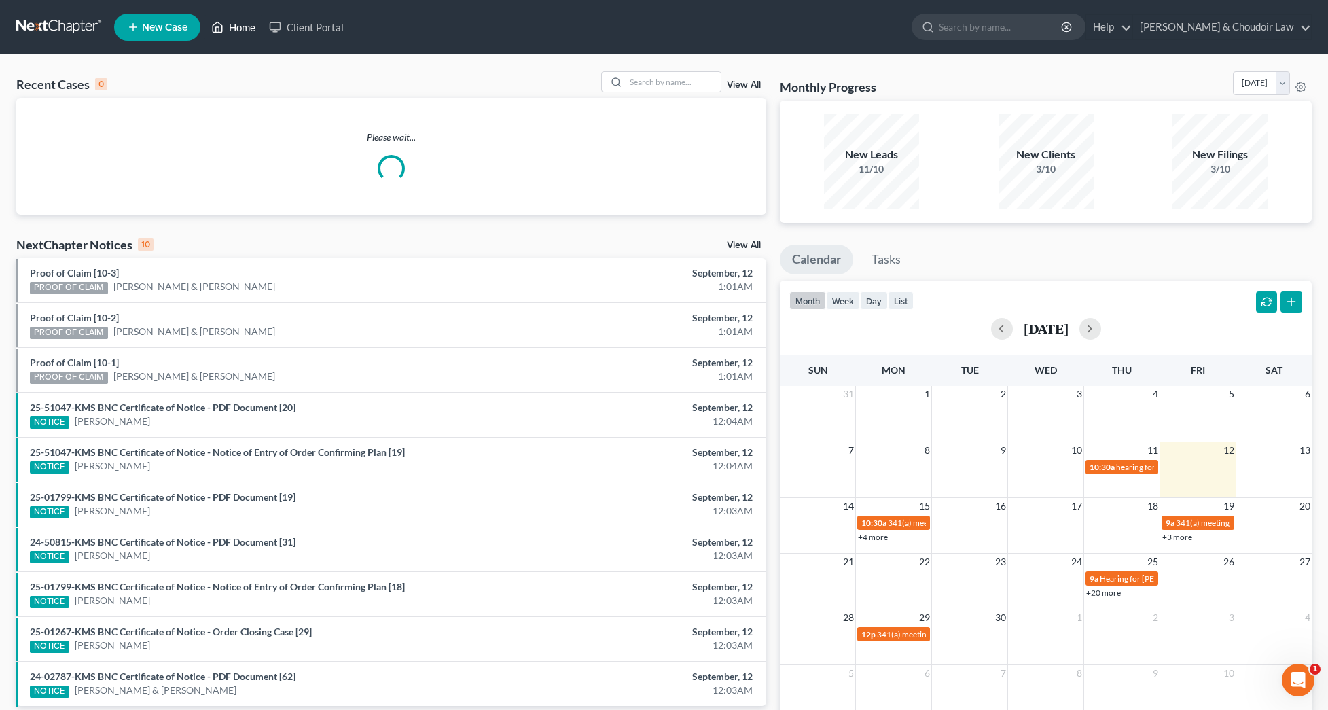
click at [234, 27] on link "Home" at bounding box center [234, 27] width 58 height 24
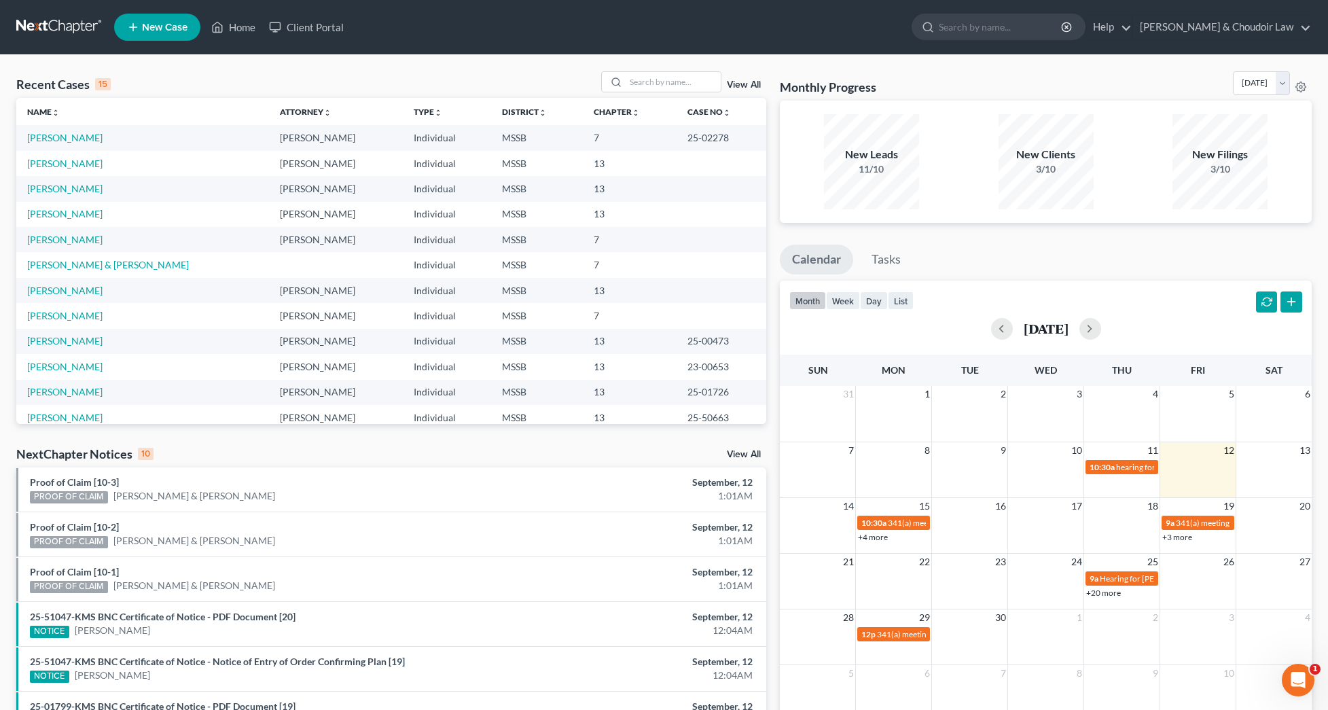
click at [750, 85] on link "View All" at bounding box center [744, 85] width 34 height 10
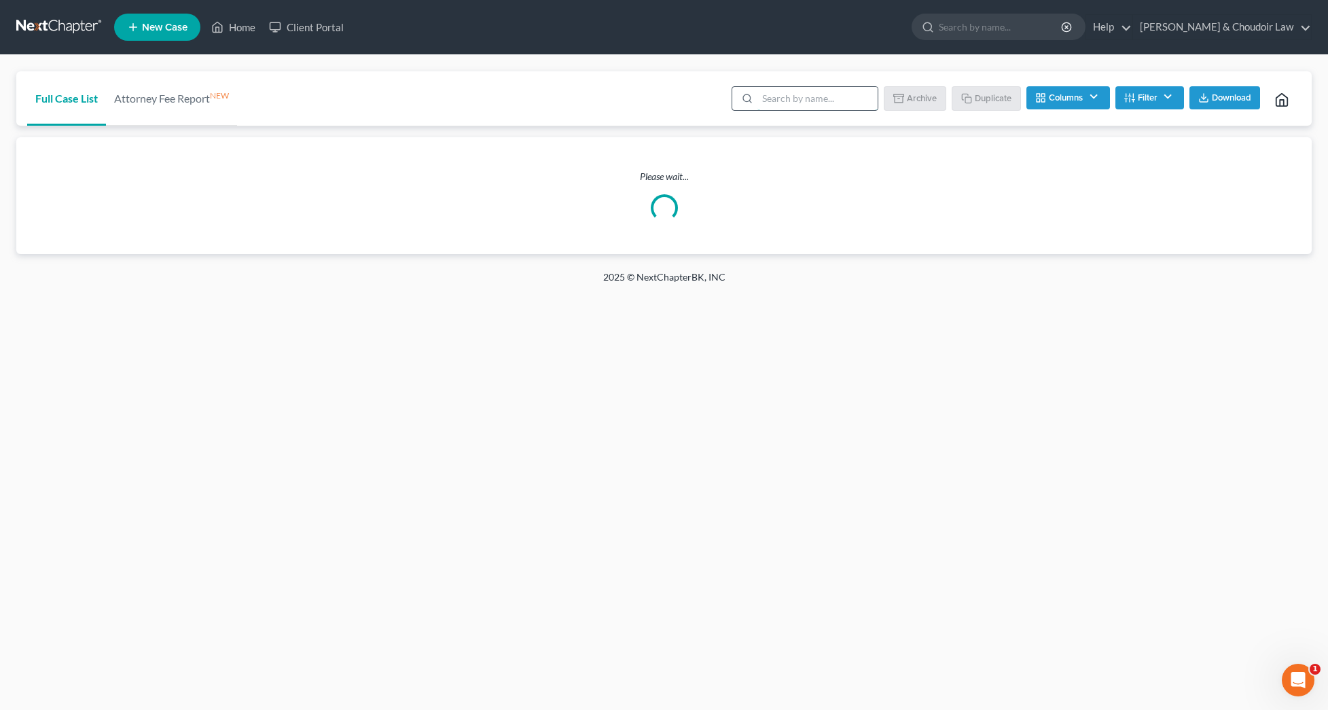
click at [800, 106] on input "search" at bounding box center [818, 98] width 120 height 23
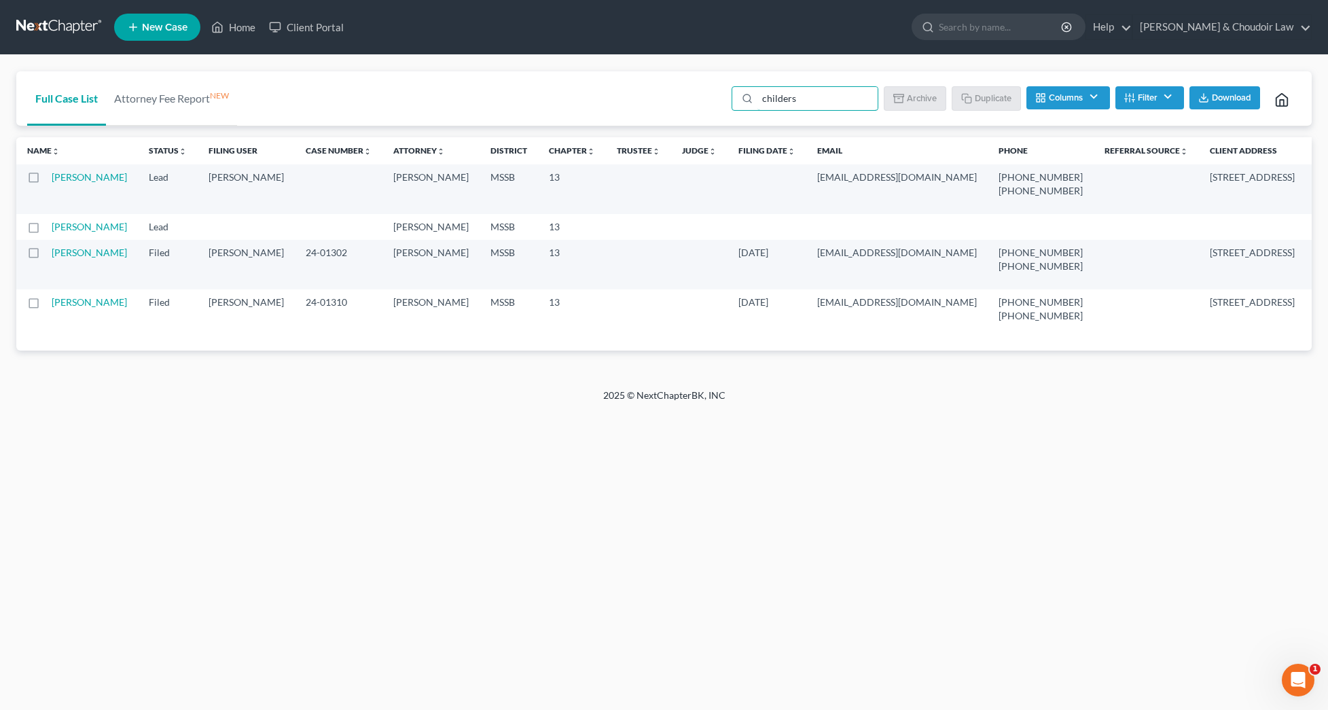
type input "Childers"
click at [46, 306] on label at bounding box center [46, 306] width 0 height 0
click at [52, 304] on input "checkbox" at bounding box center [56, 300] width 9 height 9
checkbox input "true"
drag, startPoint x: 811, startPoint y: 104, endPoint x: 741, endPoint y: 103, distance: 70.0
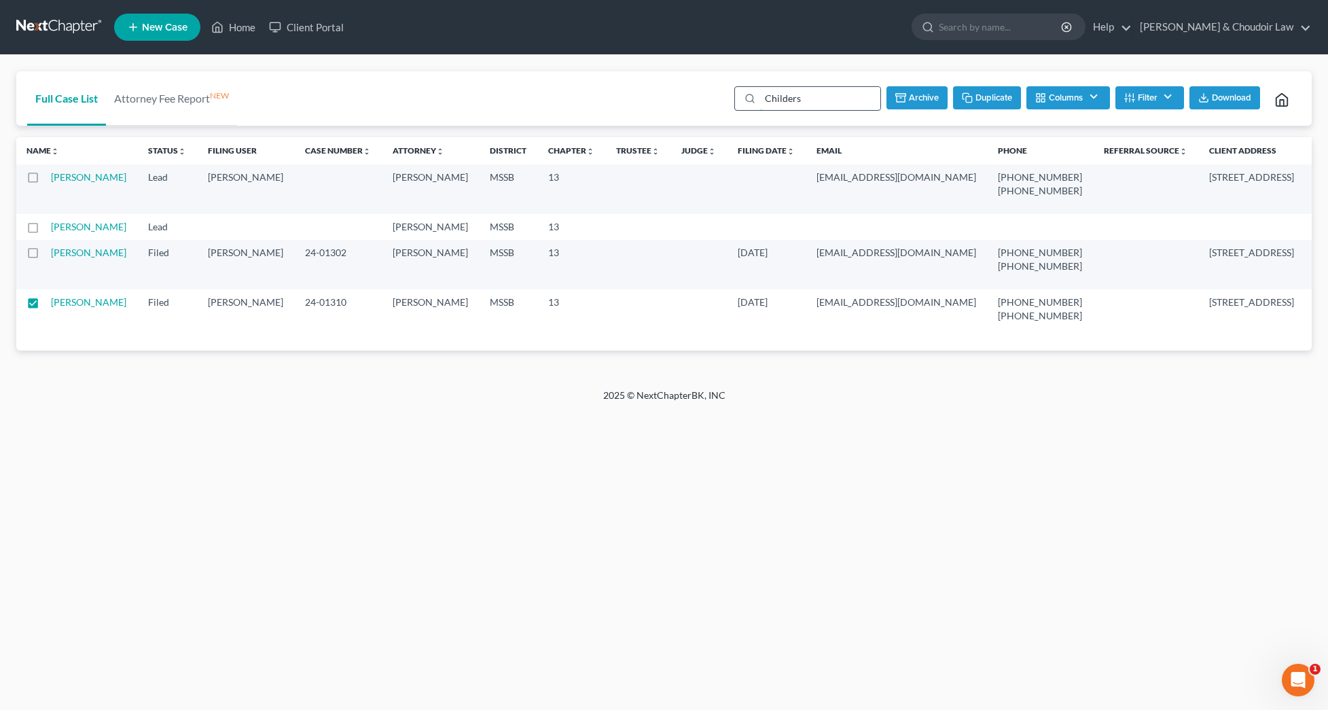
click at [741, 103] on div "Childers" at bounding box center [808, 98] width 147 height 24
